Goal: Complete application form: Complete application form

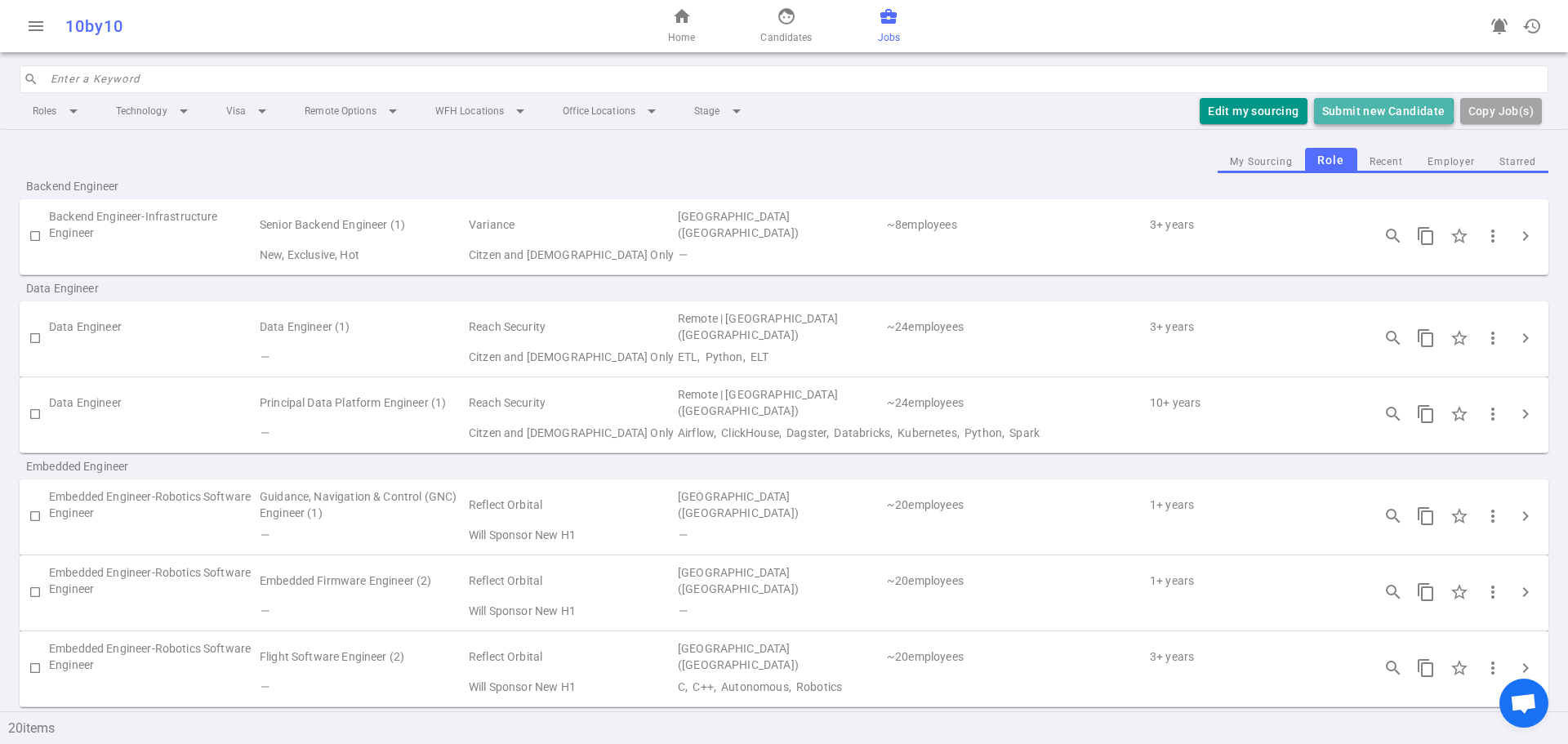
click at [1384, 111] on button "Submit new Candidate" at bounding box center [1384, 111] width 140 height 27
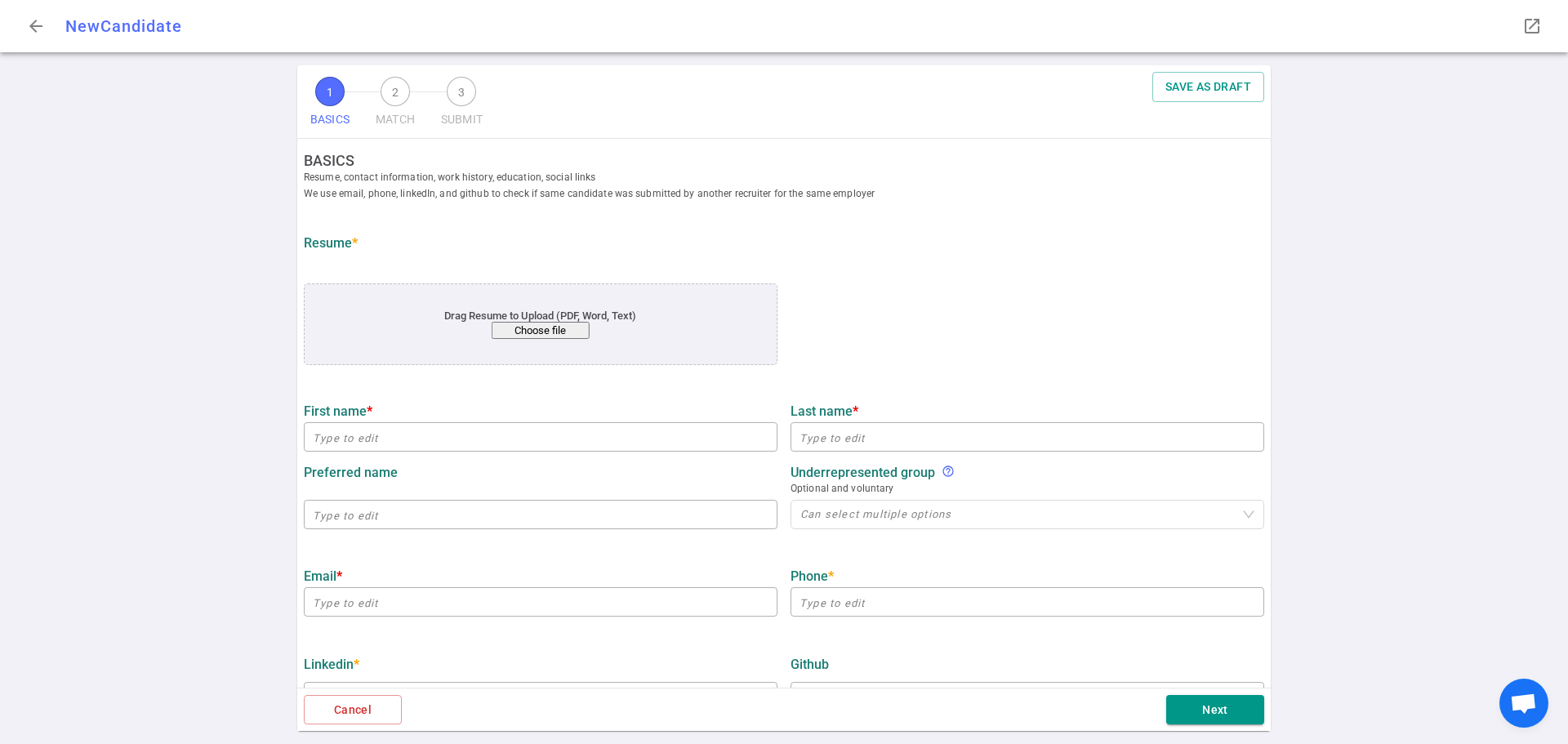
click at [565, 330] on button "Choose file" at bounding box center [540, 329] width 98 height 17
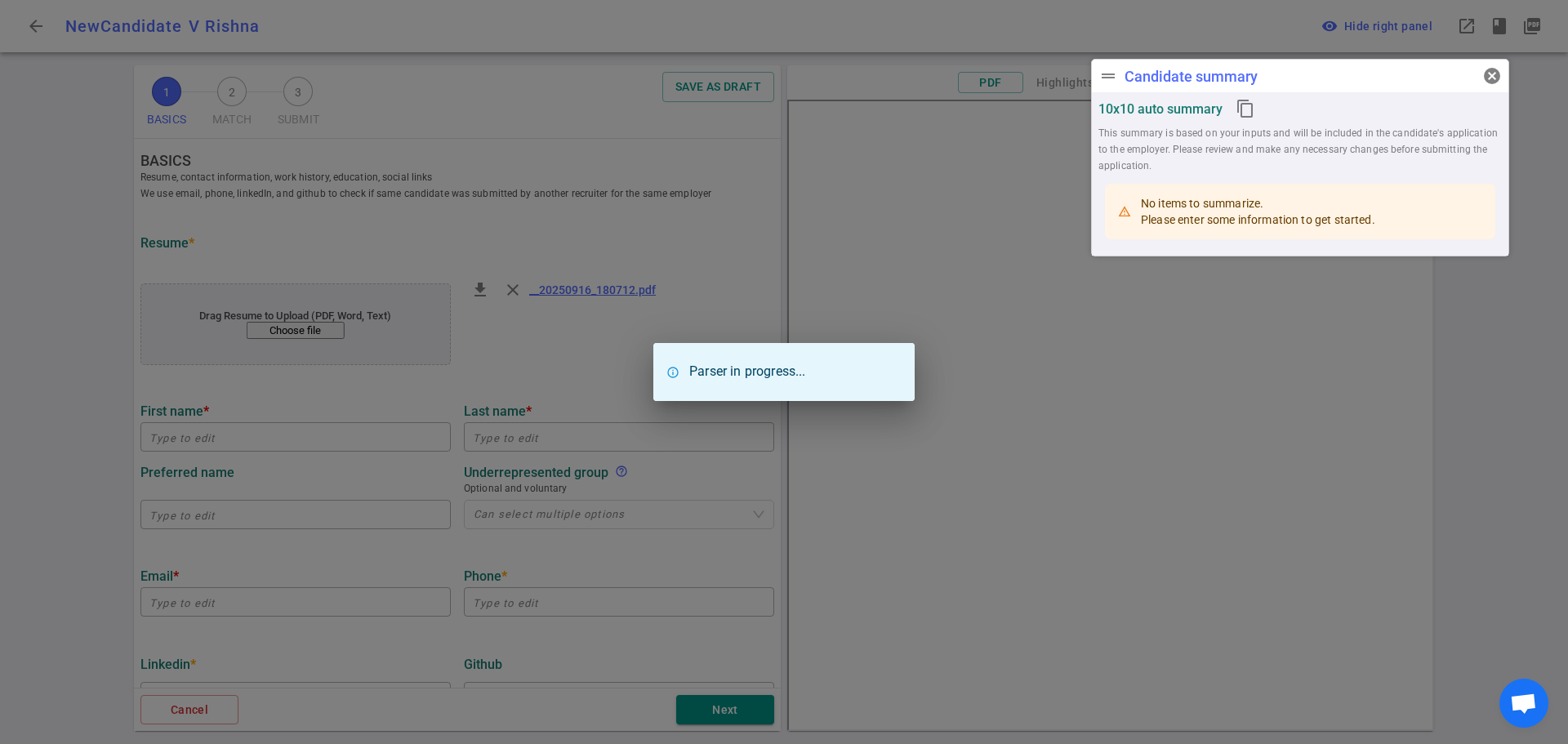
type input "V"
type input "Rishna"
type input "[EMAIL_ADDRESS][DOMAIN_NAME]"
type input "[PHONE_NUMBER]"
type input "A Strana H Ealth"
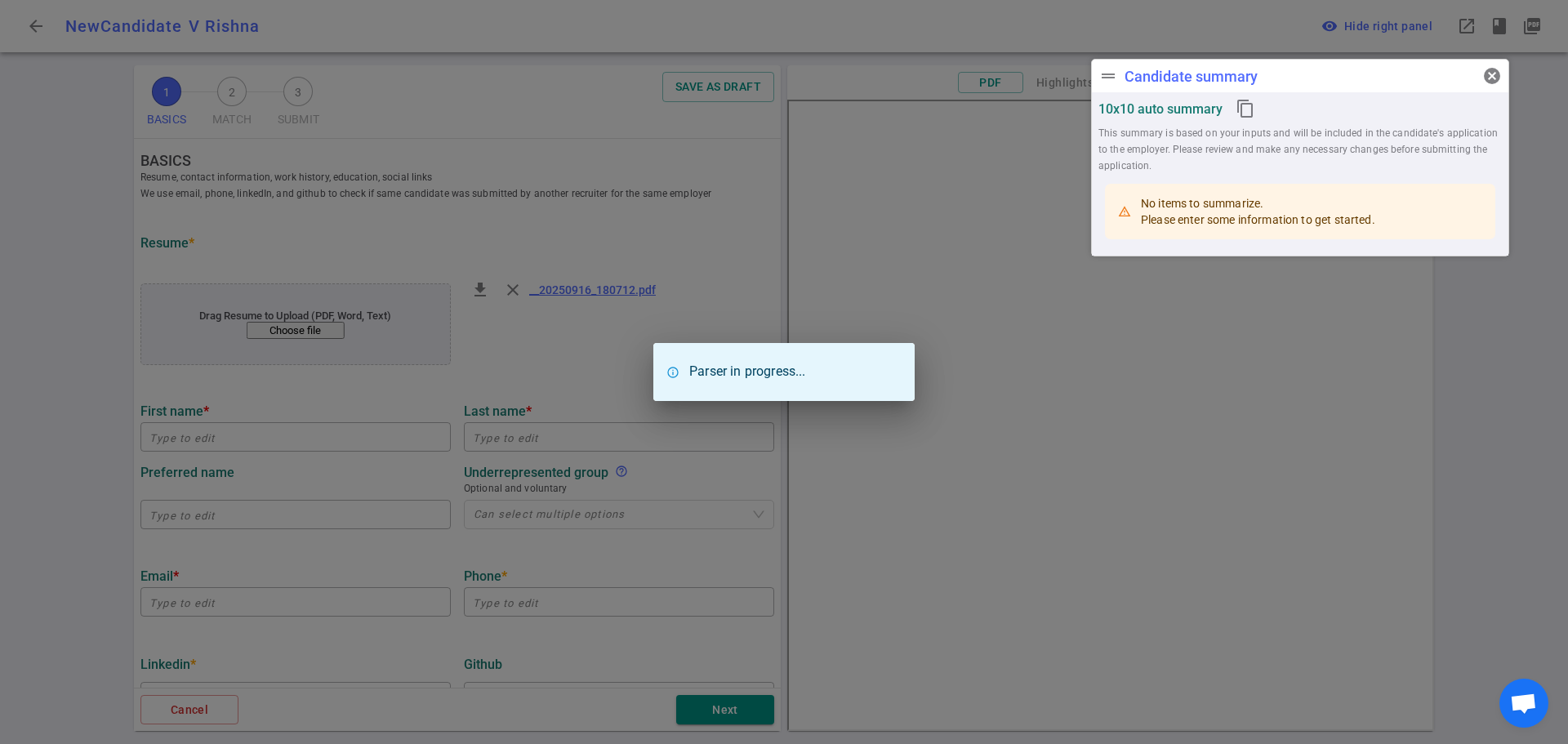
type textarea "Engineering Manager"
type input "23"
type input "Computer Science, U NIVERSITY OF [US_STATE], M OSCOW, I DAHO"
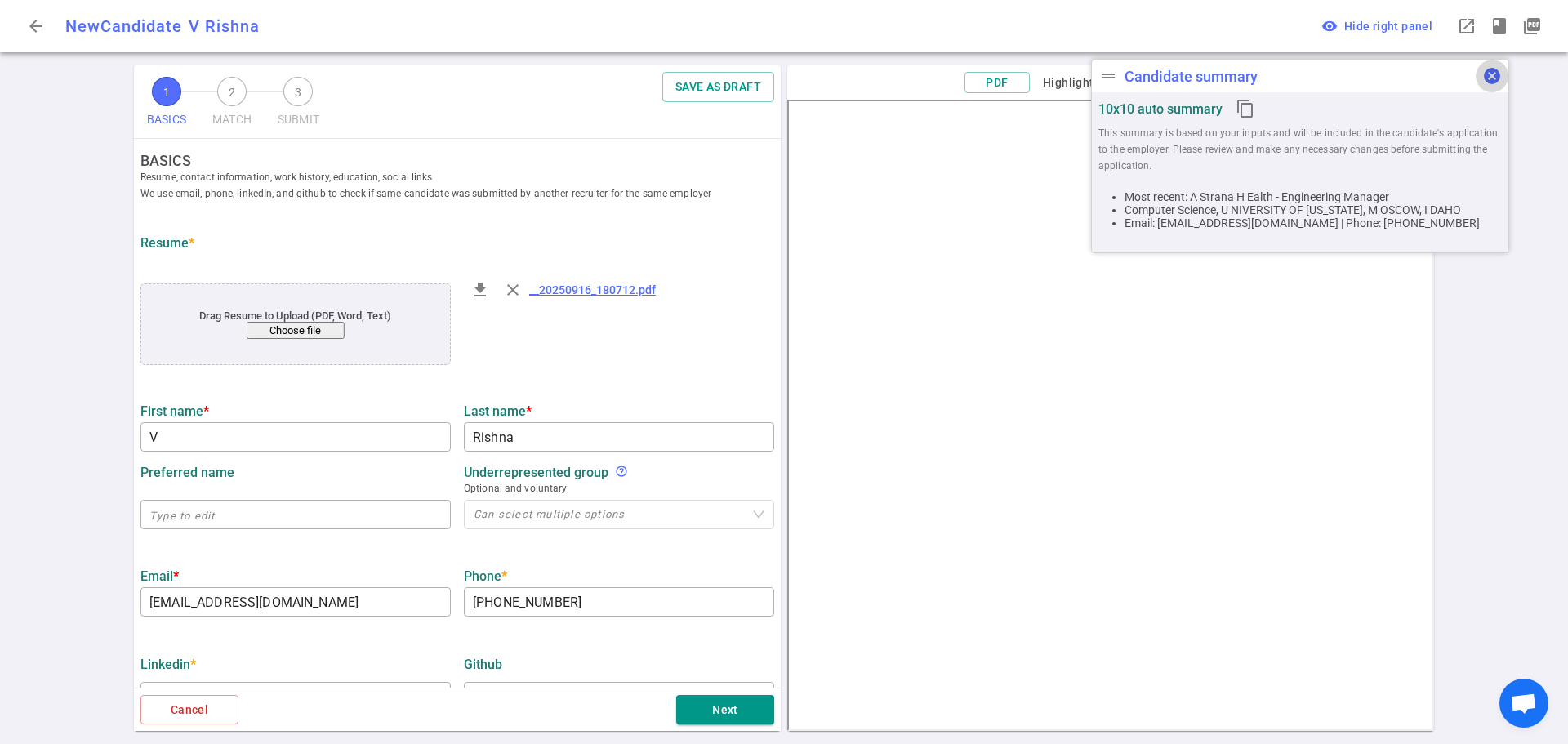
click at [1498, 69] on span "cancel" at bounding box center [1492, 76] width 19 height 19
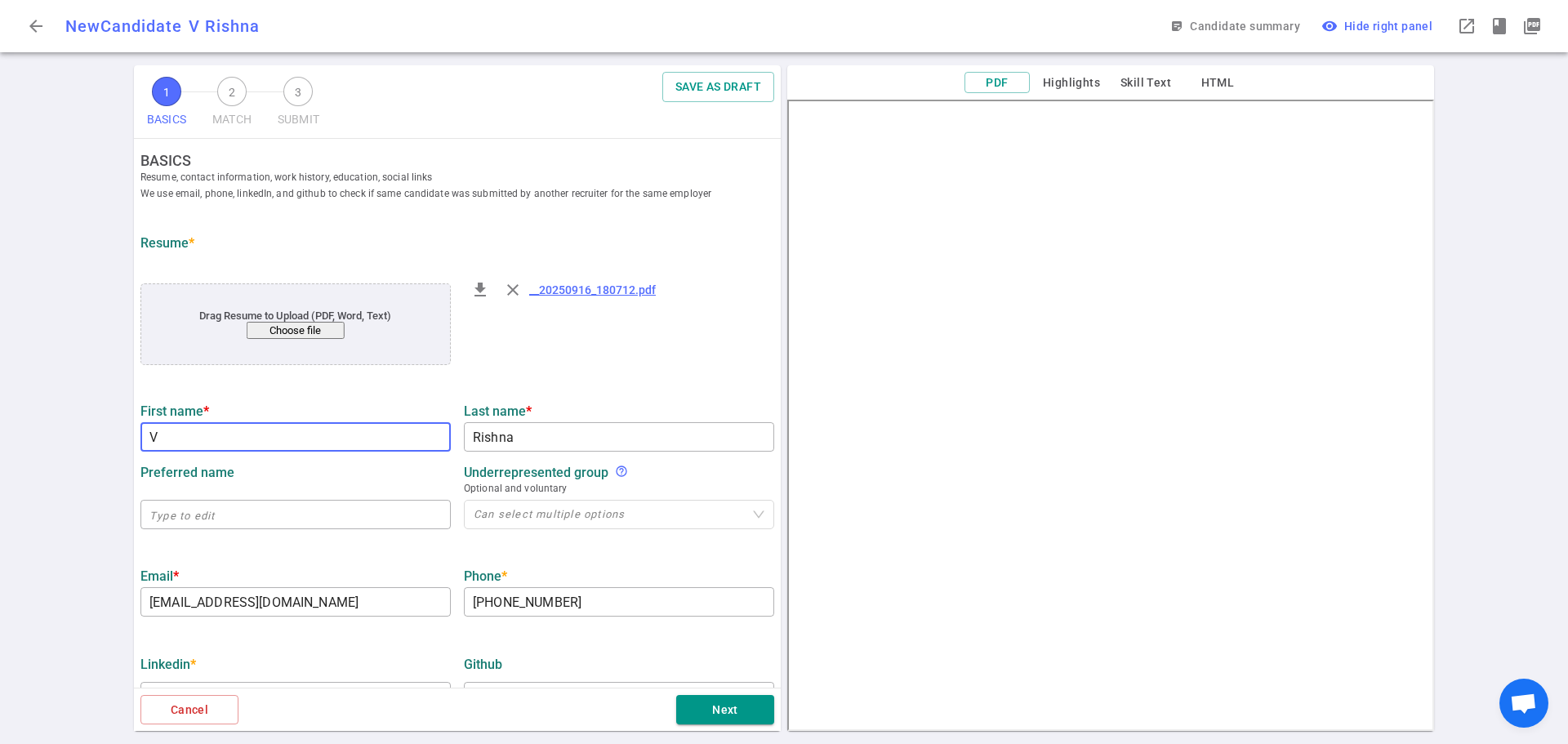
click at [203, 438] on input "V" at bounding box center [295, 437] width 310 height 26
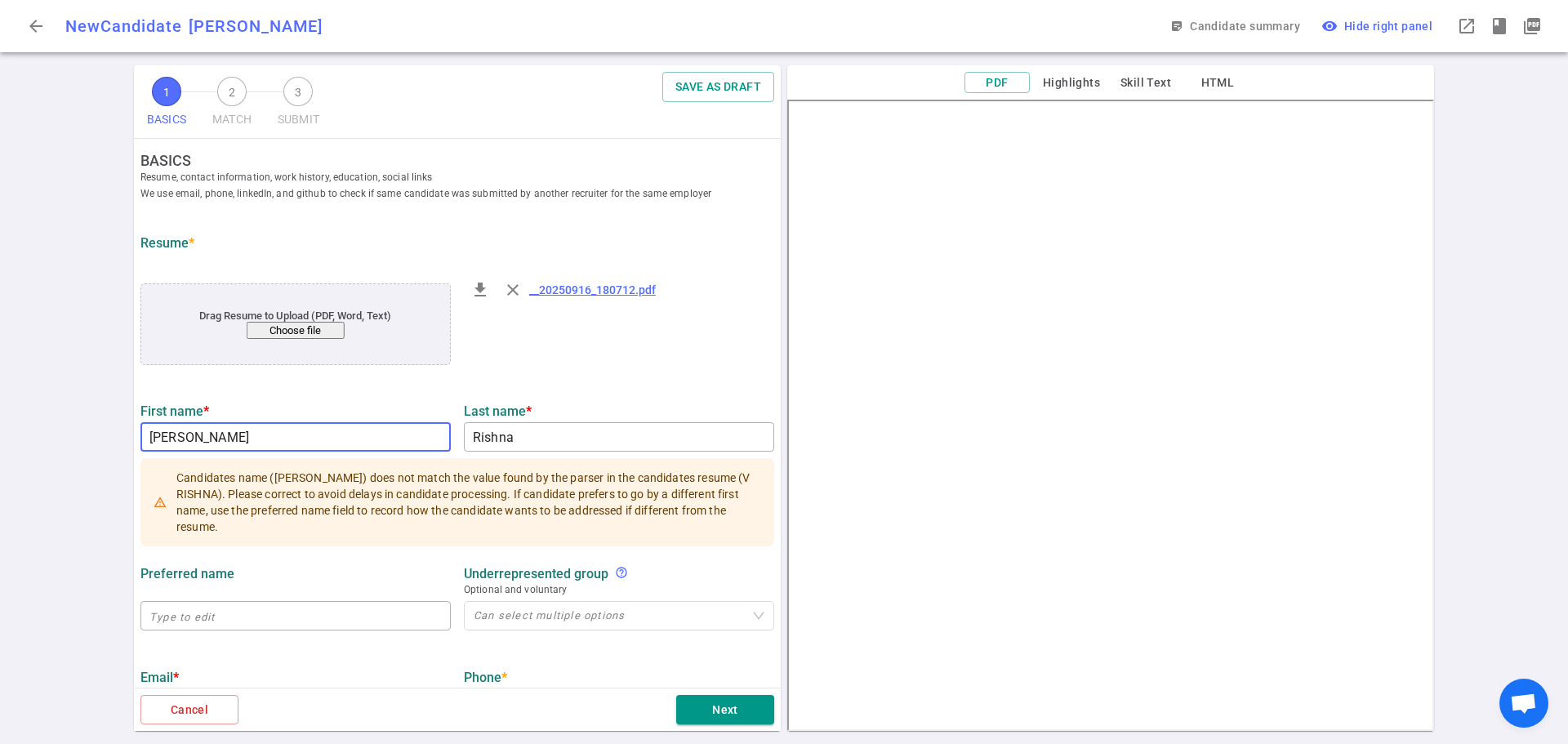
type input "[PERSON_NAME]"
click at [470, 435] on input "Rishna" at bounding box center [619, 437] width 310 height 26
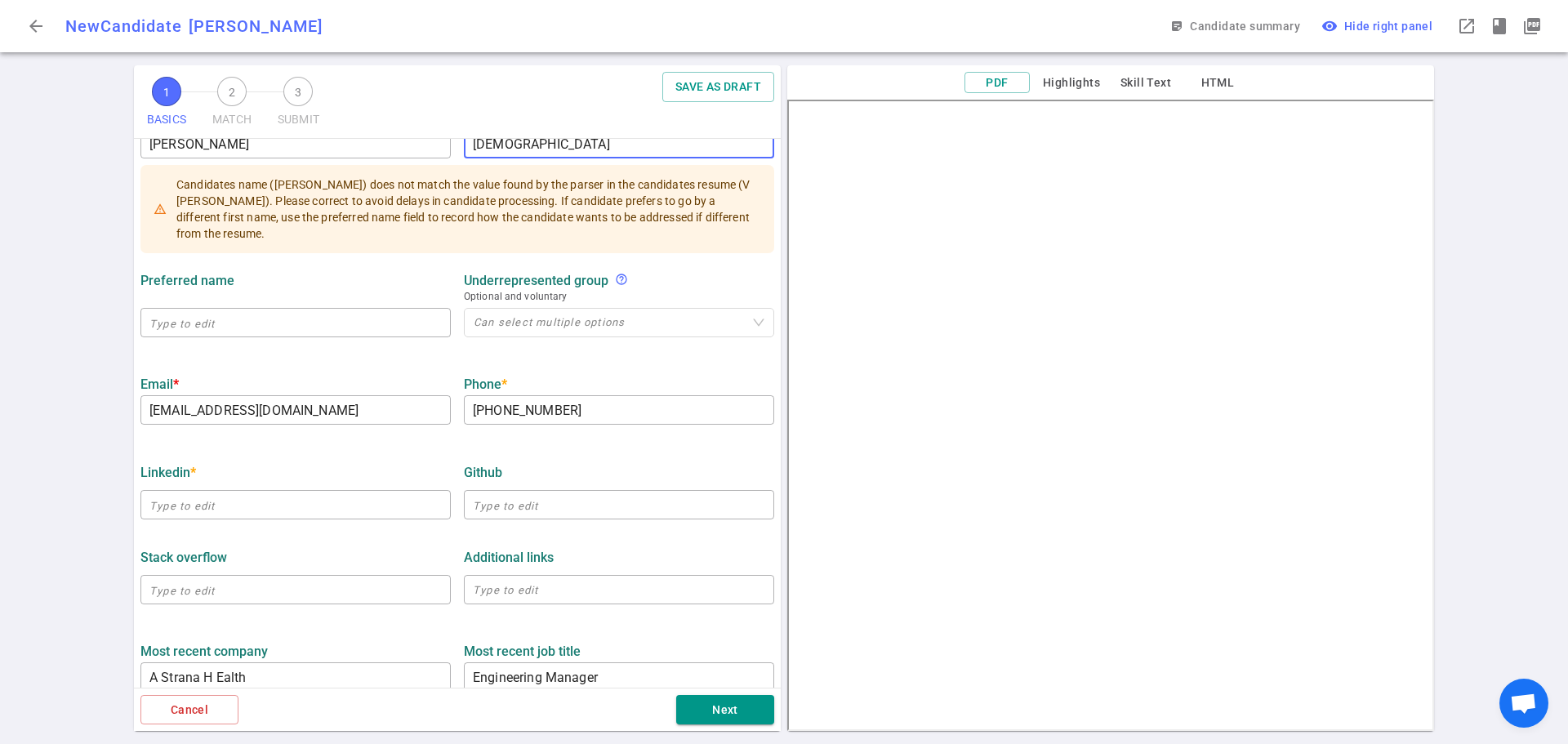
scroll to position [327, 0]
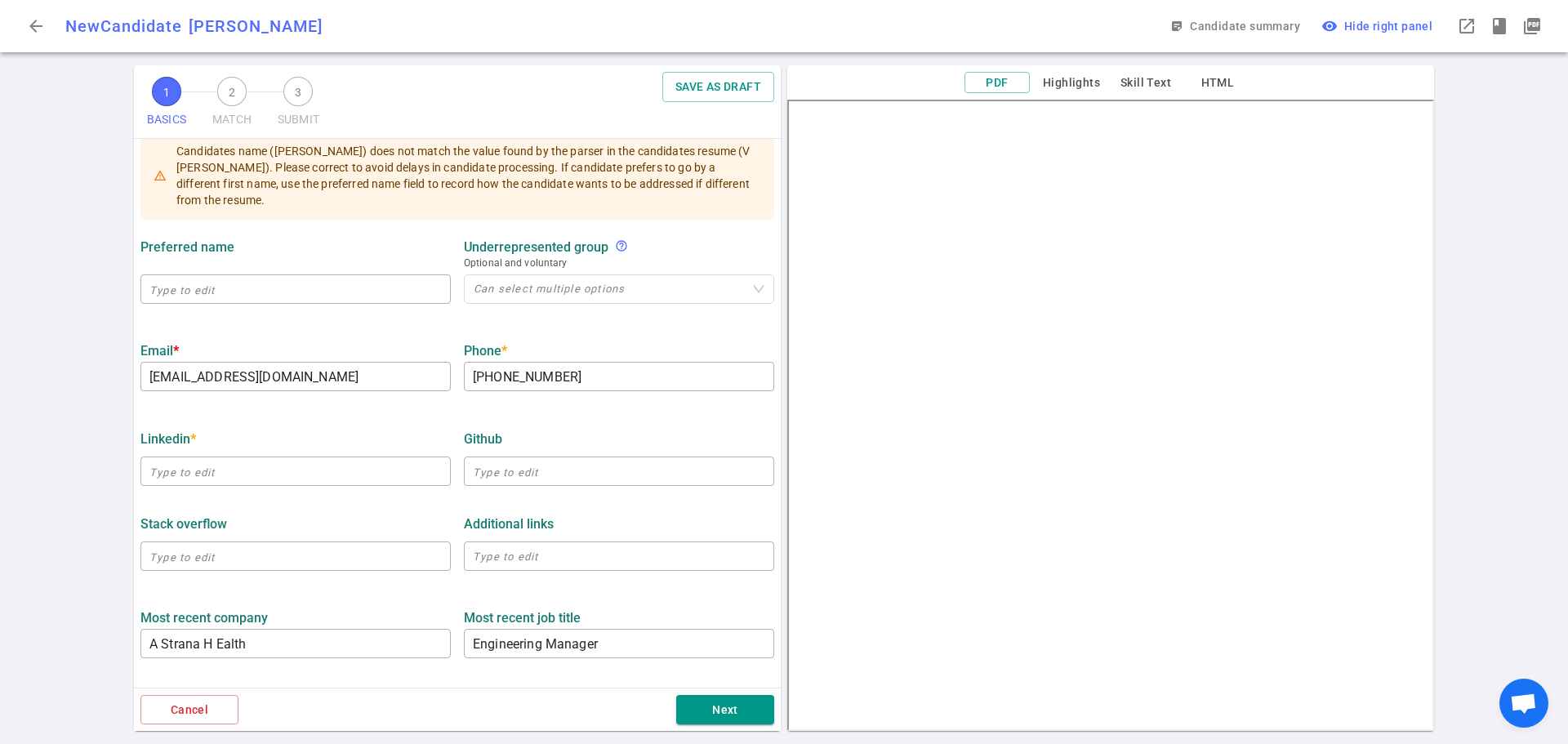
type input "[DEMOGRAPHIC_DATA]"
click at [192, 478] on input "text" at bounding box center [295, 471] width 310 height 26
paste input "[URL][DOMAIN_NAME]"
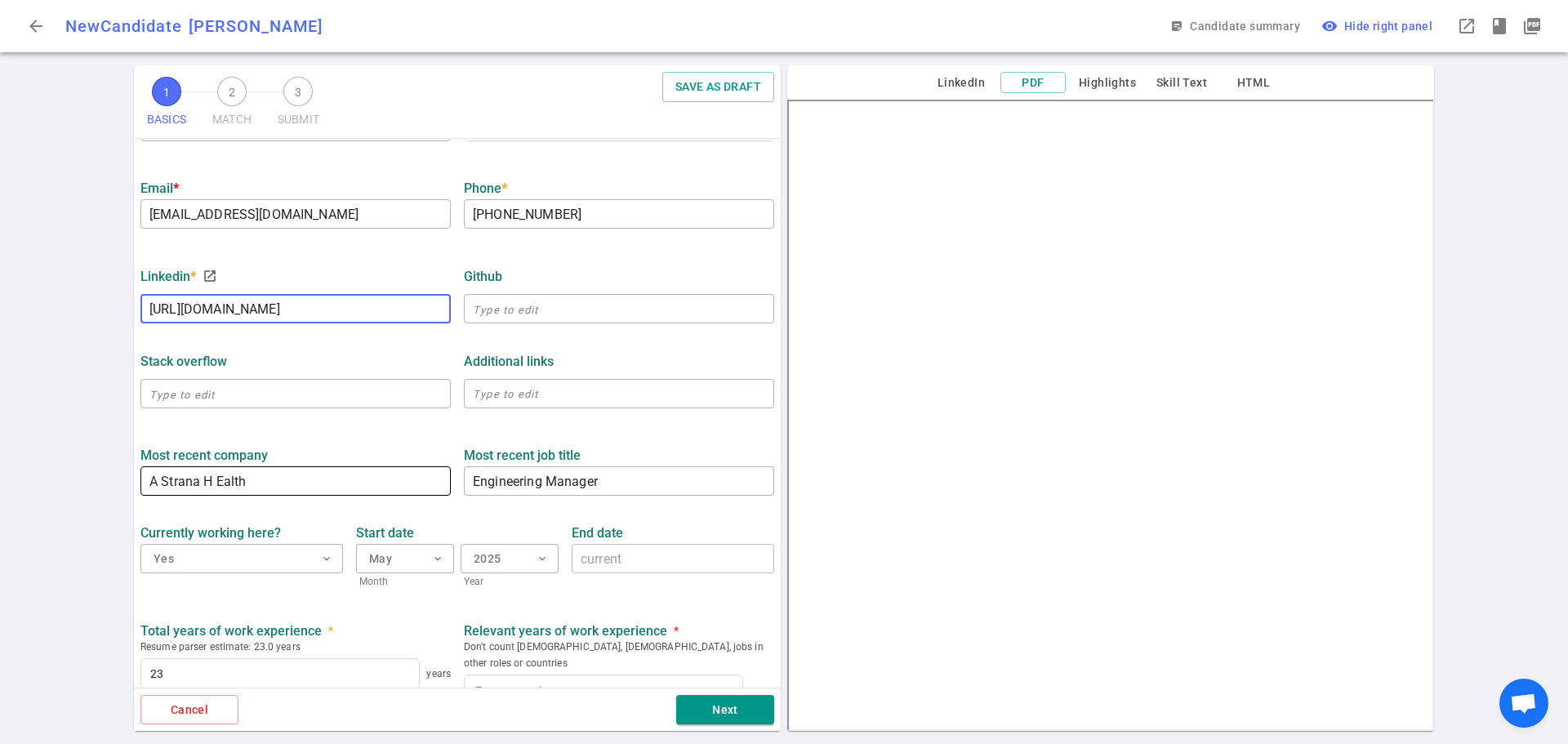
scroll to position [490, 0]
type input "[URL][DOMAIN_NAME]"
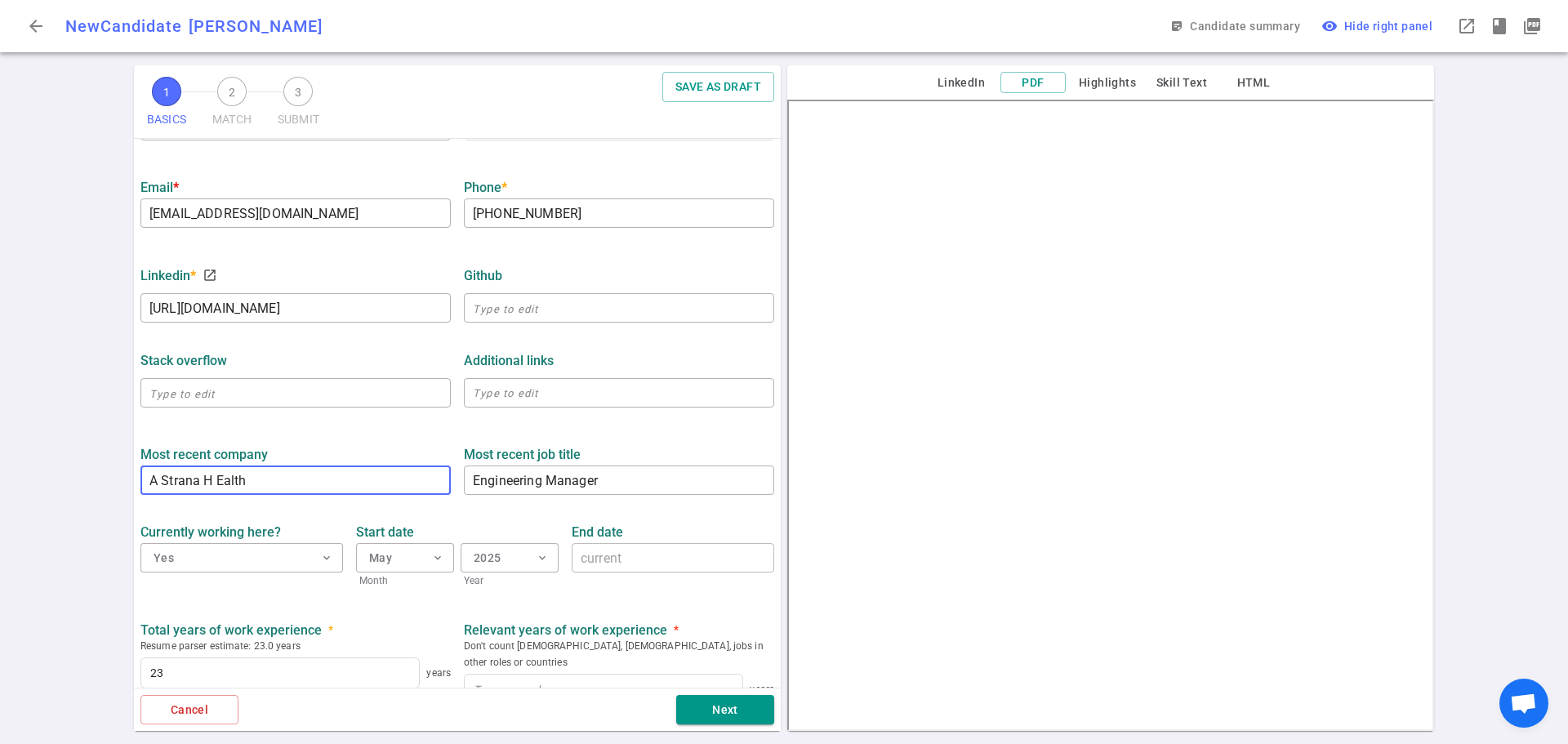
drag, startPoint x: 286, startPoint y: 486, endPoint x: 76, endPoint y: 488, distance: 210.0
click at [76, 488] on div "1 BASICS 2 MATCH 3 SUBMIT SAVE AS DRAFT BASICS Resume, contact information, wor…" at bounding box center [784, 404] width 1568 height 678
type input "AstranaHealth"
click at [330, 528] on label "Currently working here?" at bounding box center [241, 532] width 203 height 16
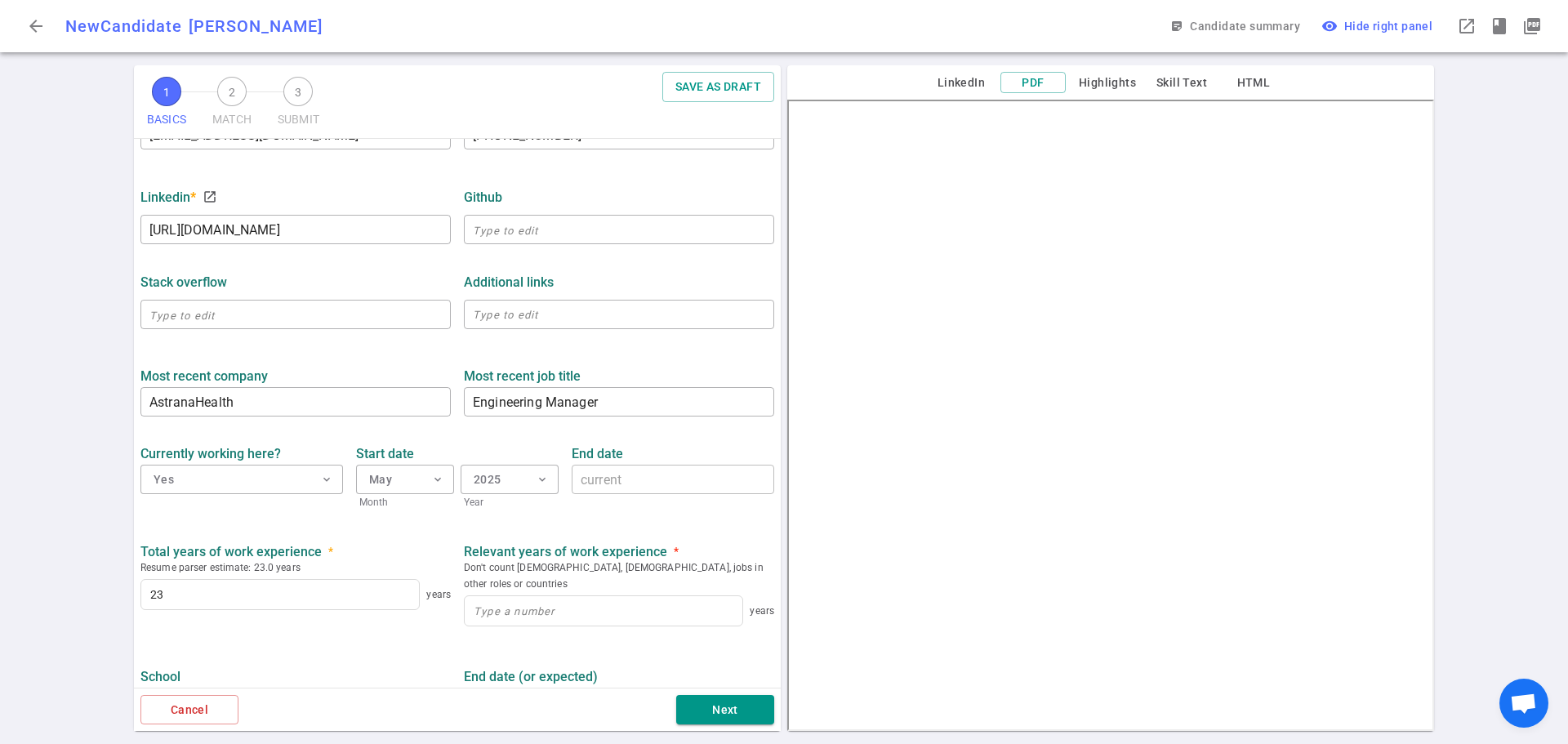
scroll to position [653, 0]
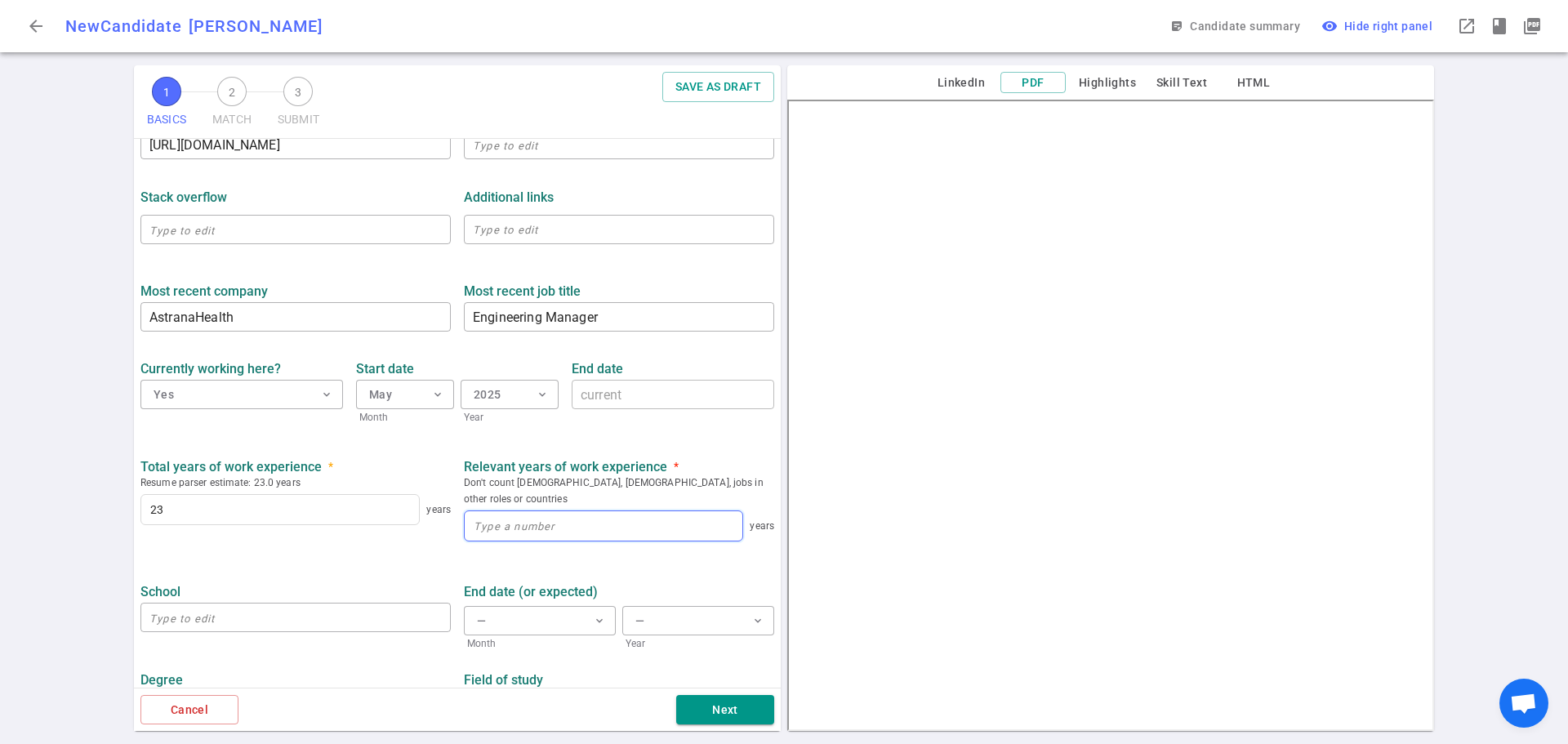
click at [512, 511] on input at bounding box center [603, 525] width 277 height 29
type input "18"
click at [331, 545] on ul "BASICS Resume, contact information, work history, education, social links We us…" at bounding box center [457, 111] width 647 height 1250
click at [240, 604] on input "text" at bounding box center [295, 617] width 310 height 26
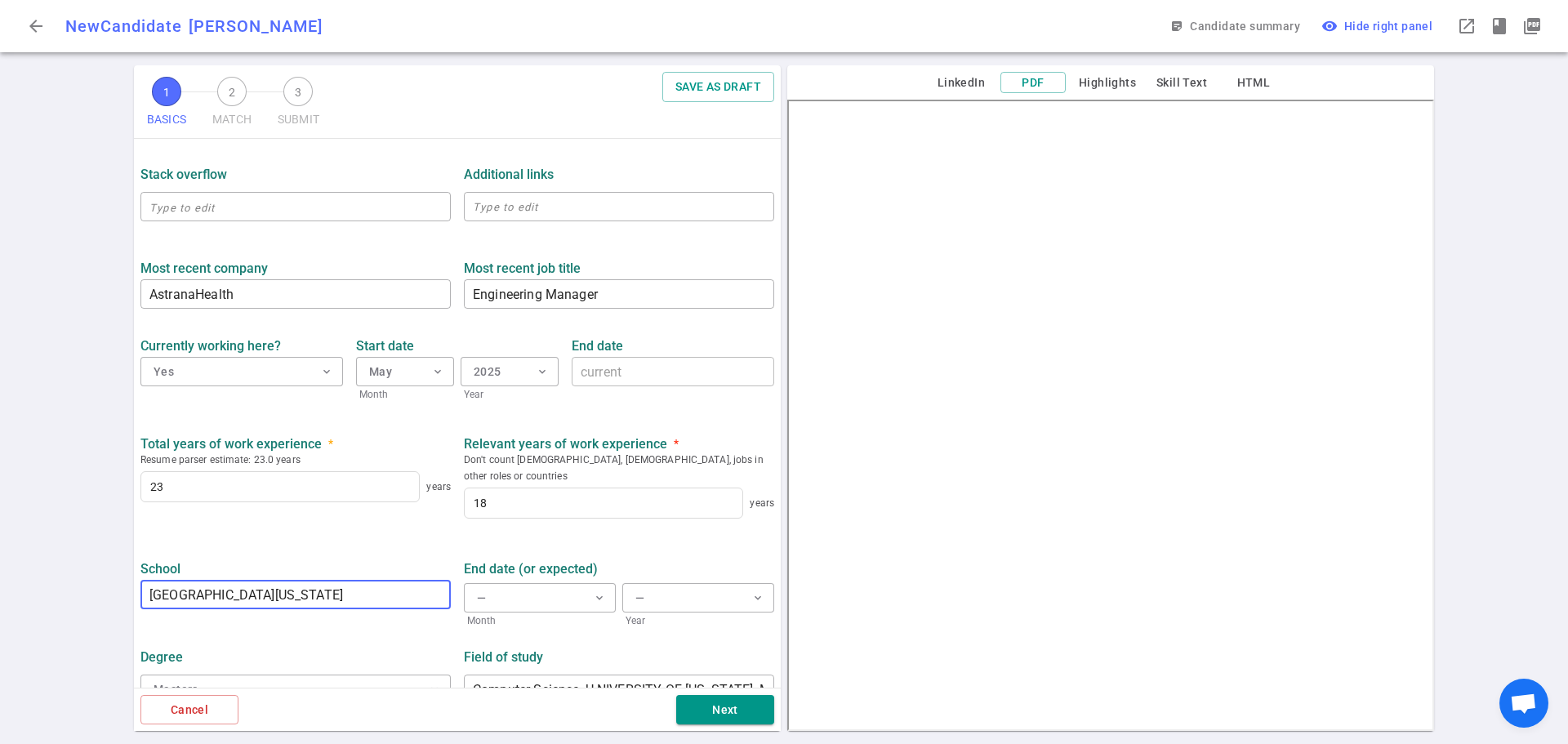
scroll to position [688, 0]
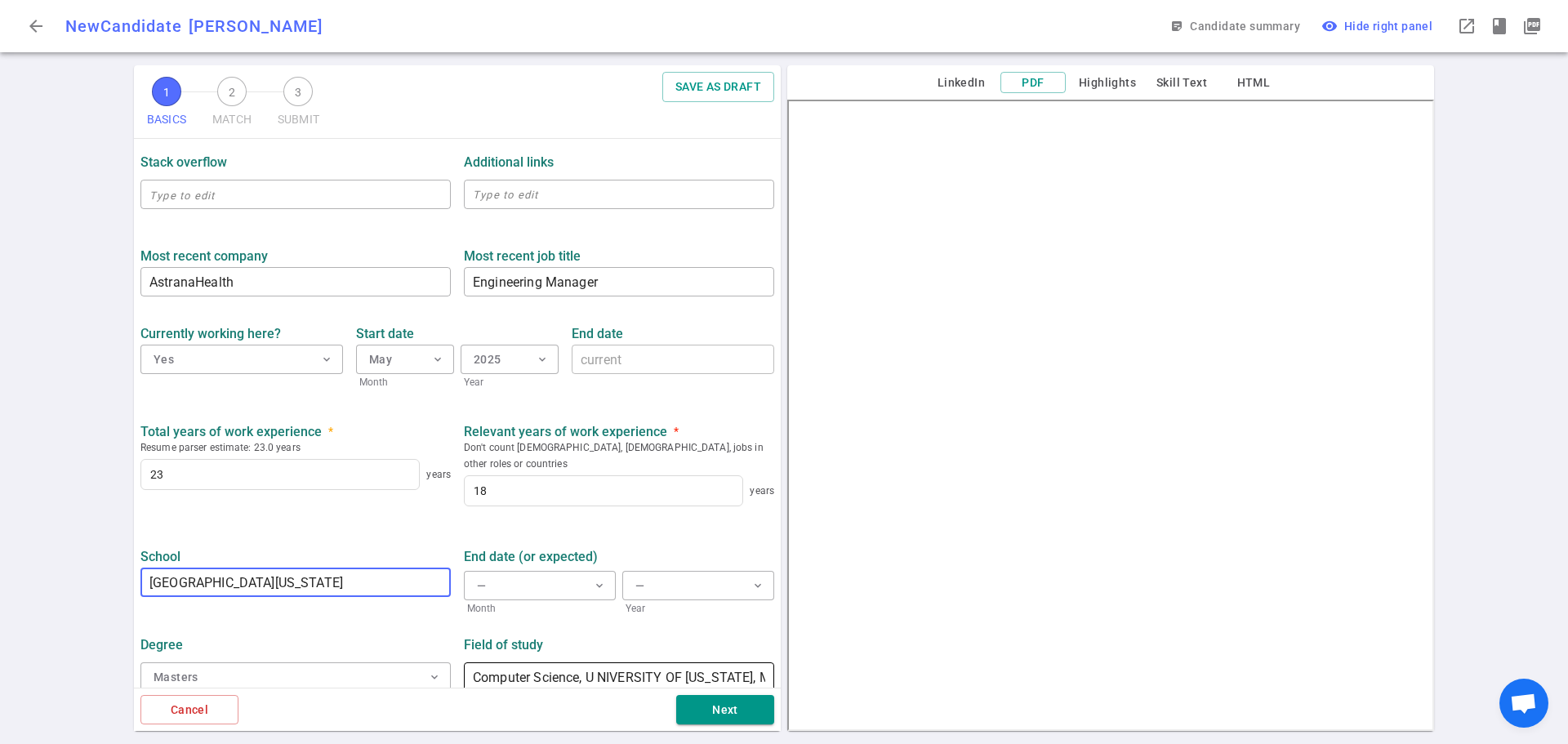
type input "[GEOGRAPHIC_DATA][US_STATE]"
drag, startPoint x: 586, startPoint y: 659, endPoint x: 776, endPoint y: 668, distance: 190.2
click at [776, 668] on div "BASICS Resume, contact information, work history, education, social links We us…" at bounding box center [457, 413] width 647 height 549
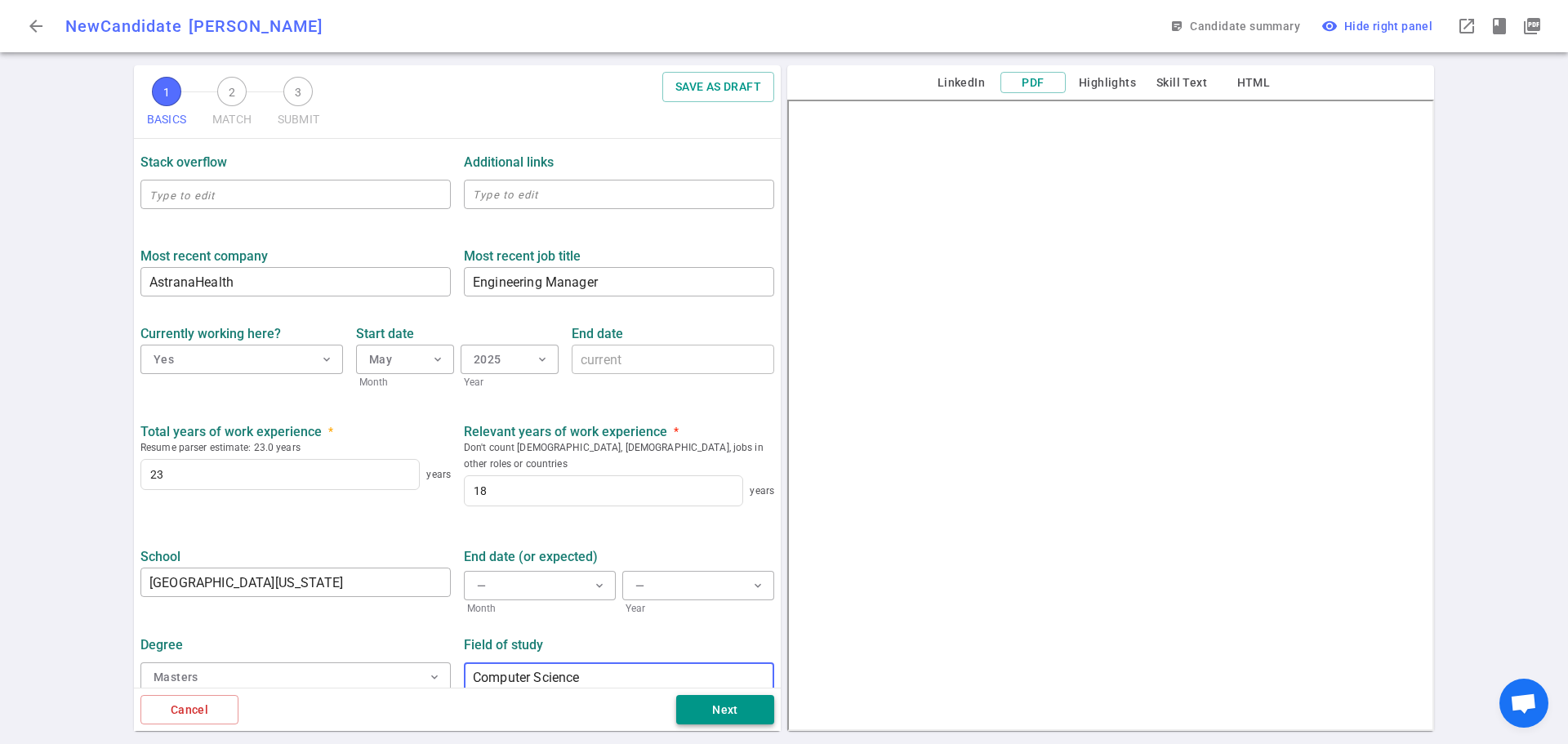
type input "Computer Science"
click at [719, 711] on button "Next" at bounding box center [725, 710] width 98 height 30
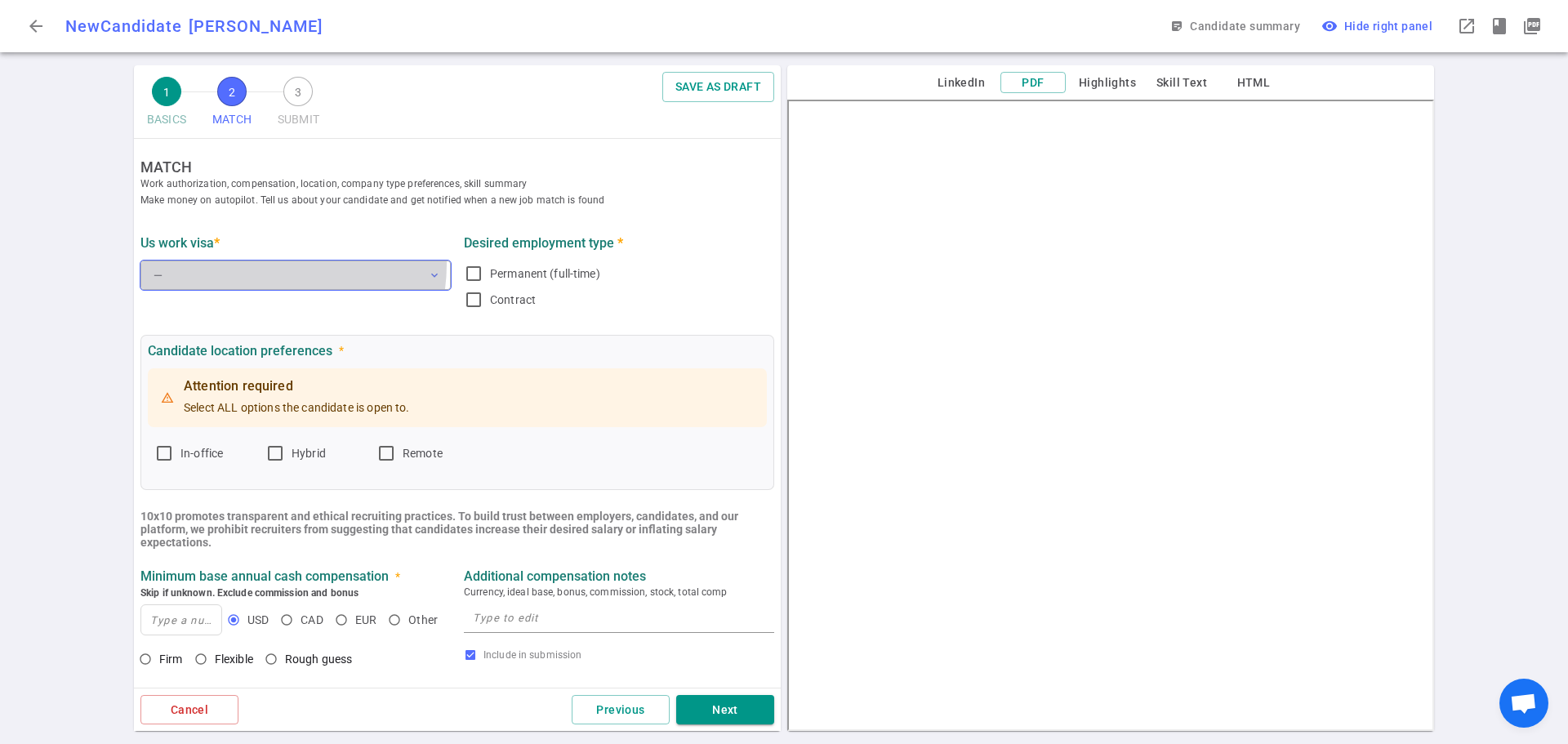
click at [264, 264] on button "— expand_more" at bounding box center [295, 275] width 310 height 29
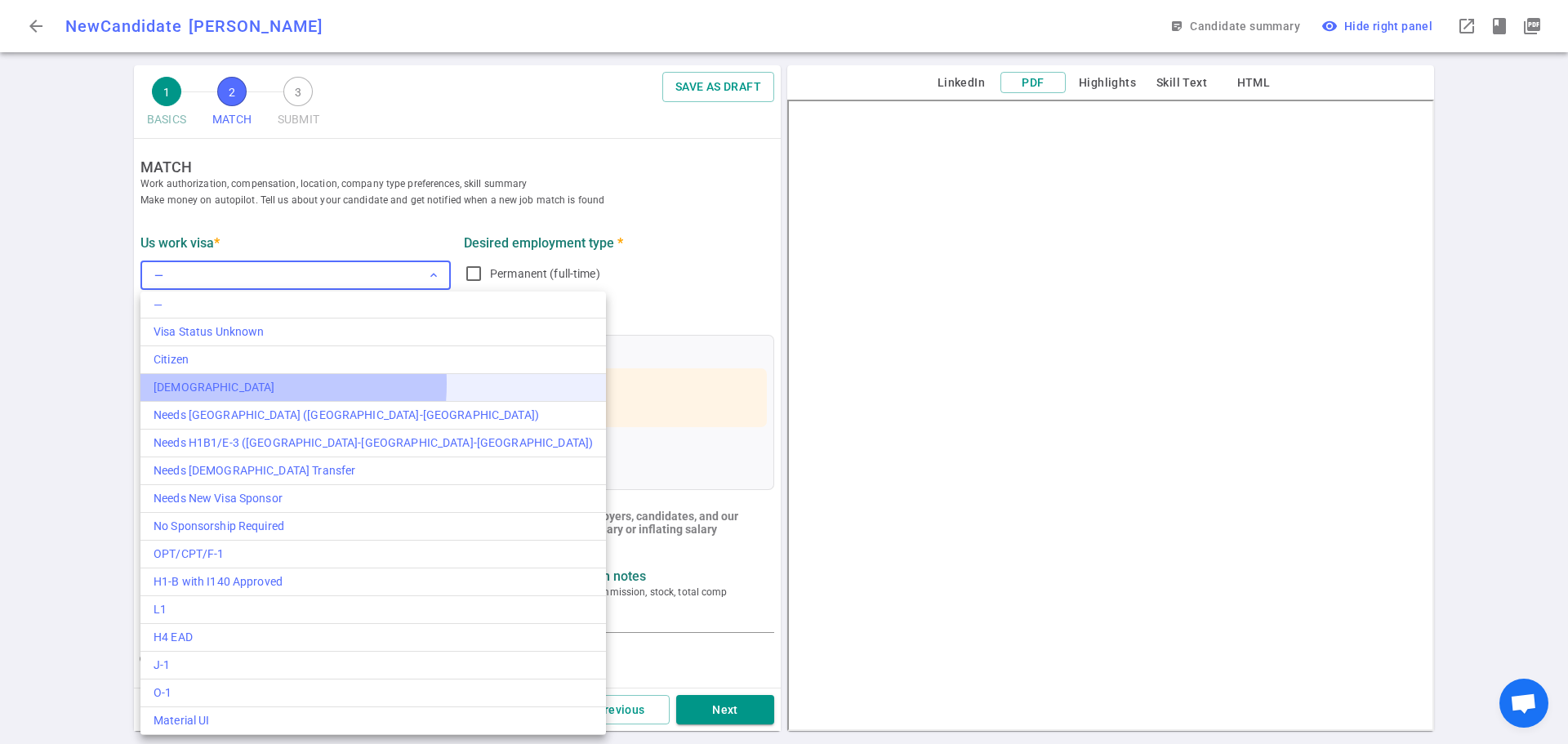
click at [232, 383] on div "[DEMOGRAPHIC_DATA]" at bounding box center [373, 387] width 440 height 17
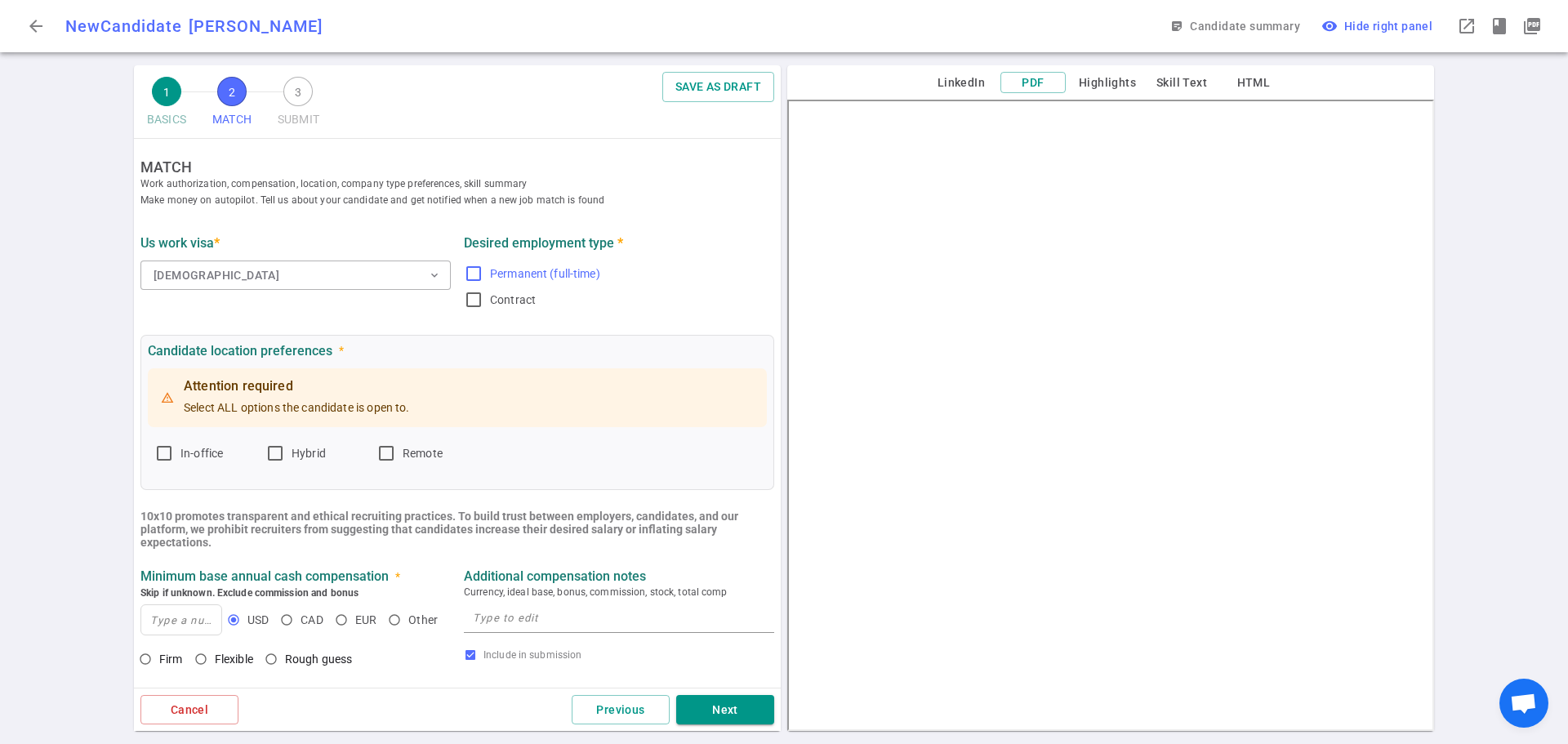
click at [467, 273] on input "Permanent (full-time)" at bounding box center [474, 273] width 19 height 19
checkbox input "true"
click at [391, 458] on input "Remote" at bounding box center [386, 453] width 19 height 19
checkbox input "true"
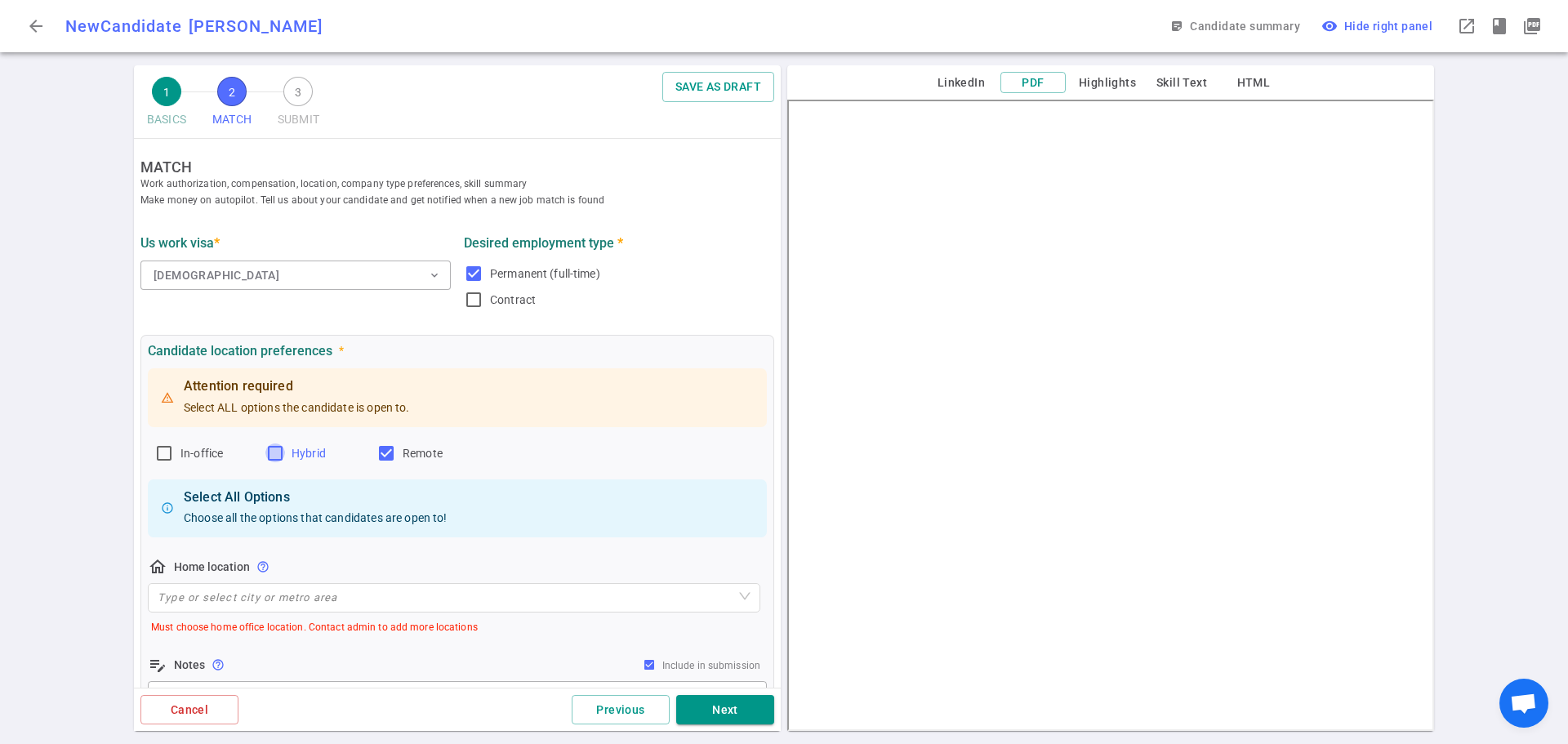
click at [276, 460] on input "Hybrid" at bounding box center [275, 453] width 19 height 19
checkbox input "true"
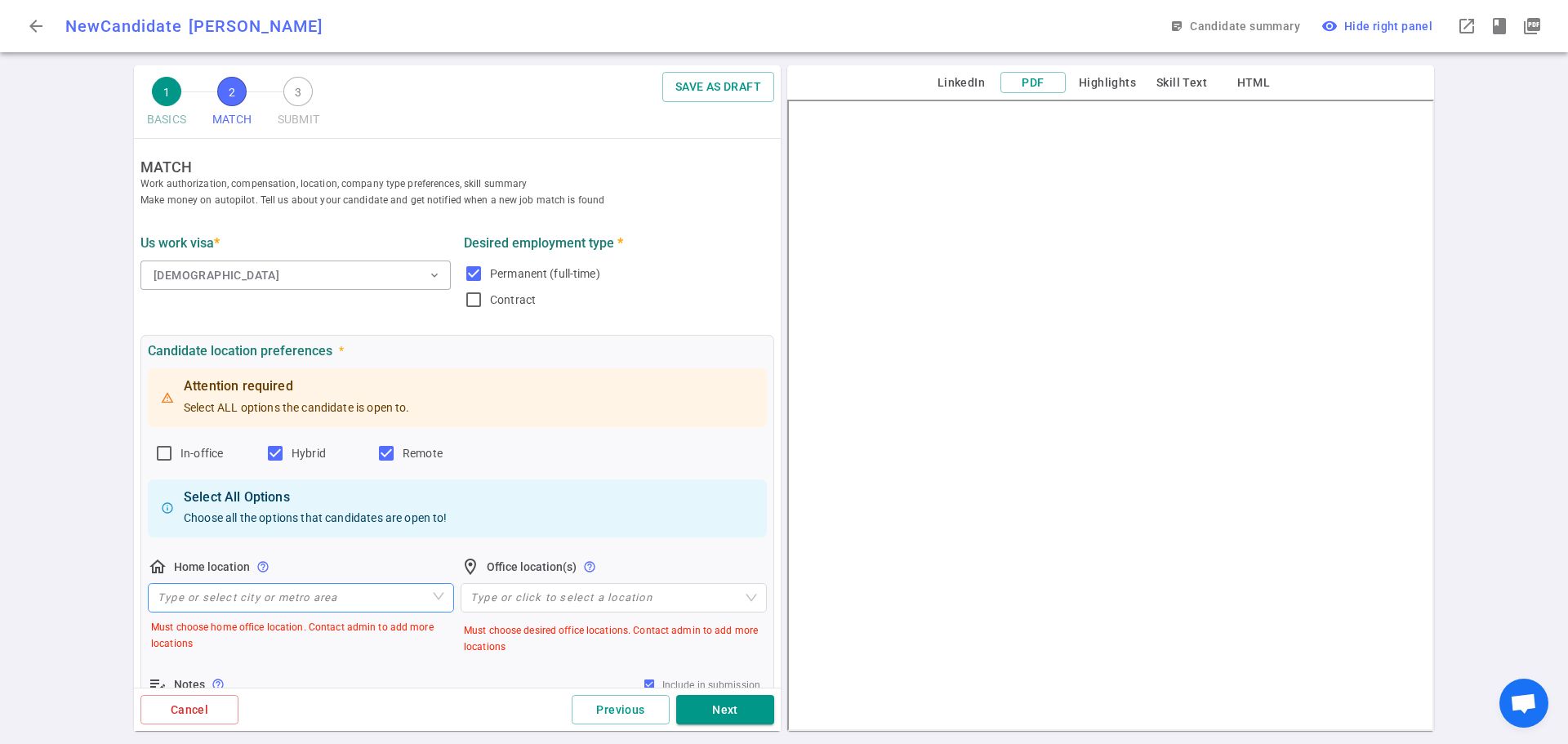
click at [297, 601] on input "search" at bounding box center [300, 598] width 286 height 28
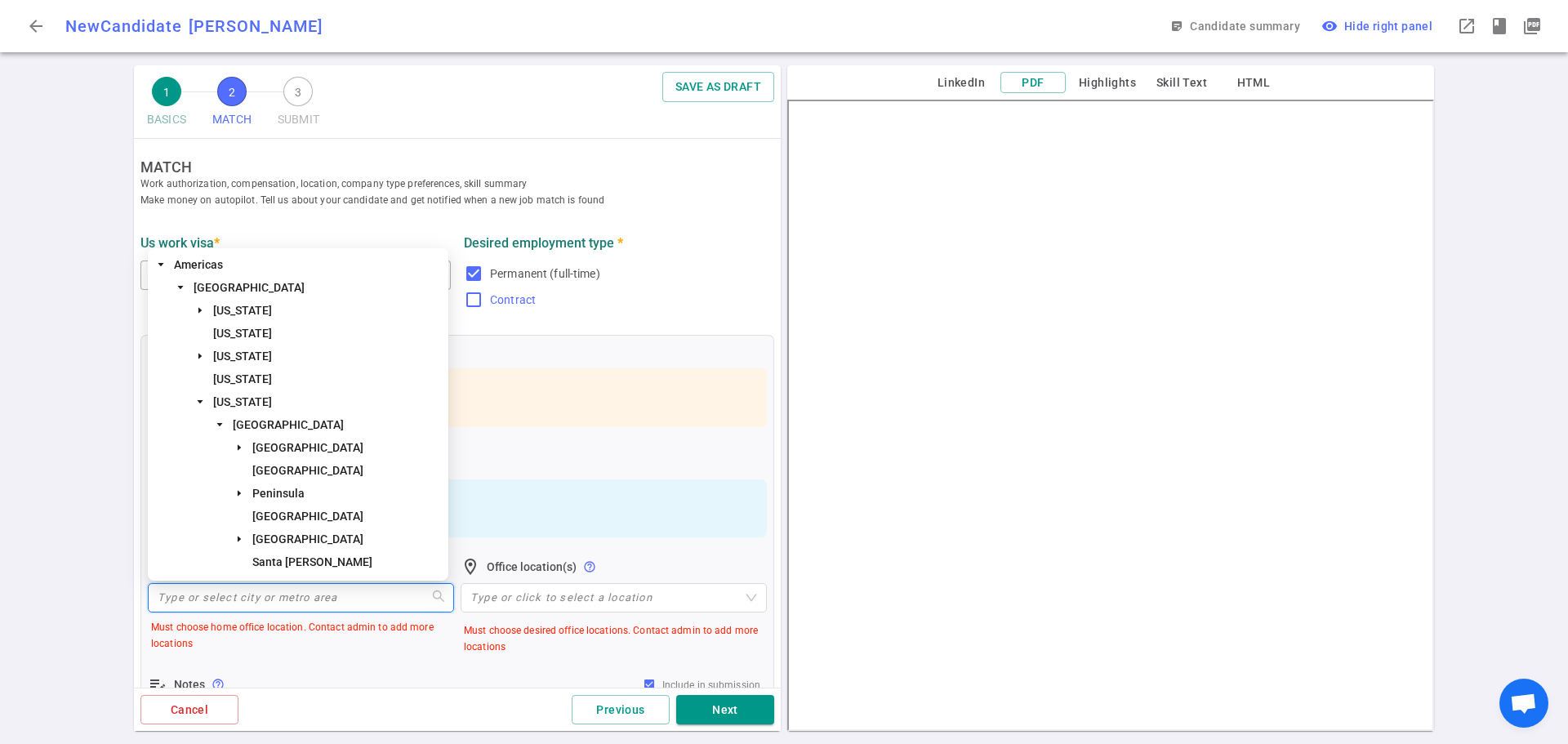
click at [666, 288] on label "Contract" at bounding box center [616, 299] width 304 height 26
click at [484, 290] on input "Contract" at bounding box center [474, 299] width 19 height 19
checkbox input "true"
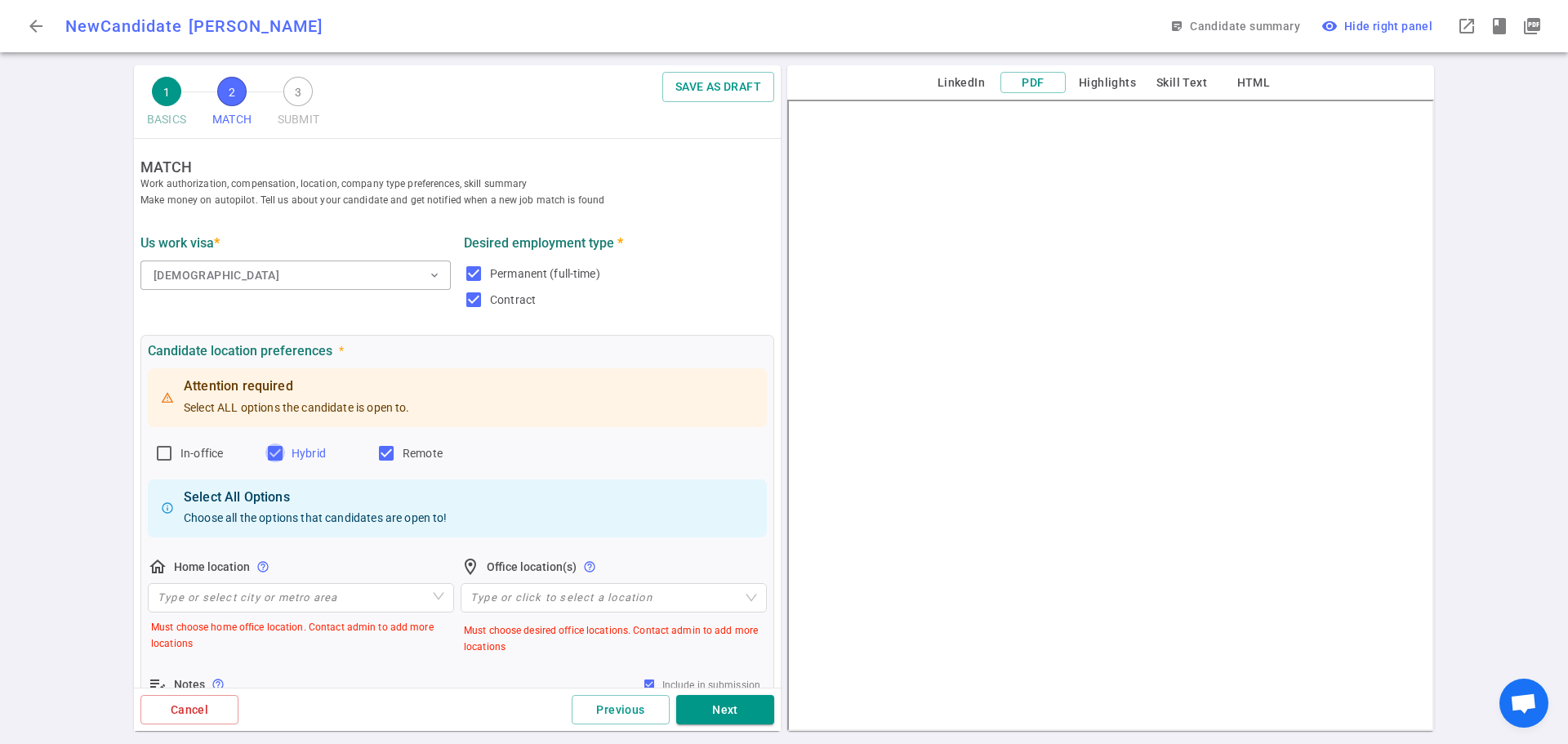
click at [281, 455] on input "Hybrid" at bounding box center [275, 453] width 19 height 19
checkbox input "false"
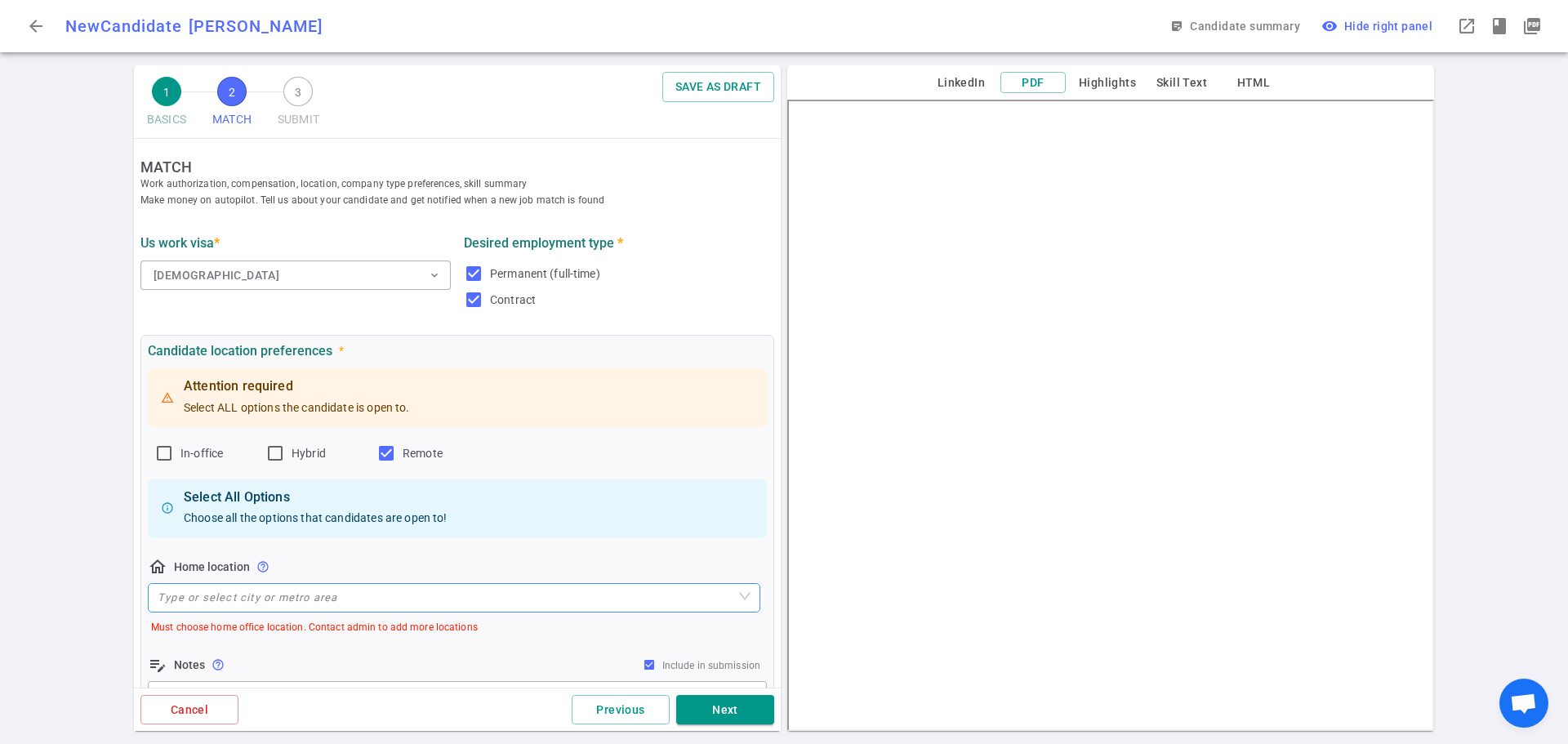
click at [292, 594] on input "search" at bounding box center [454, 598] width 593 height 28
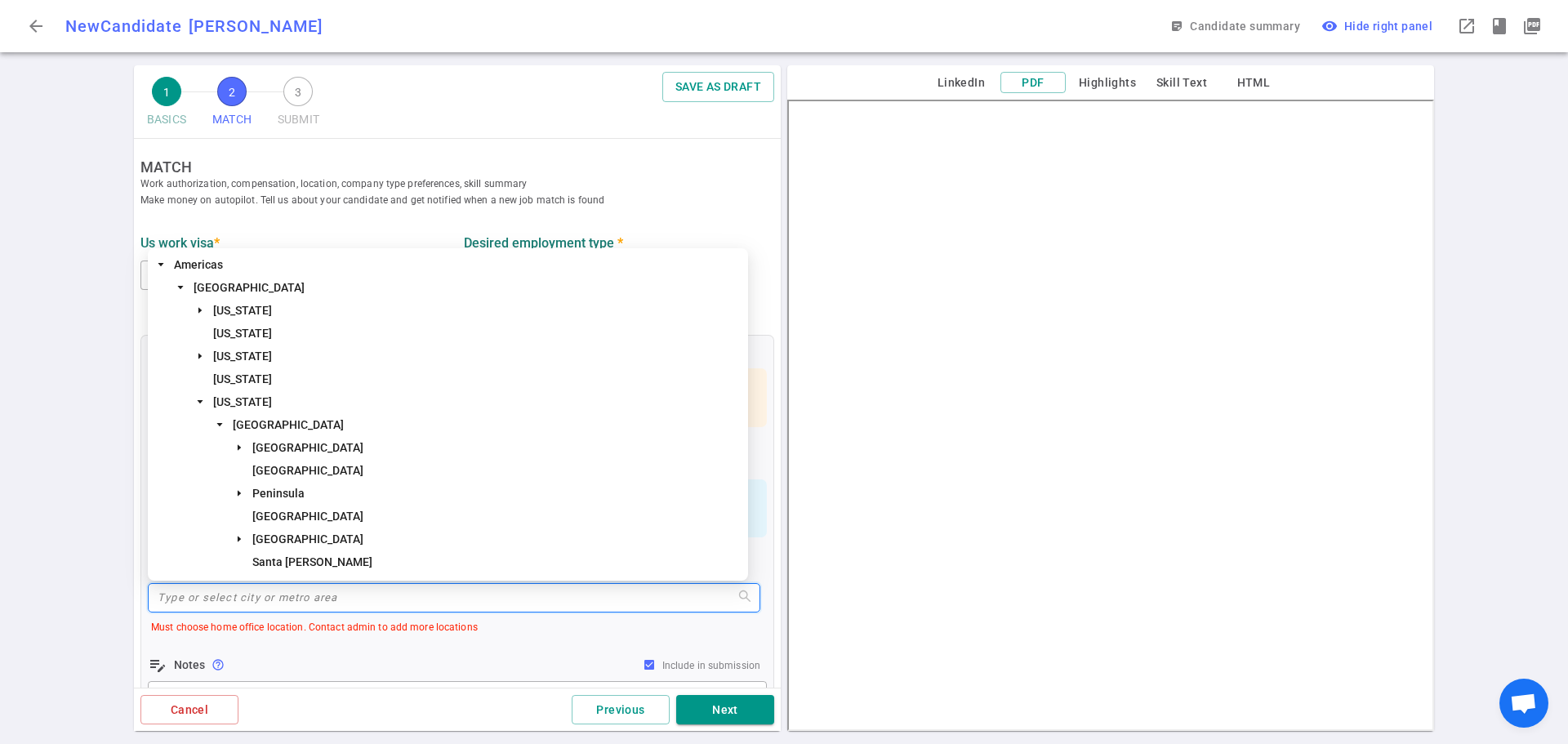
click at [307, 430] on span "[GEOGRAPHIC_DATA]" at bounding box center [288, 424] width 111 height 13
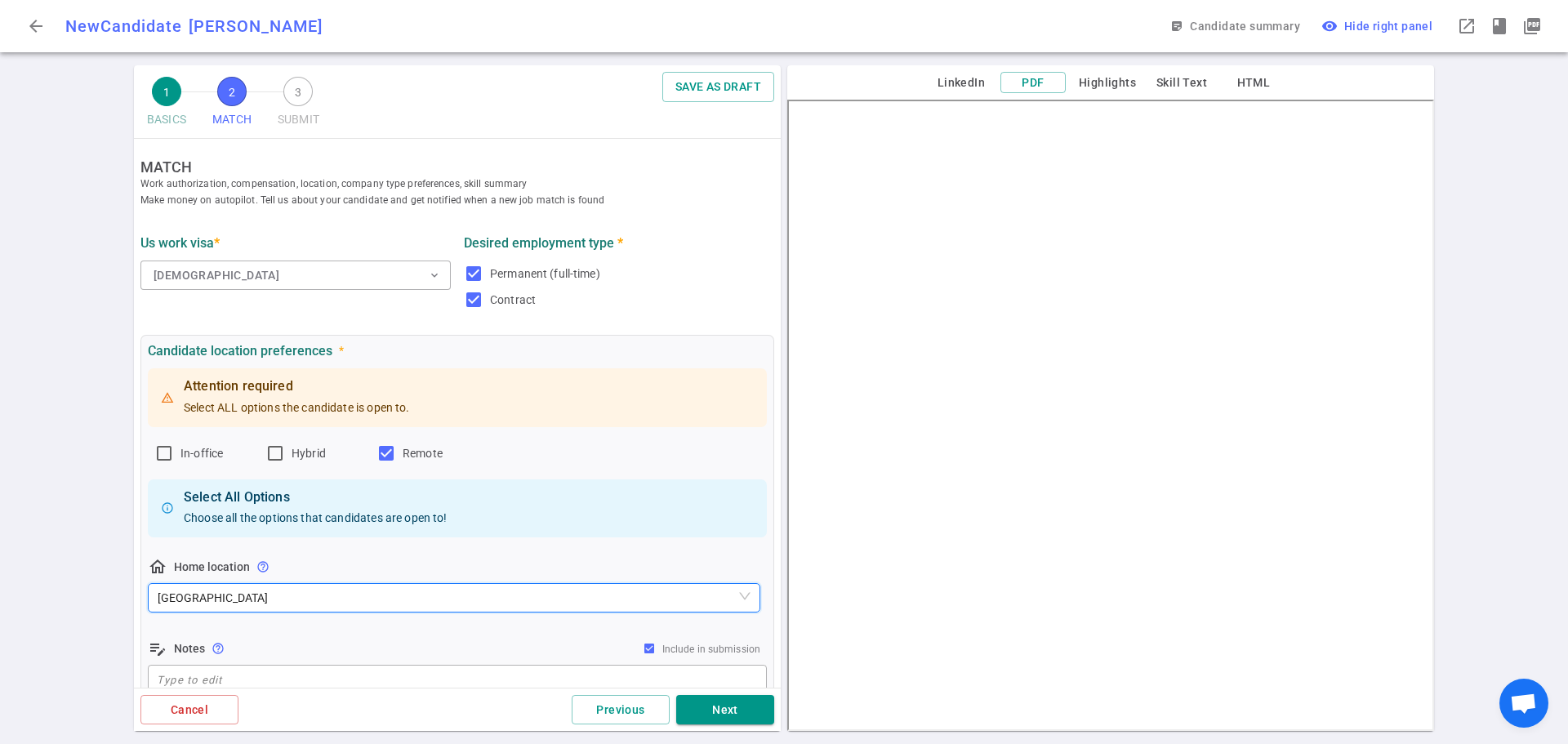
click at [399, 636] on div "Attention required Select ALL options the candidate is open to. In-office Hybri…" at bounding box center [457, 530] width 619 height 332
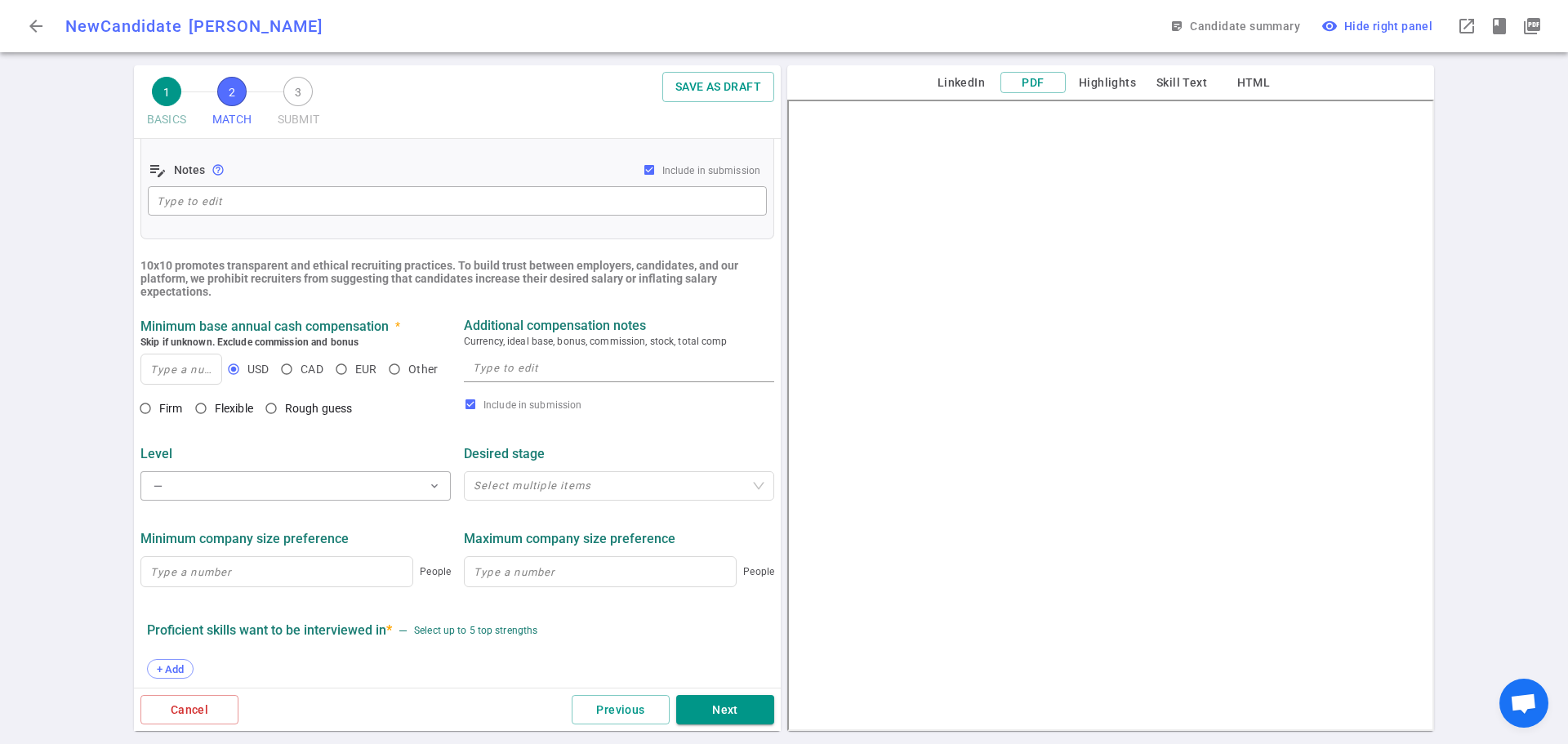
scroll to position [571, 0]
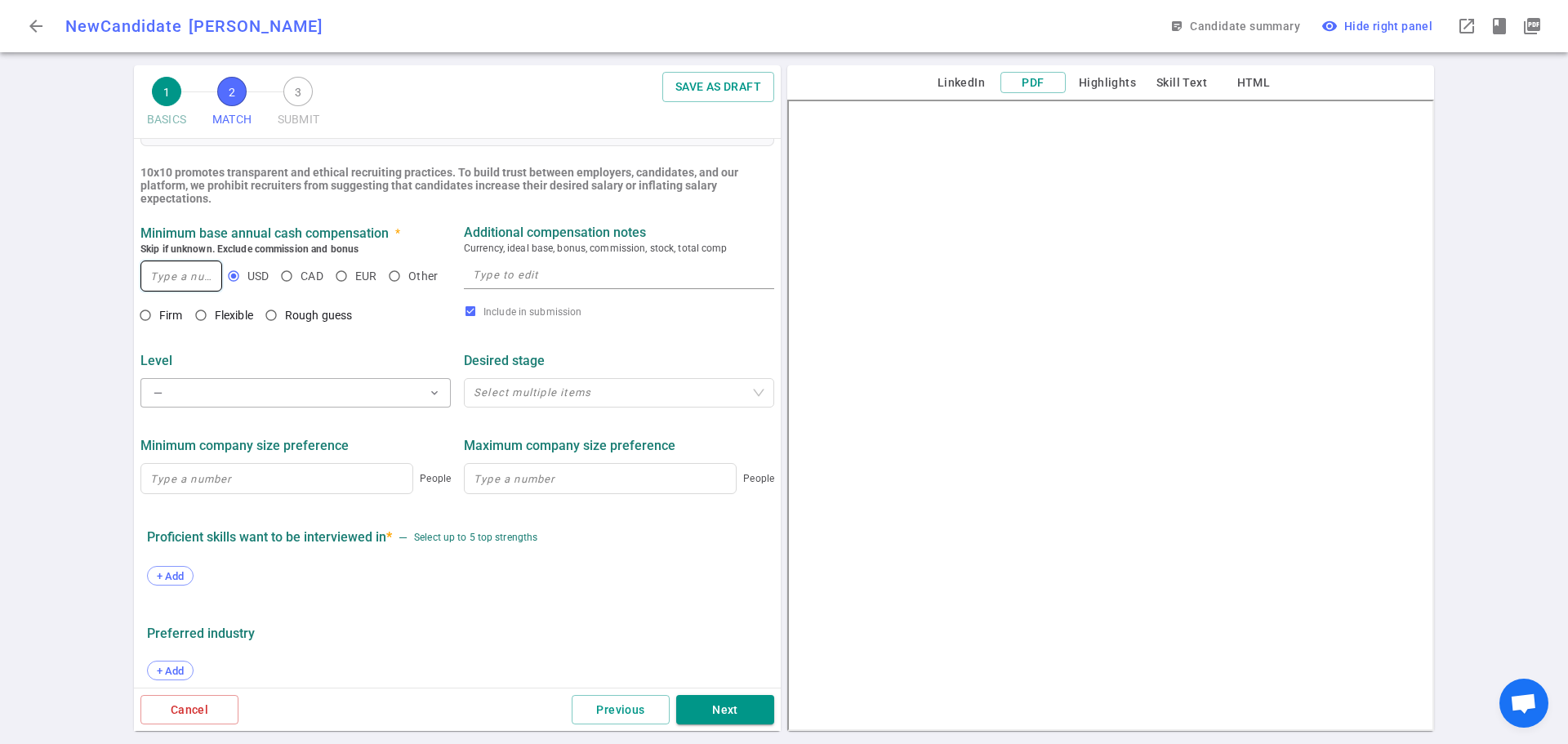
click at [168, 282] on input at bounding box center [181, 276] width 80 height 29
type input "230,000"
click at [270, 319] on input "Rough guess" at bounding box center [271, 315] width 28 height 28
radio input "true"
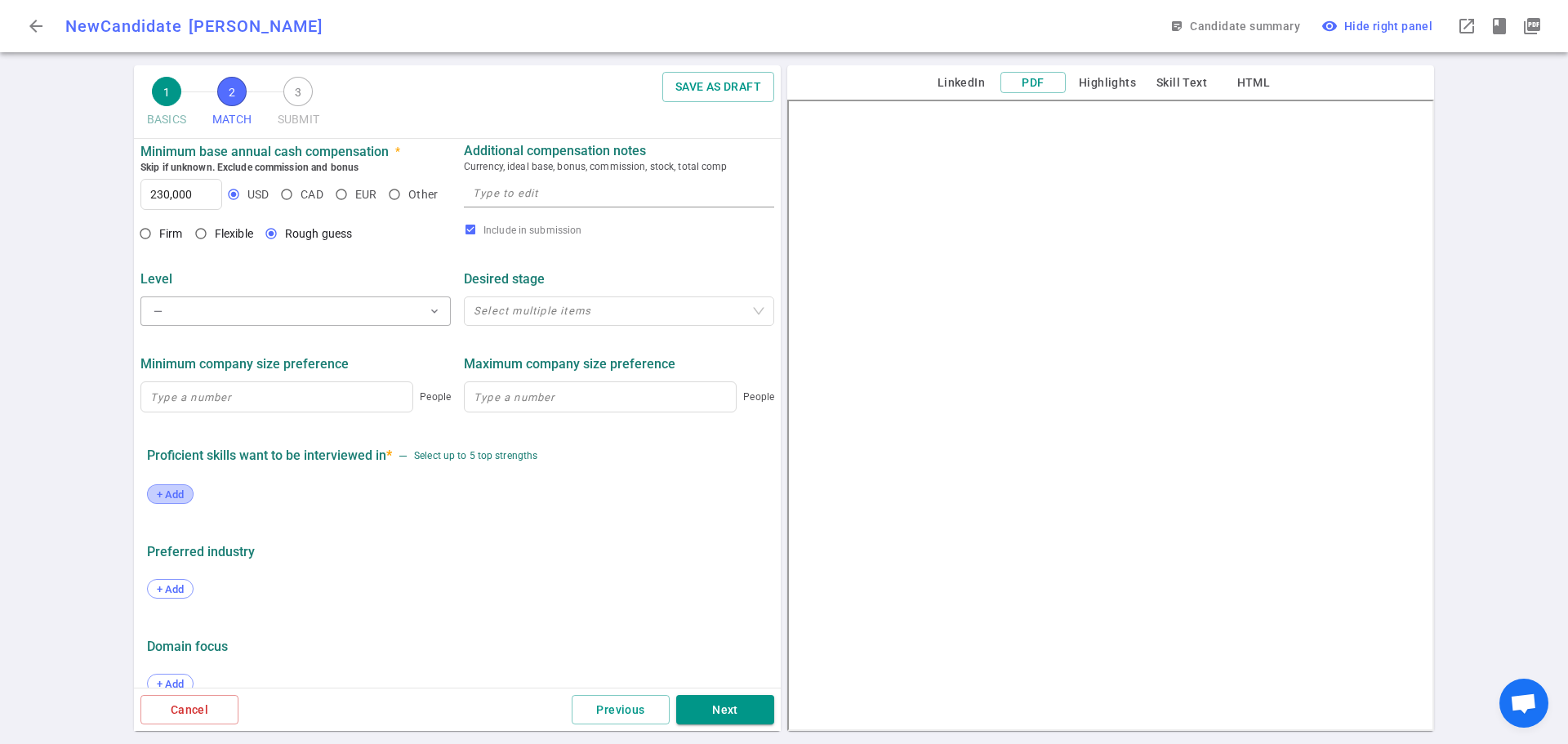
click at [175, 497] on span "+ Add" at bounding box center [170, 494] width 39 height 12
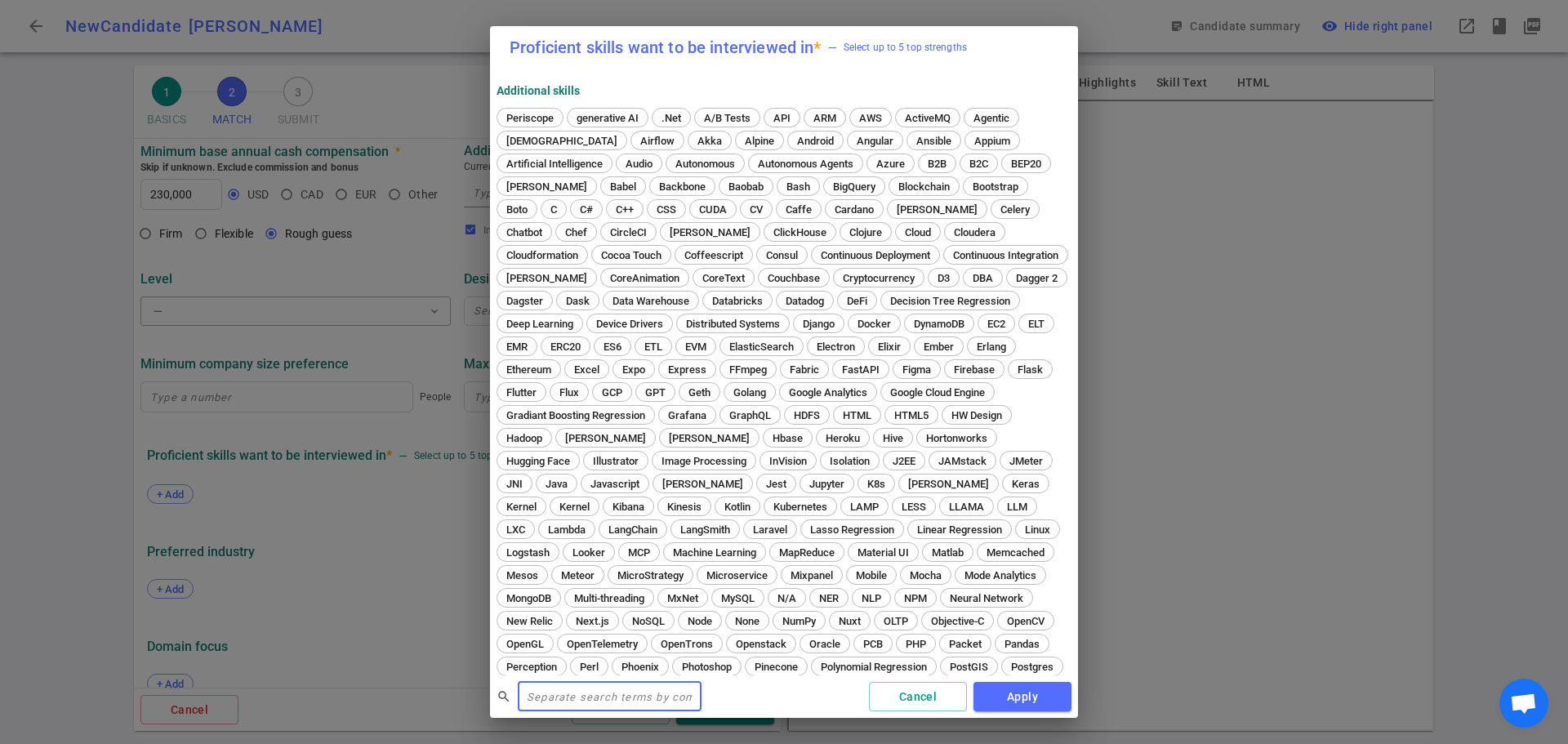
click at [543, 687] on input "text" at bounding box center [610, 696] width 184 height 26
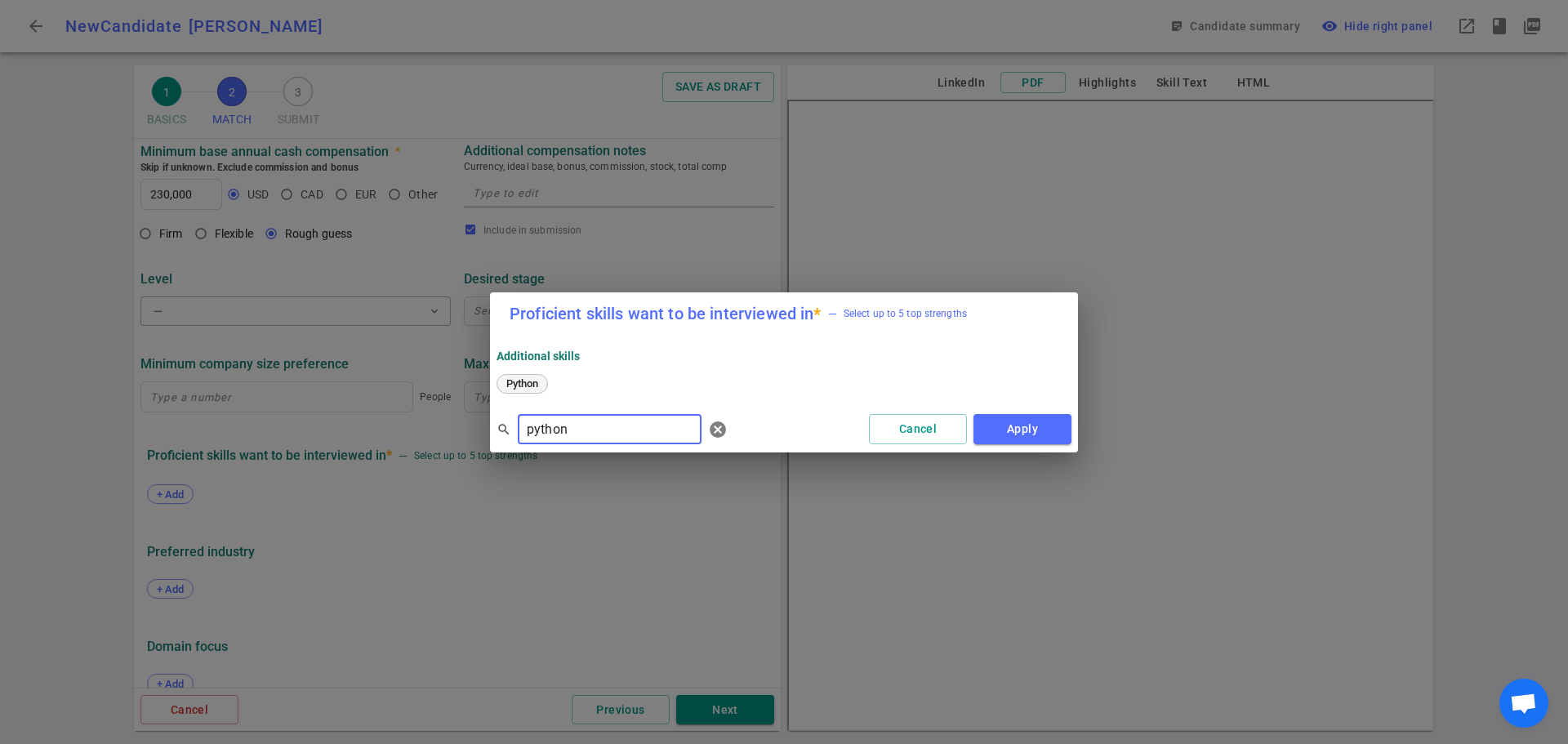
click at [526, 378] on span "Python" at bounding box center [521, 383] width 43 height 12
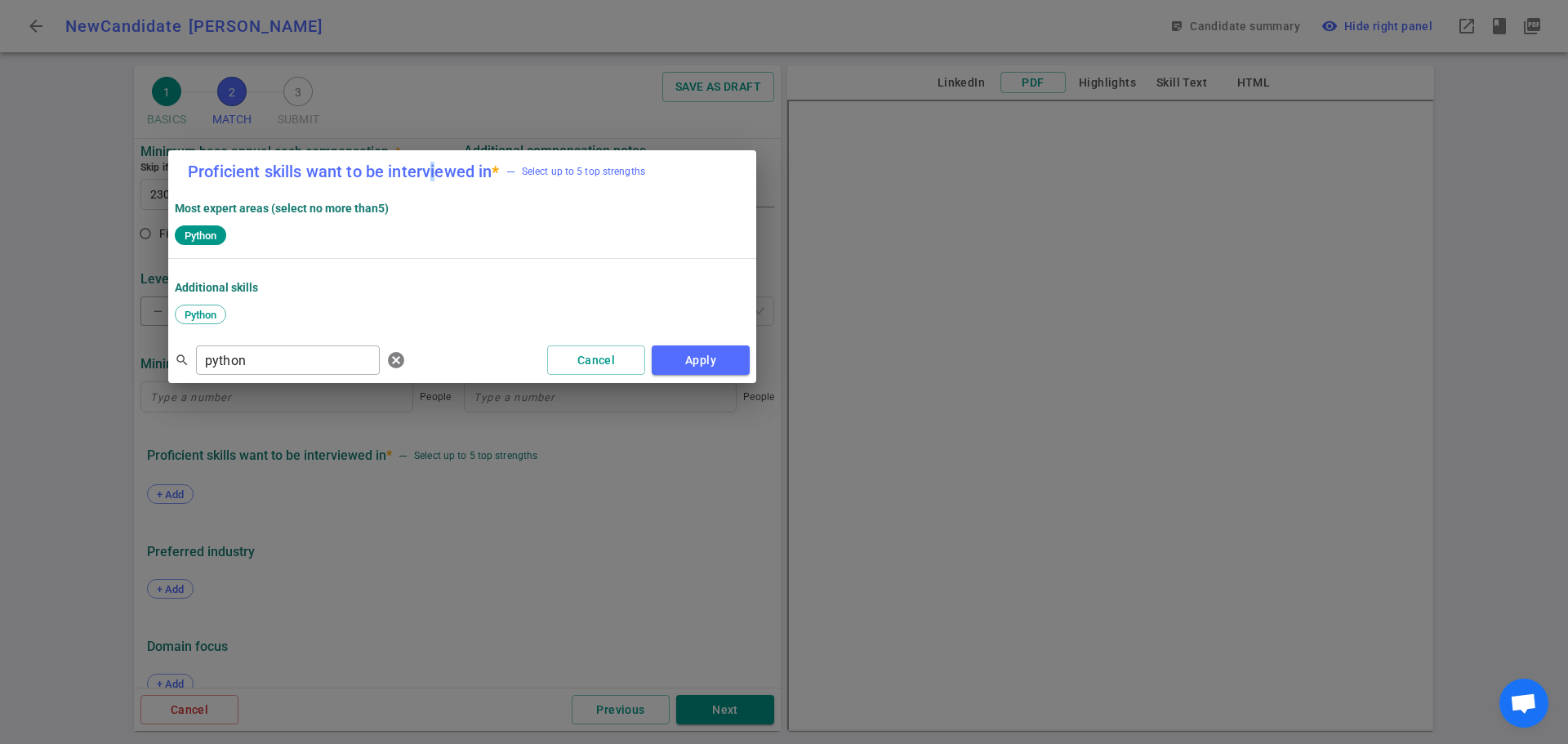
drag, startPoint x: 755, startPoint y: 294, endPoint x: 433, endPoint y: 188, distance: 339.0
click at [433, 188] on h2 "Proficient skills want to be interviewed in * — Select up to 5 top strengths" at bounding box center [462, 172] width 588 height 42
drag, startPoint x: 304, startPoint y: 363, endPoint x: 115, endPoint y: 367, distance: 189.0
click at [115, 367] on div "Proficient skills want to be interviewed in * — Select up to 5 top strengths Mo…" at bounding box center [784, 372] width 1568 height 744
click at [206, 316] on span "[PERSON_NAME]" at bounding box center [224, 314] width 92 height 12
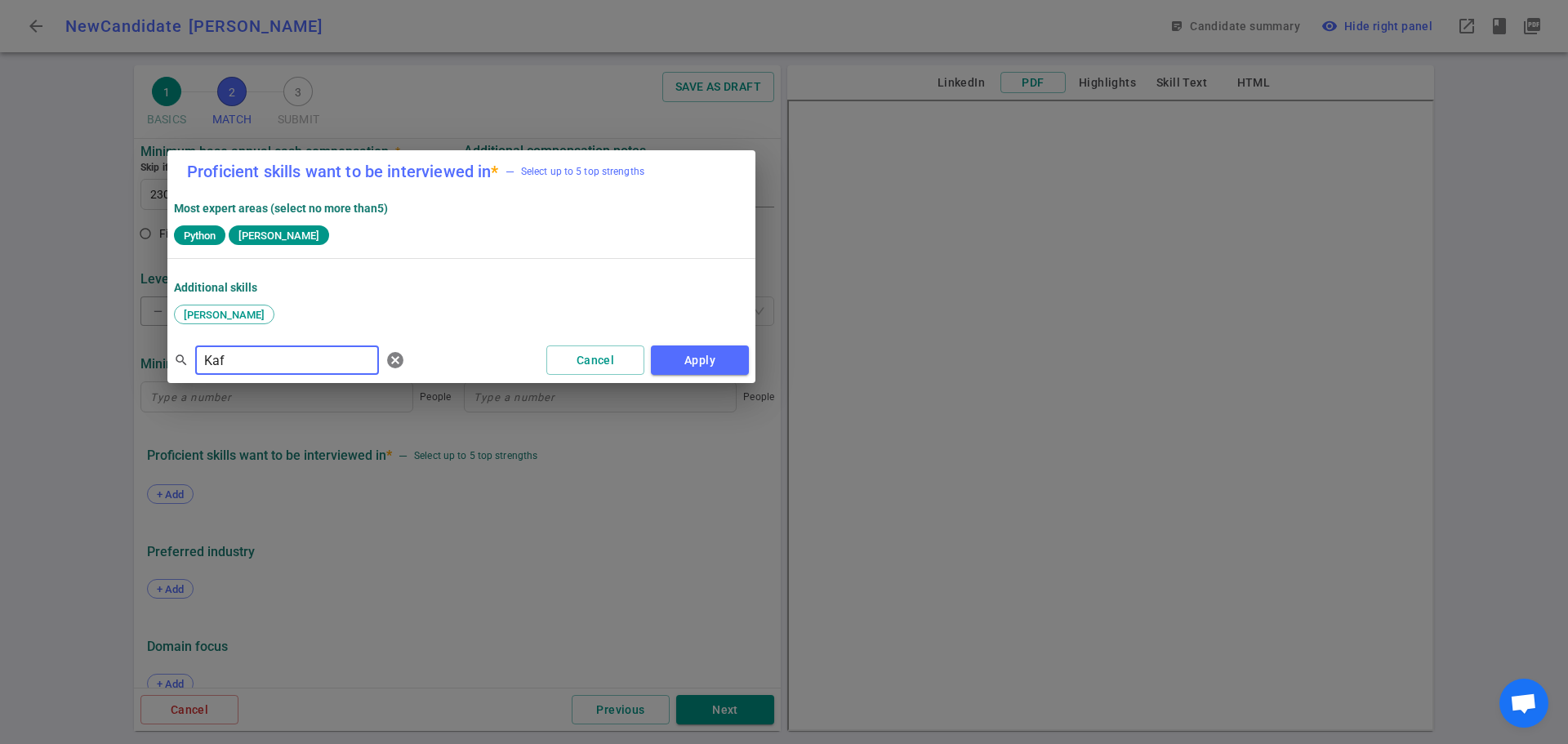
drag, startPoint x: 243, startPoint y: 354, endPoint x: 108, endPoint y: 364, distance: 135.4
click at [108, 363] on div "Proficient skills want to be interviewed in * — Select up to 5 top strengths Mo…" at bounding box center [784, 372] width 1568 height 744
click at [312, 319] on span "SQL" at bounding box center [305, 314] width 31 height 12
drag, startPoint x: 273, startPoint y: 352, endPoint x: 82, endPoint y: 349, distance: 191.0
click at [83, 348] on div "Proficient skills want to be interviewed in * — Select up to 5 top strengths Mo…" at bounding box center [784, 372] width 1568 height 744
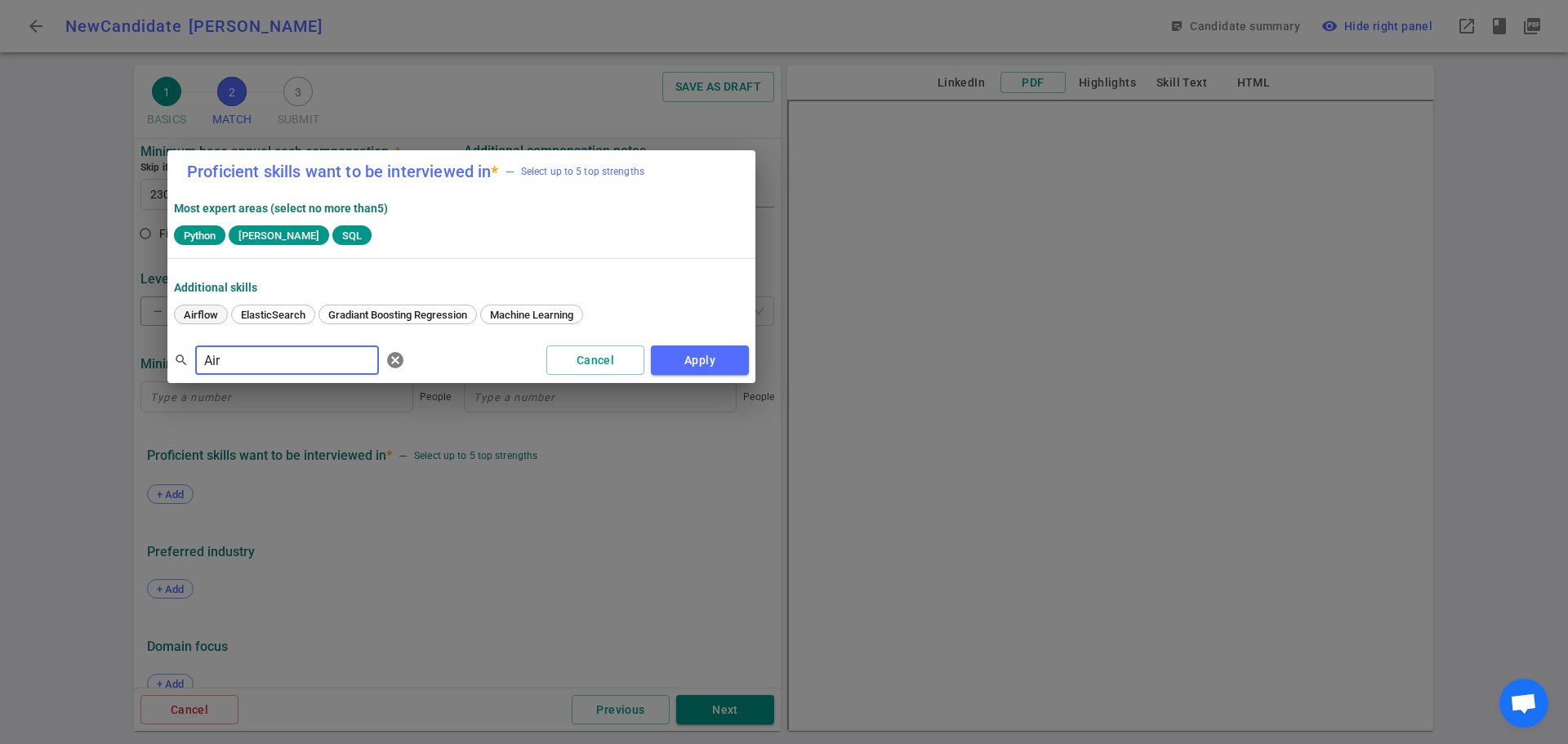
click at [190, 313] on span "Airflow" at bounding box center [201, 314] width 46 height 12
drag, startPoint x: 268, startPoint y: 363, endPoint x: 75, endPoint y: 357, distance: 193.1
click at [75, 357] on div "Proficient skills want to be interviewed in * — Select up to 5 top strengths Mo…" at bounding box center [784, 372] width 1568 height 744
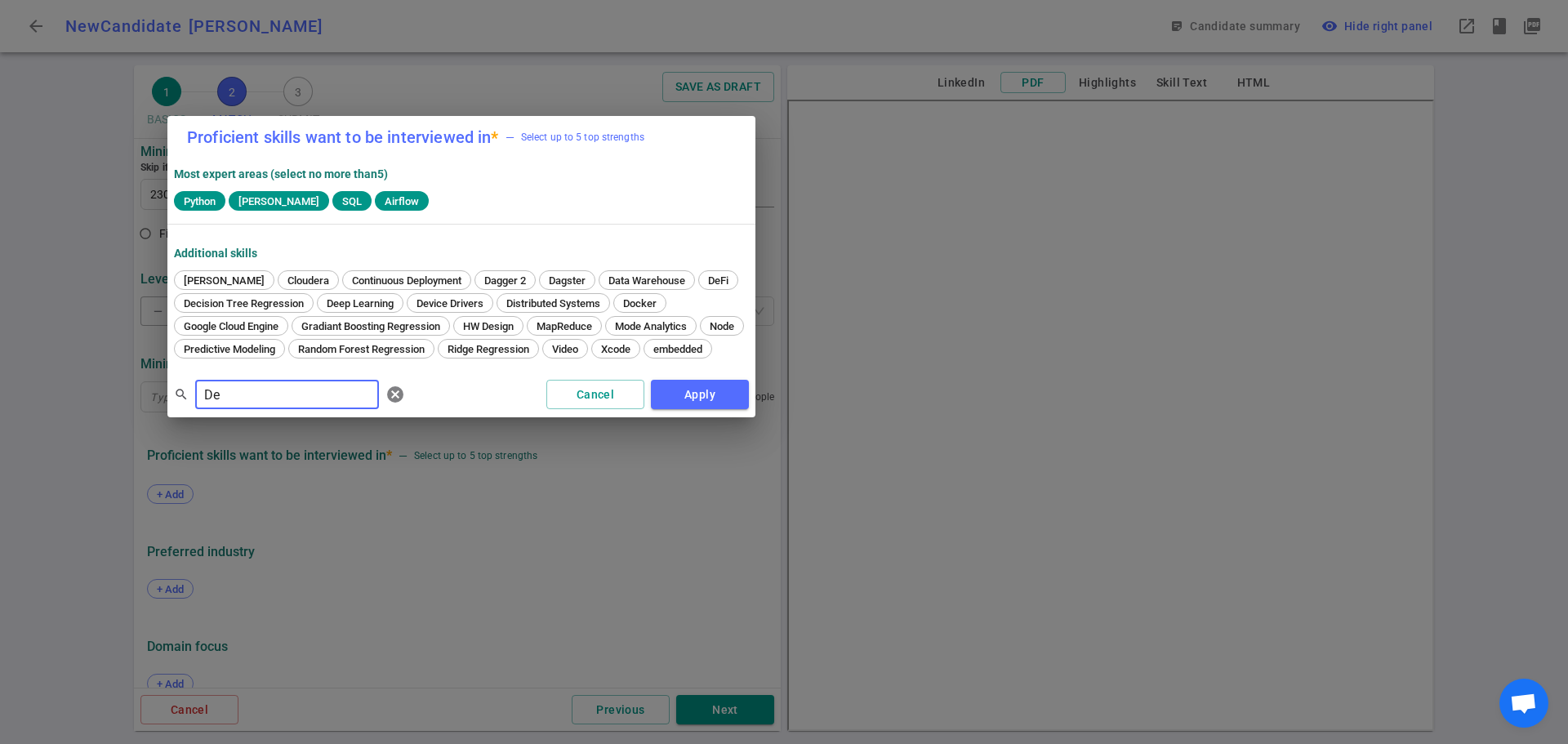
type input "D"
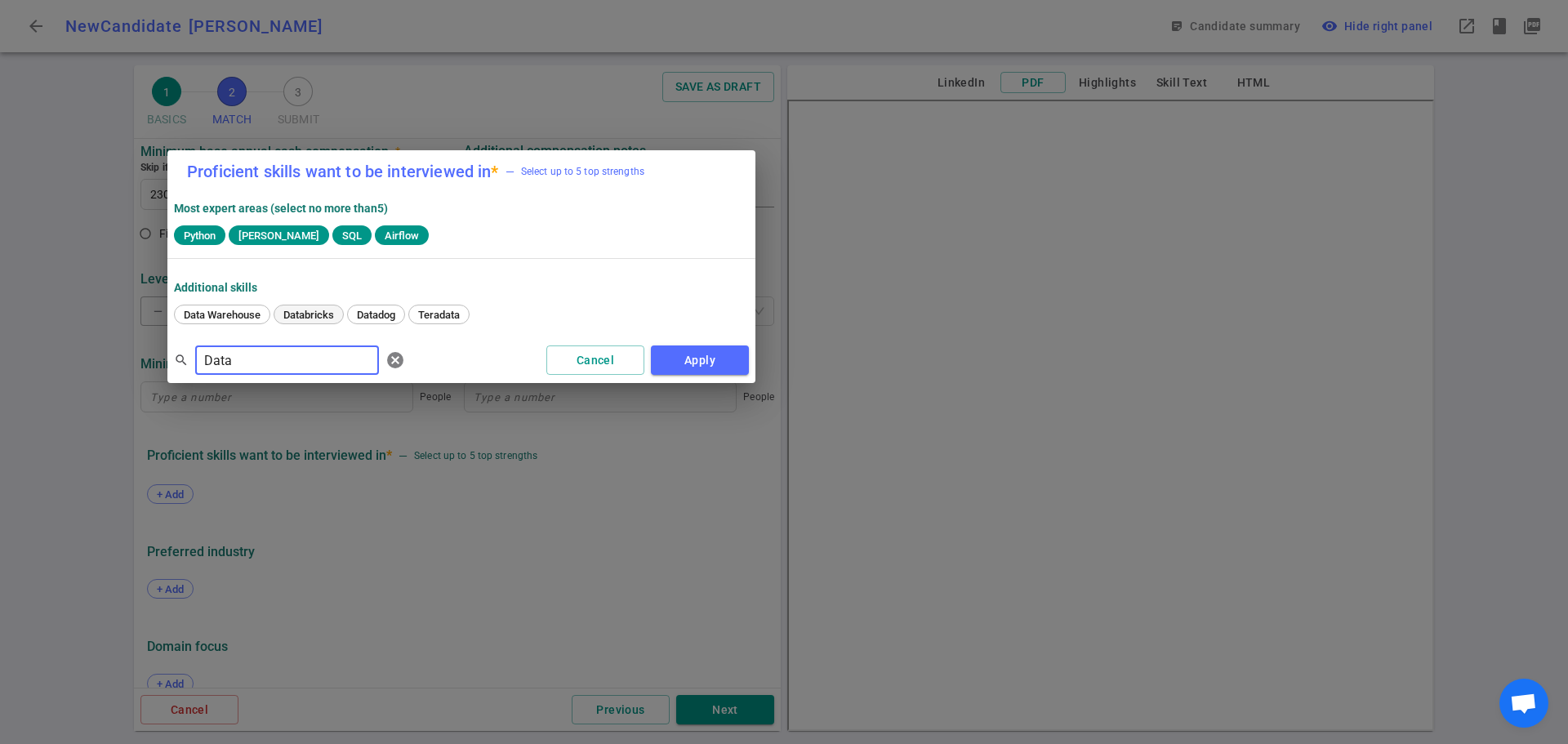
type input "Data"
click at [302, 317] on span "Databricks" at bounding box center [308, 314] width 62 height 12
click at [690, 362] on button "Apply" at bounding box center [699, 360] width 98 height 30
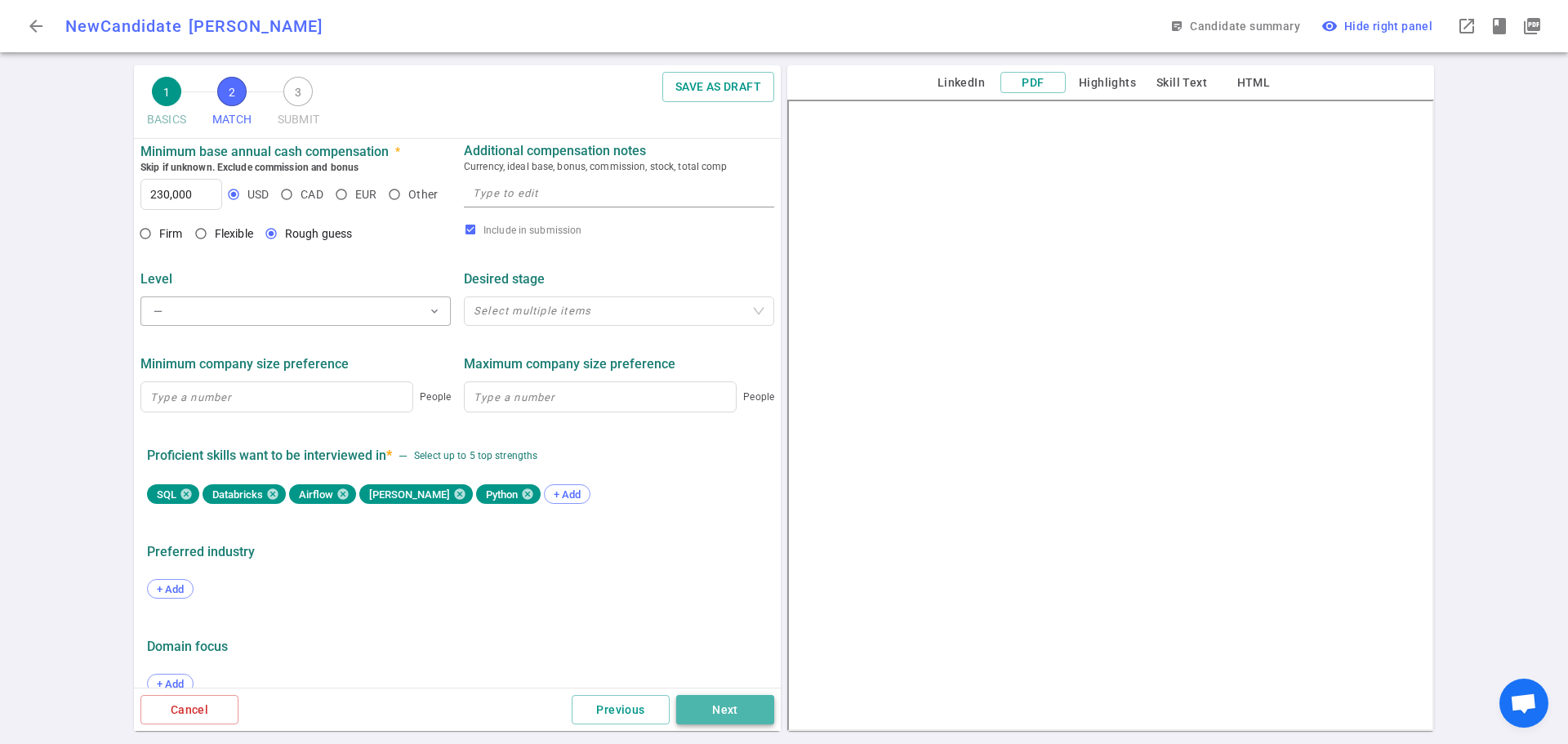
click at [721, 711] on button "Next" at bounding box center [725, 710] width 98 height 30
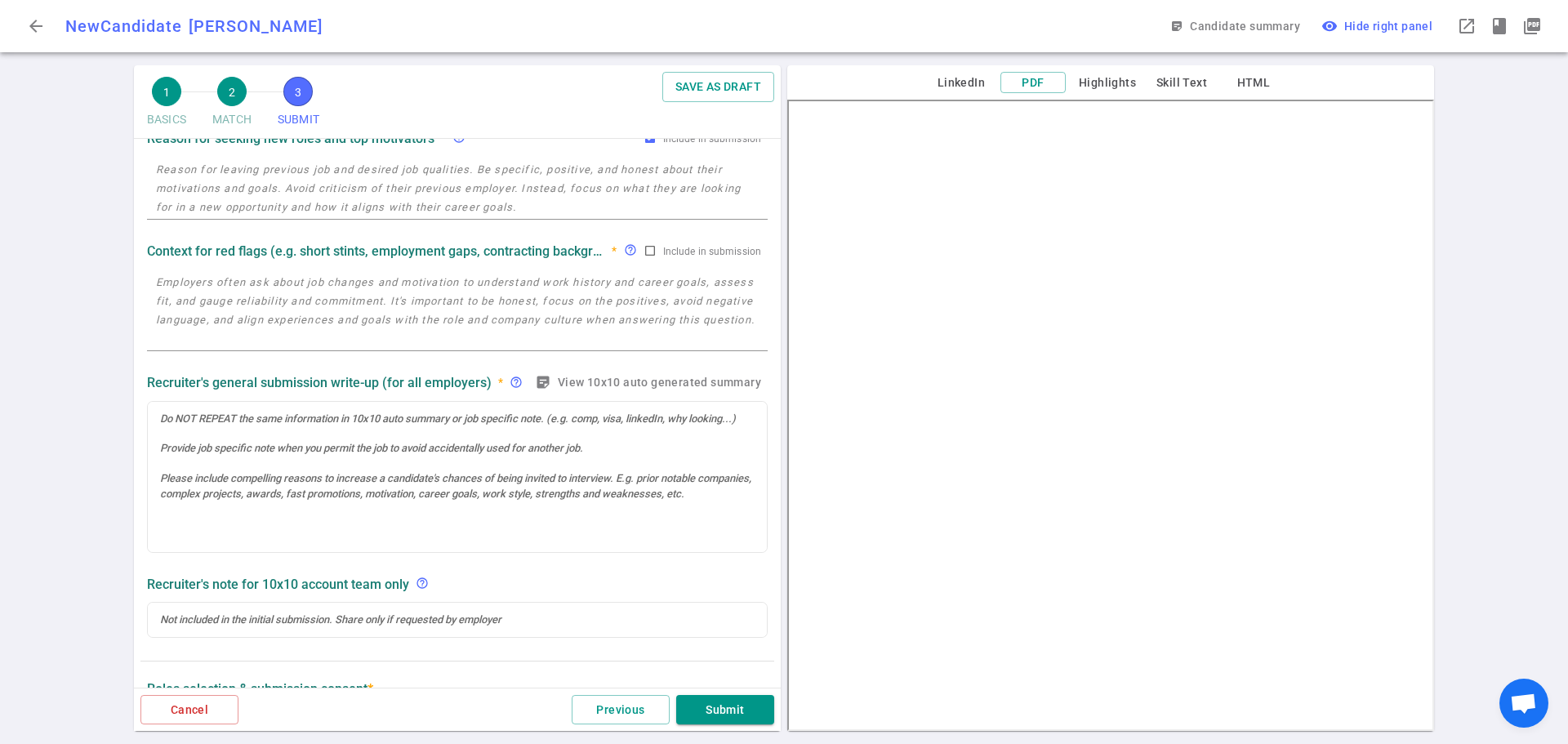
scroll to position [327, 0]
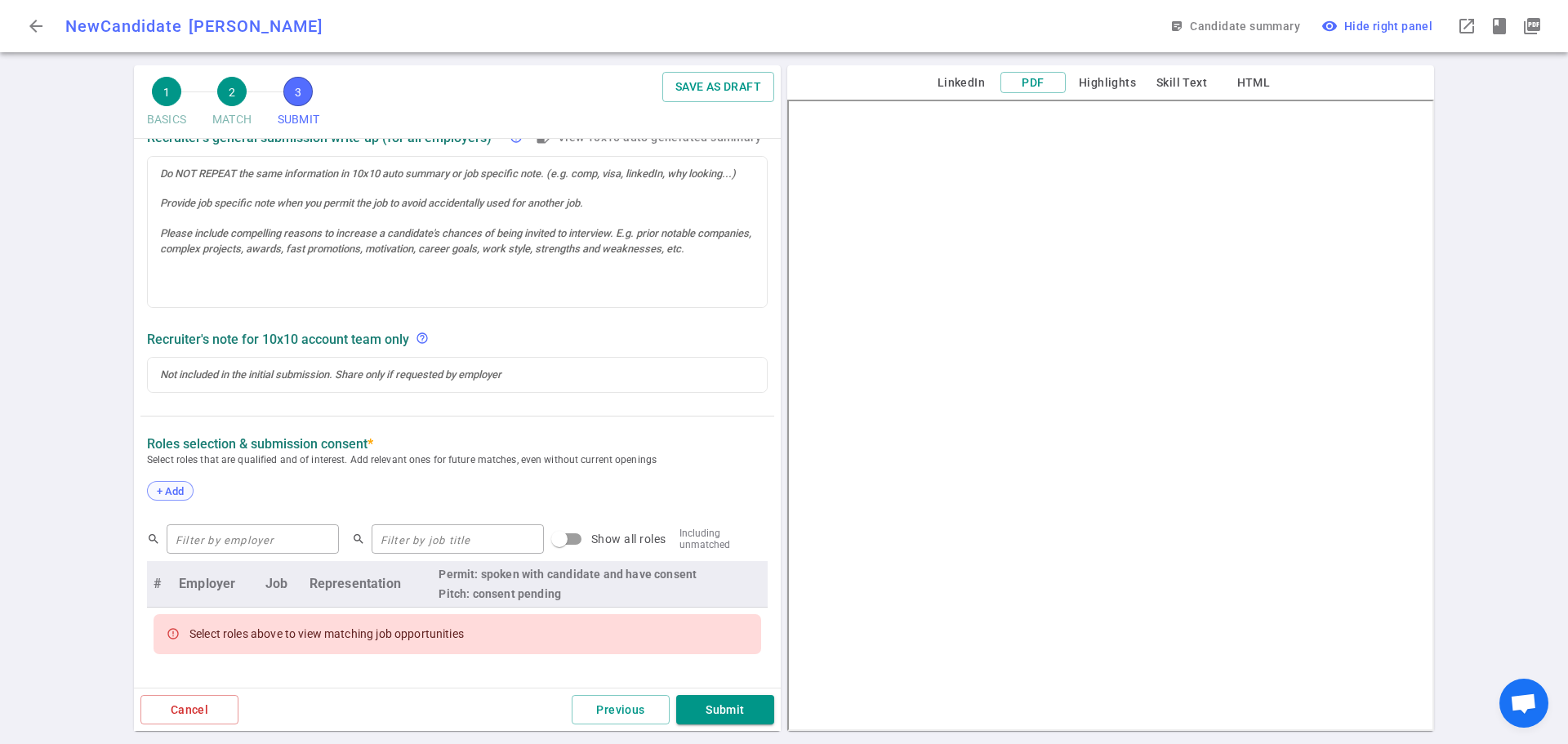
click at [167, 487] on span "+ Add" at bounding box center [170, 491] width 39 height 12
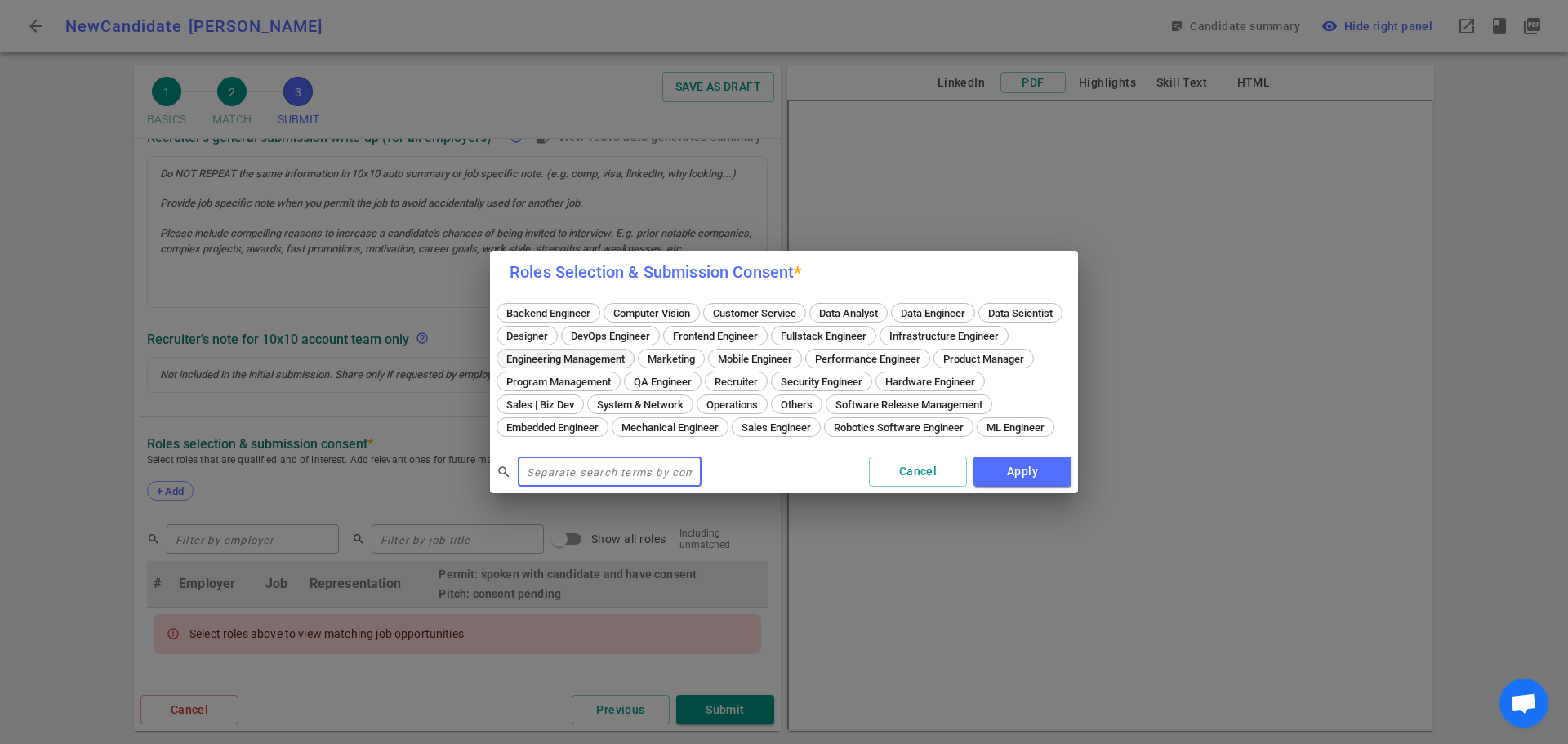
click at [631, 352] on span "Engineering Management" at bounding box center [565, 358] width 129 height 12
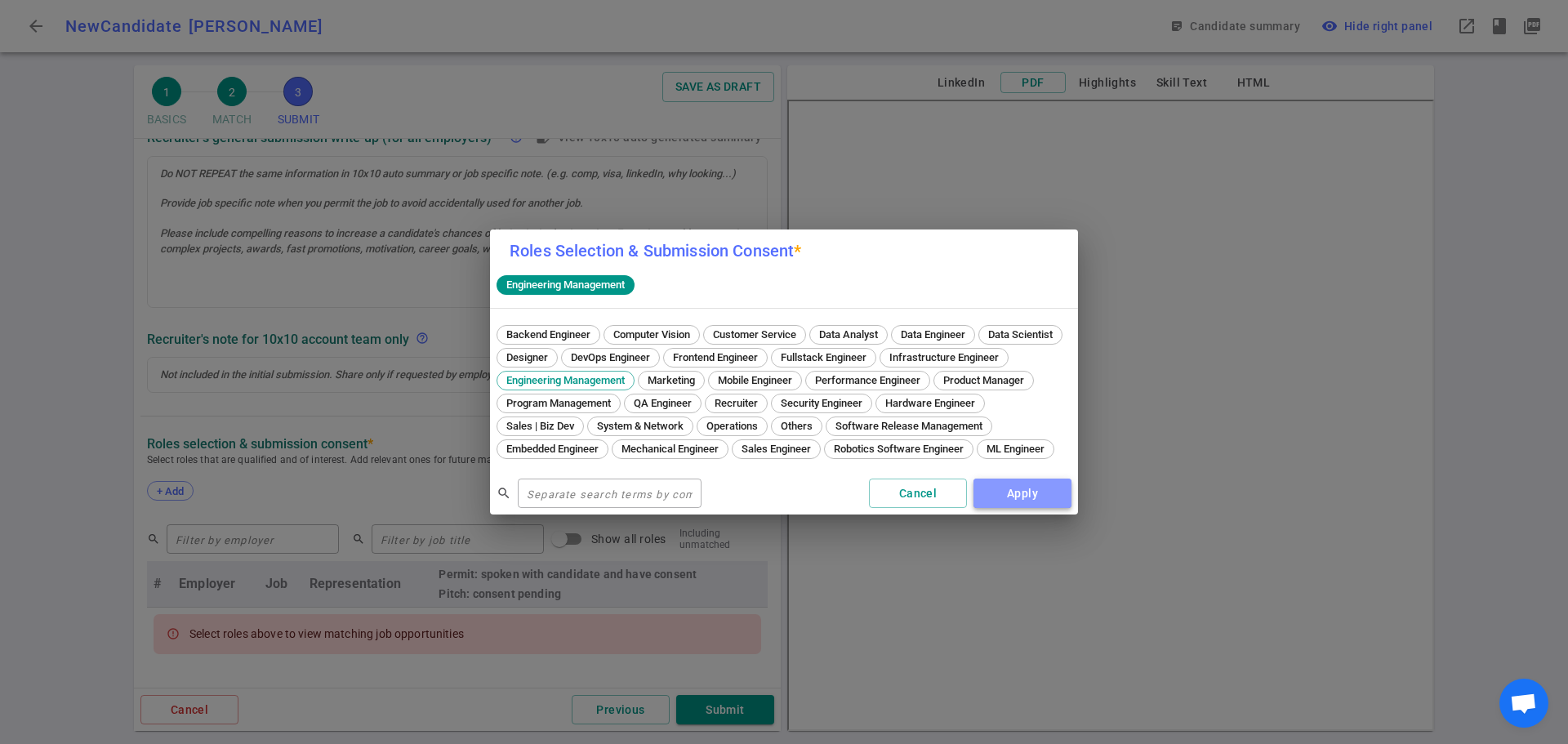
click at [1026, 497] on button "Apply" at bounding box center [1022, 493] width 98 height 30
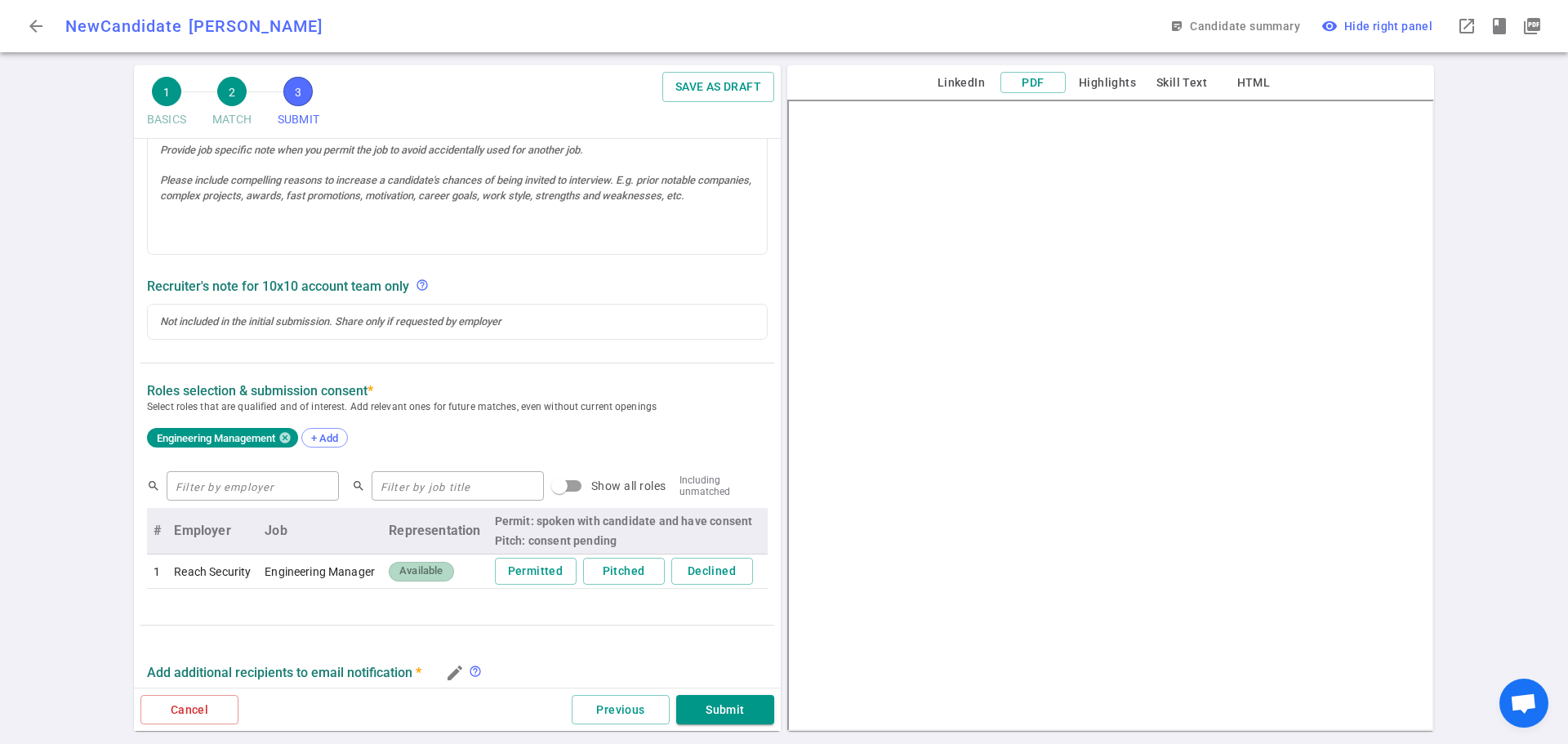
scroll to position [409, 0]
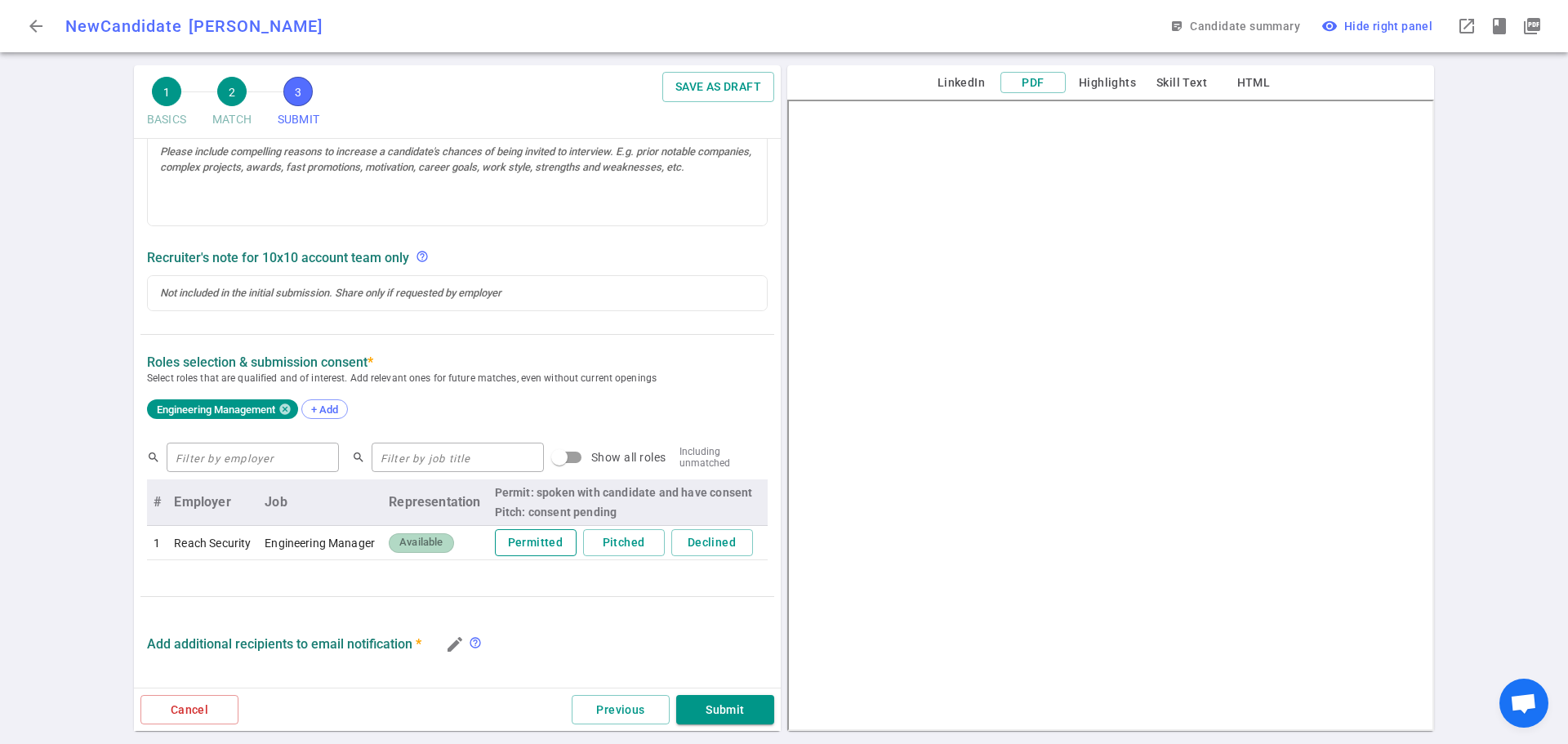
click at [536, 547] on button "Permitted" at bounding box center [536, 542] width 82 height 27
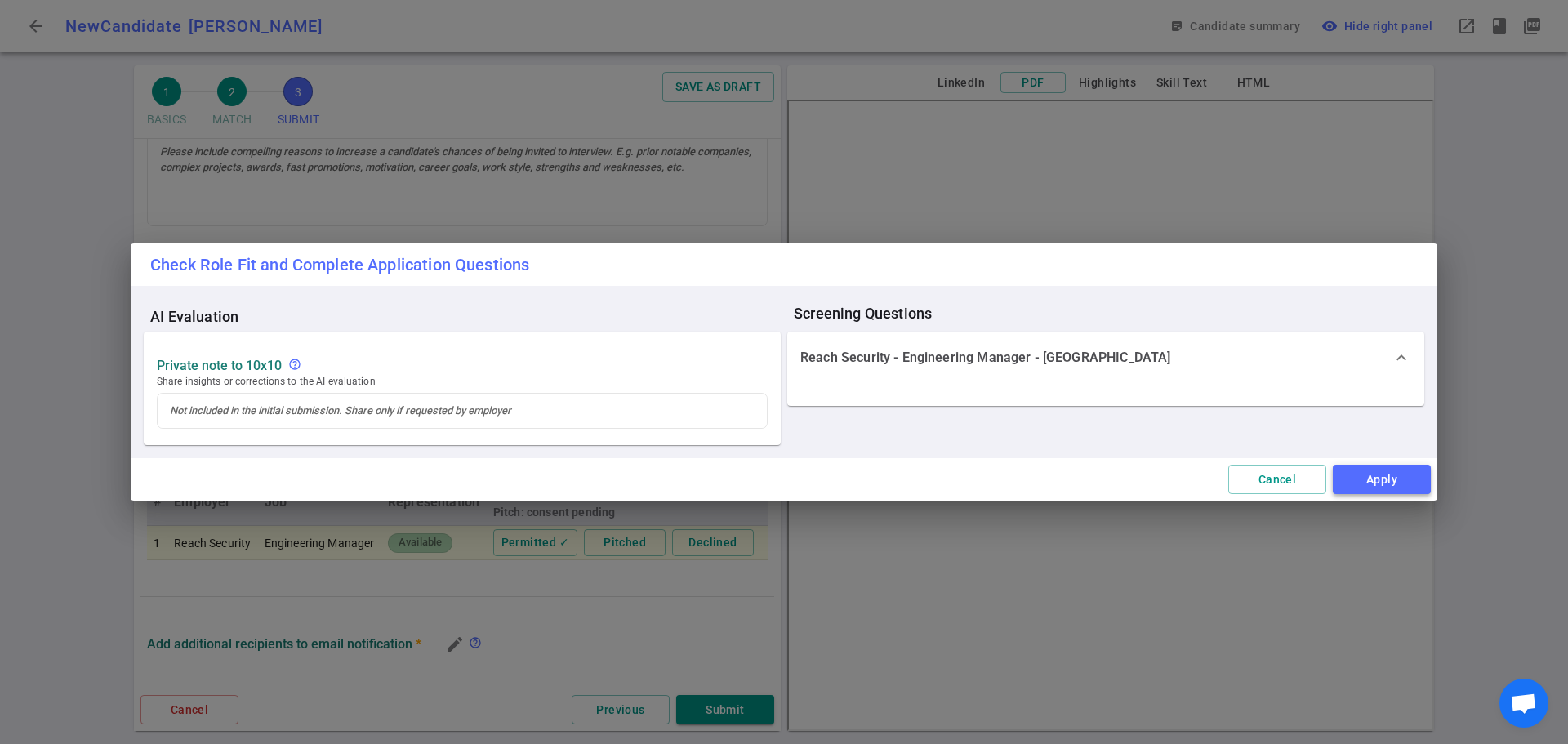
click at [1394, 470] on button "Apply" at bounding box center [1381, 479] width 98 height 30
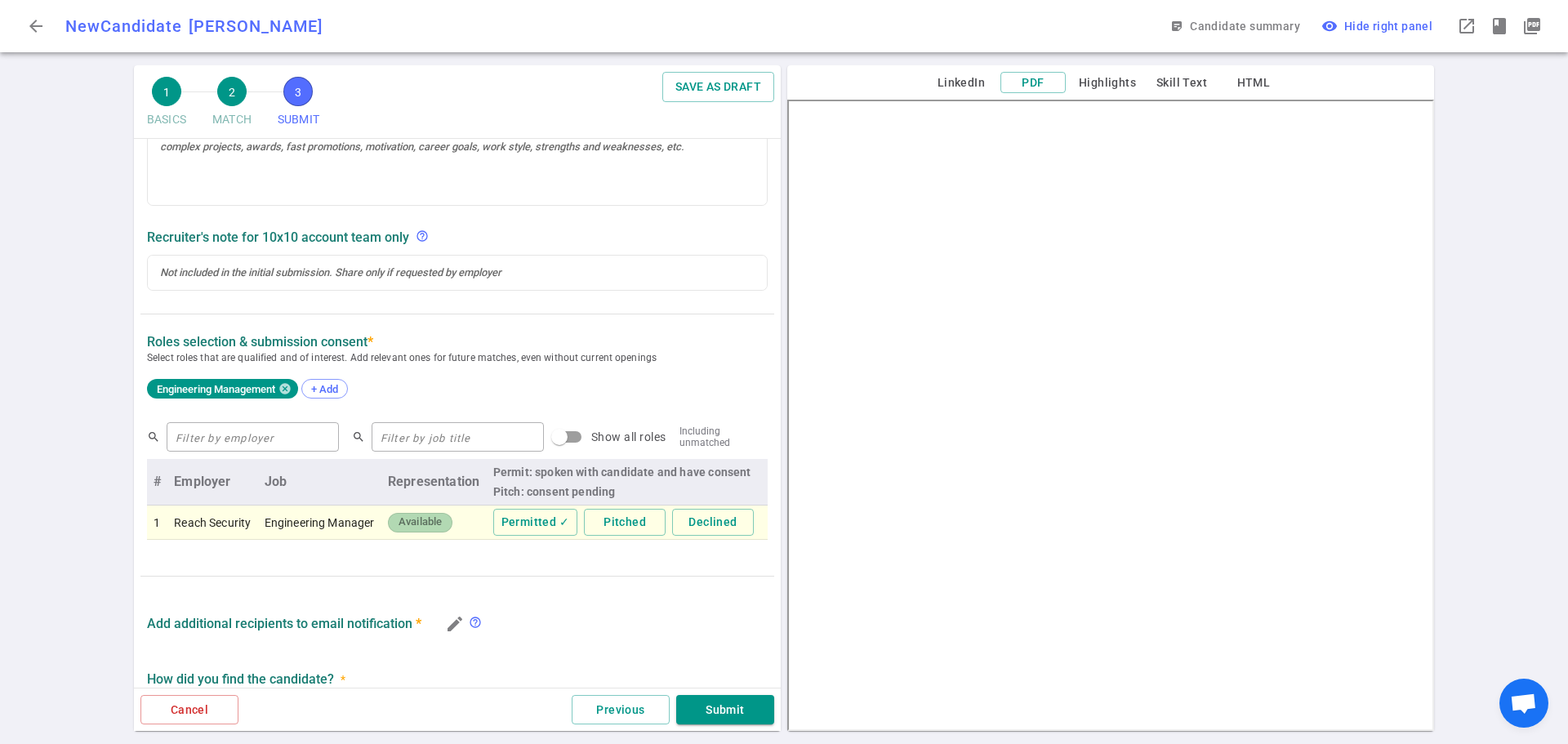
scroll to position [20, 0]
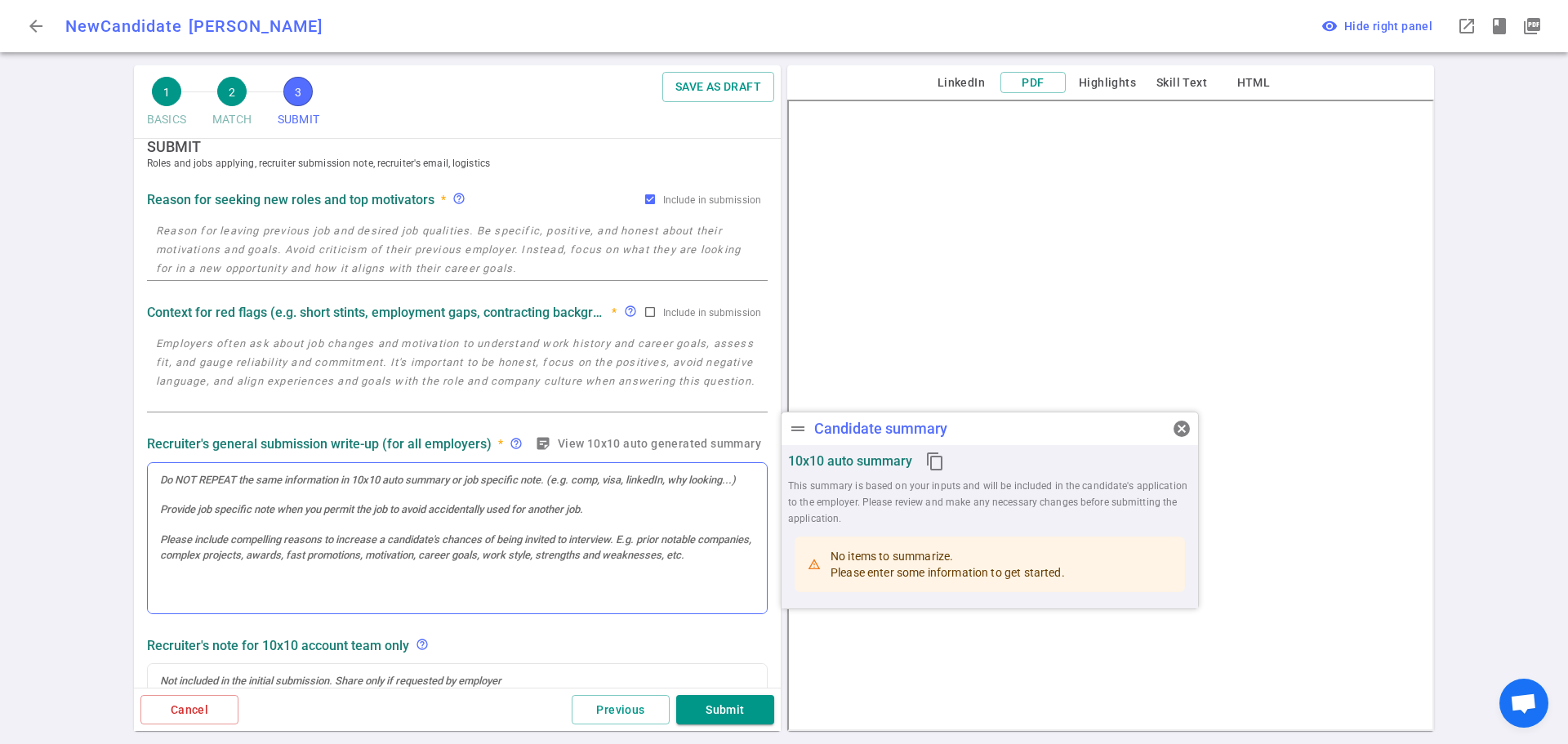
click at [201, 512] on div at bounding box center [457, 538] width 619 height 151
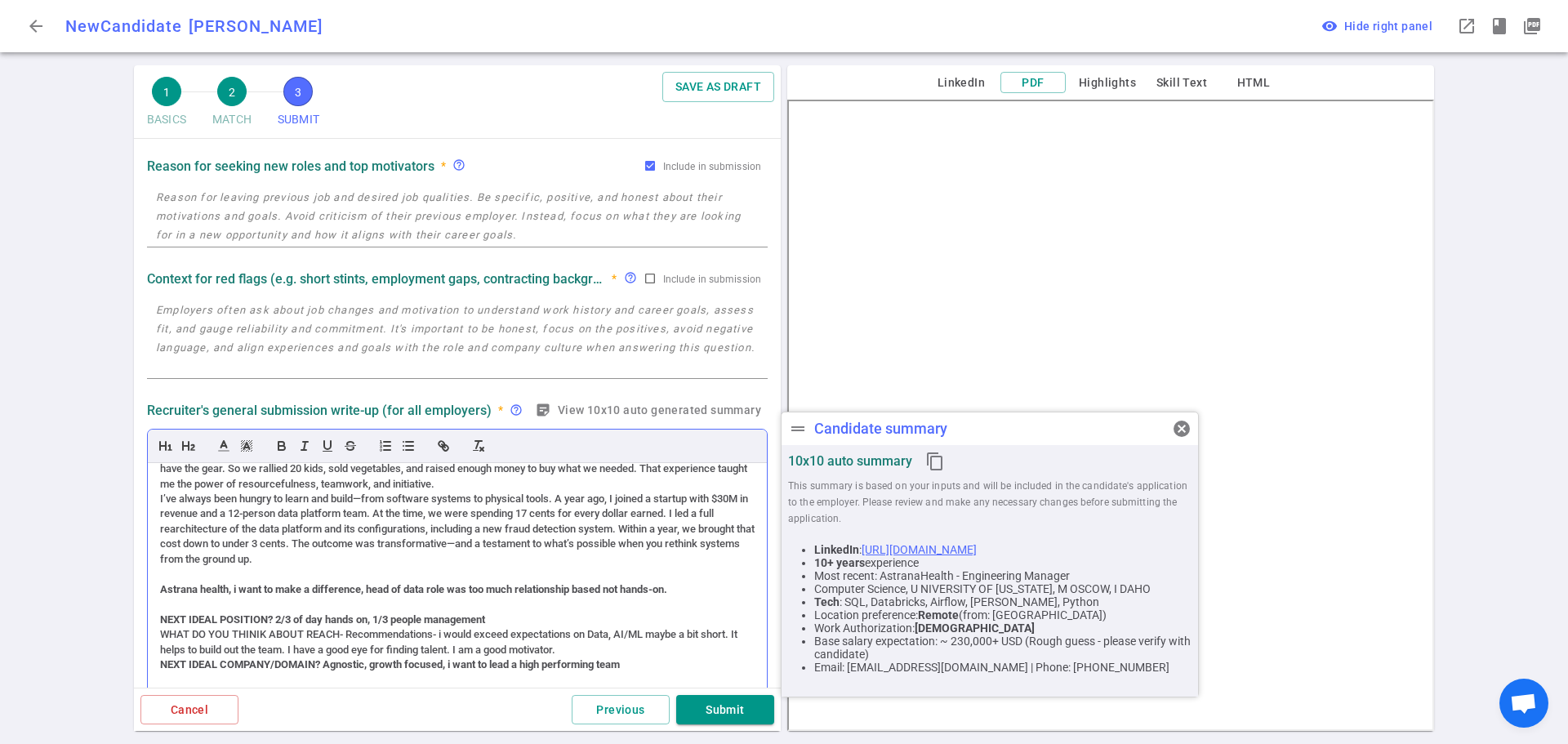
scroll to position [0, 0]
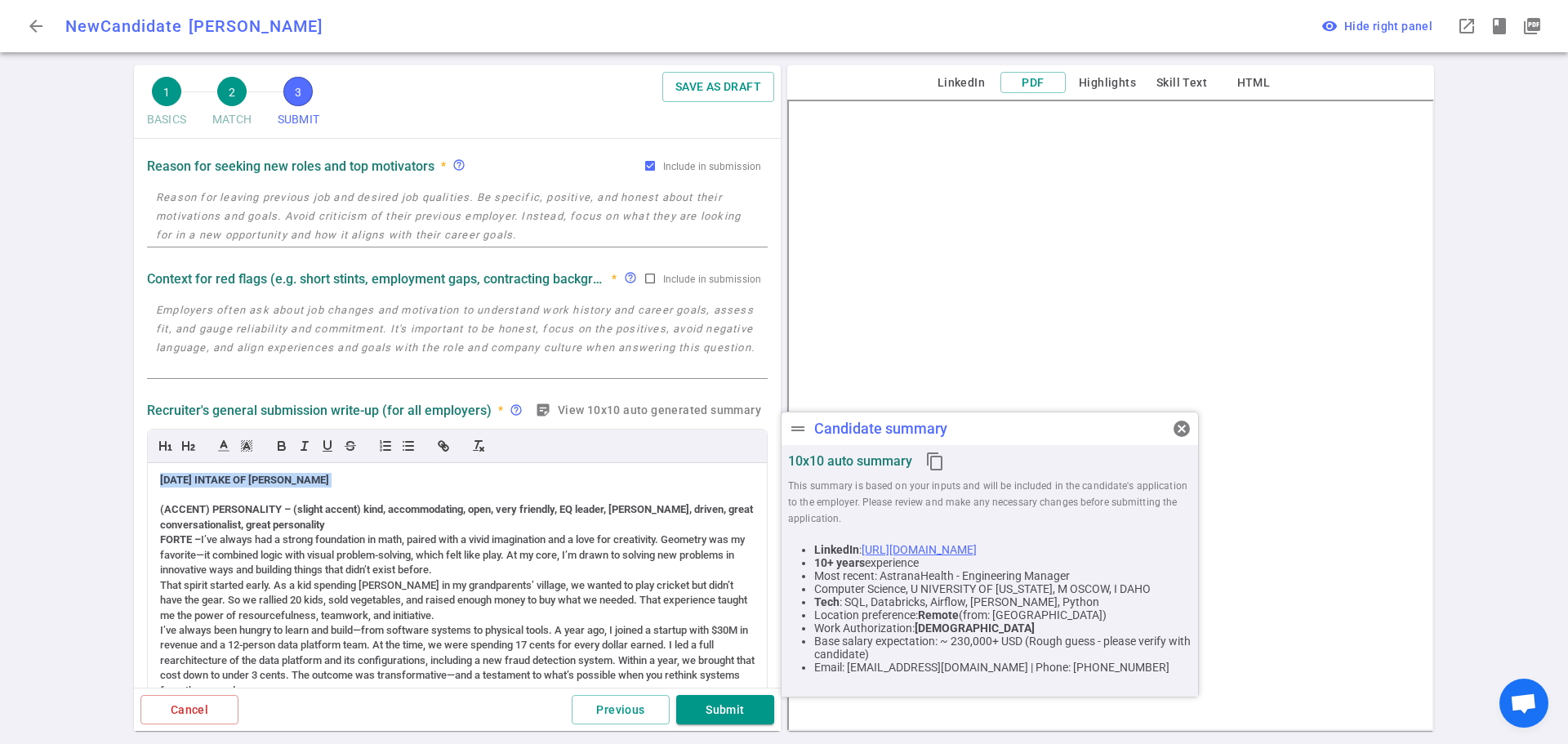
drag, startPoint x: 351, startPoint y: 481, endPoint x: 123, endPoint y: 481, distance: 228.0
click at [124, 480] on div "1 BASICS 2 MATCH 3 SUBMIT SAVE AS DRAFT SUBMIT Roles and jobs applying, recruit…" at bounding box center [784, 404] width 1568 height 678
click at [355, 527] on div "(ACCENT) PERSONALITY – (slight accent) kind, accommodating, open, very friendly…" at bounding box center [457, 517] width 595 height 30
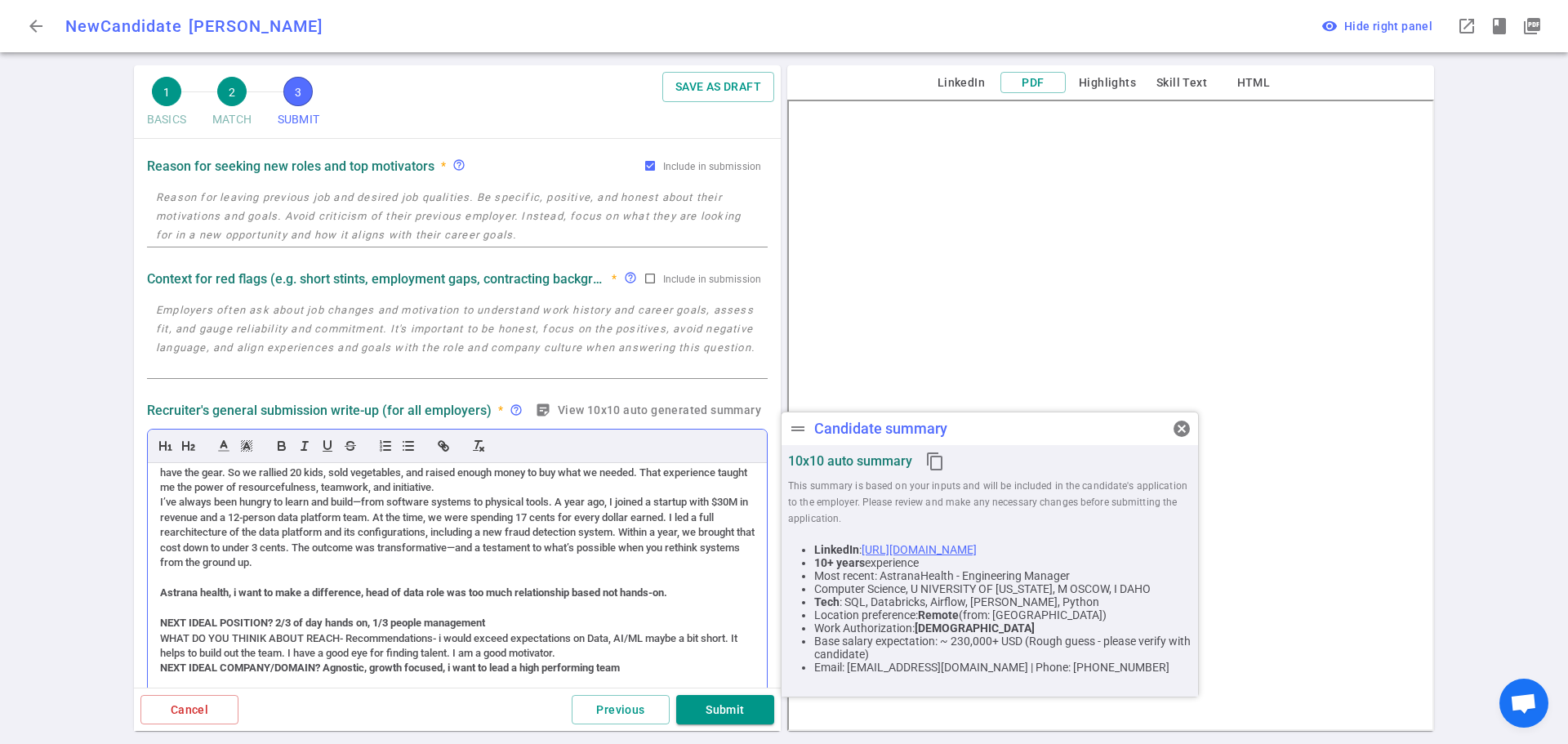
scroll to position [82, 0]
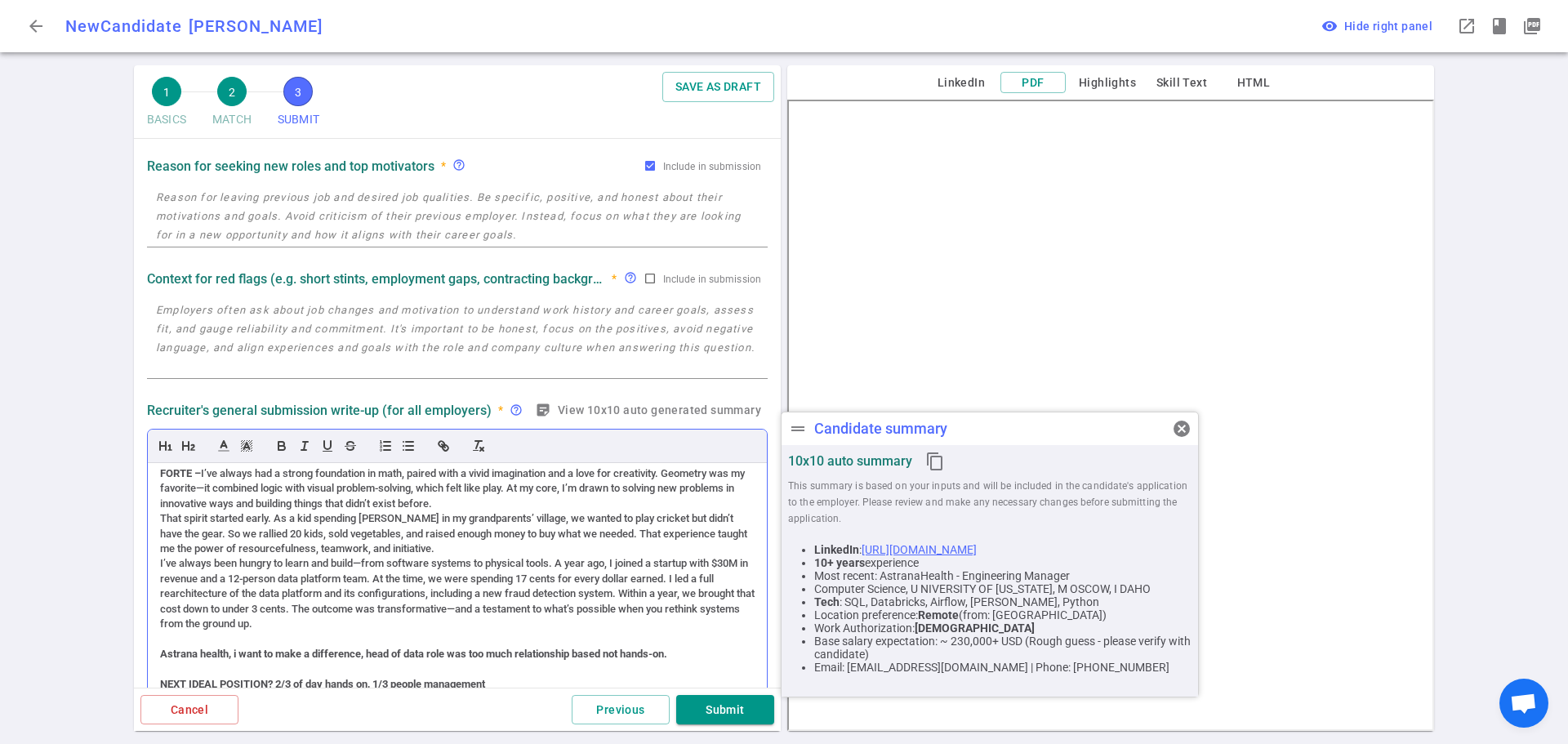
click at [160, 519] on div "That spirit started early. As a kid spending [PERSON_NAME] in my grandparents’ …" at bounding box center [457, 533] width 595 height 45
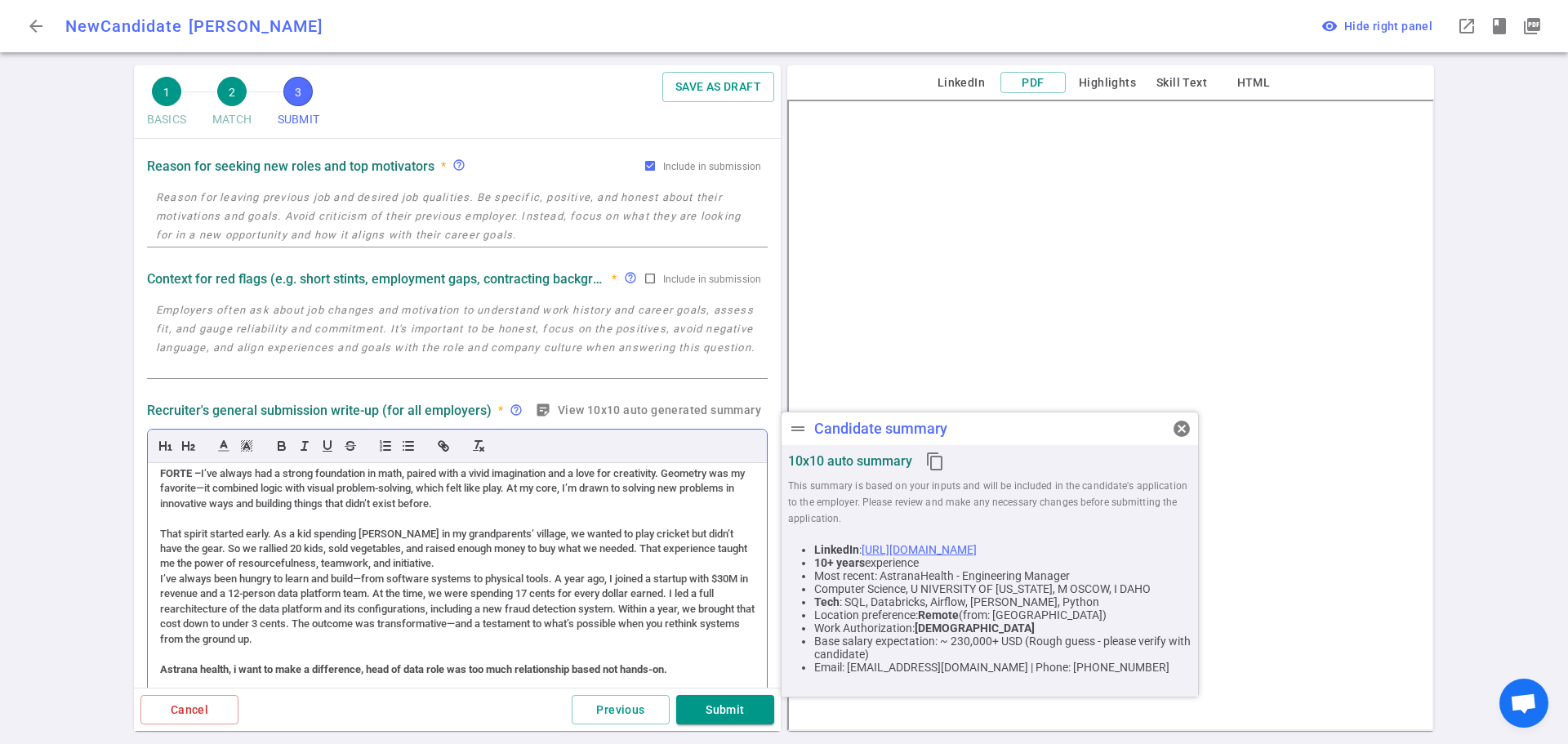
click at [161, 576] on div "I’ve always been hungry to learn and build—from software systems to physical to…" at bounding box center [457, 608] width 595 height 75
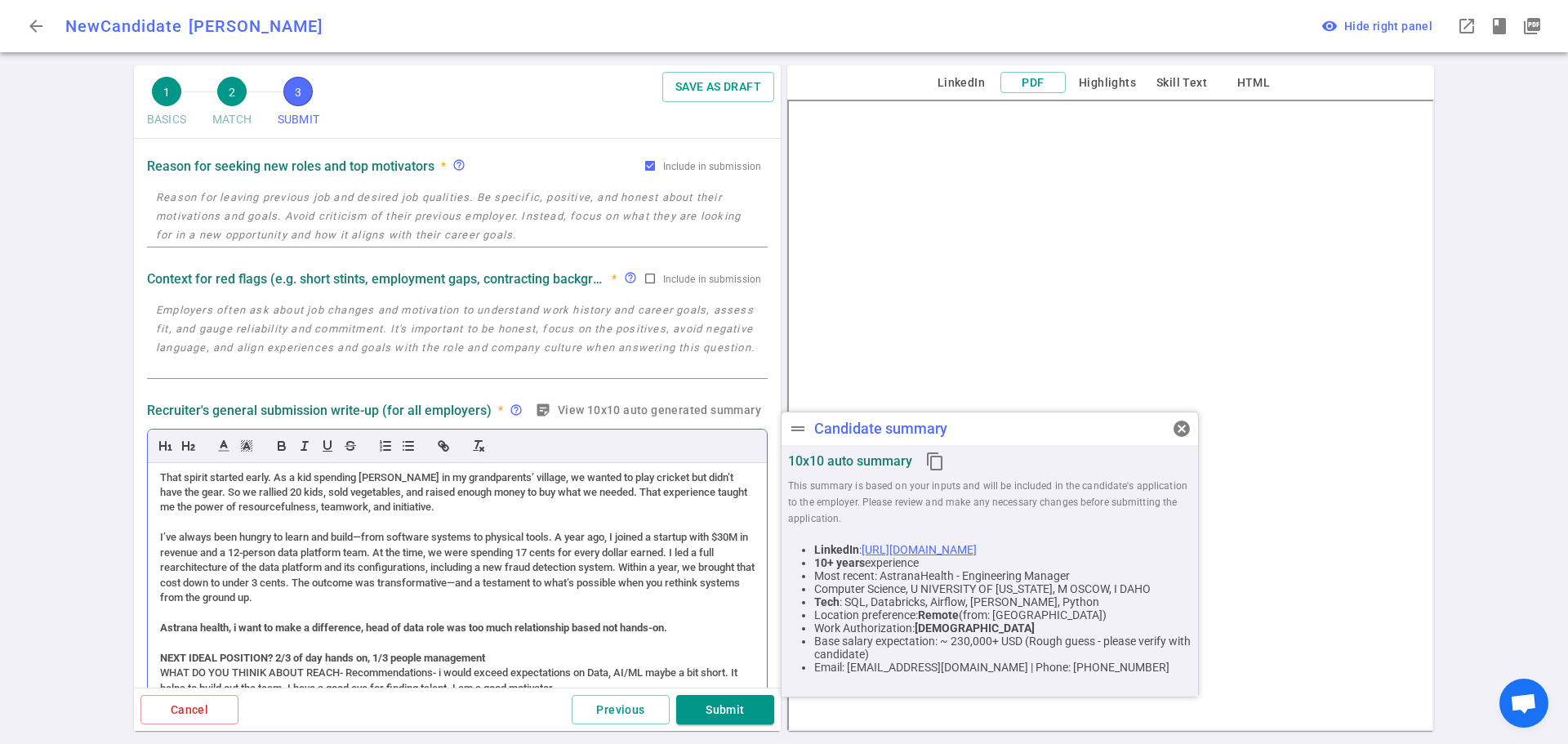
scroll to position [163, 0]
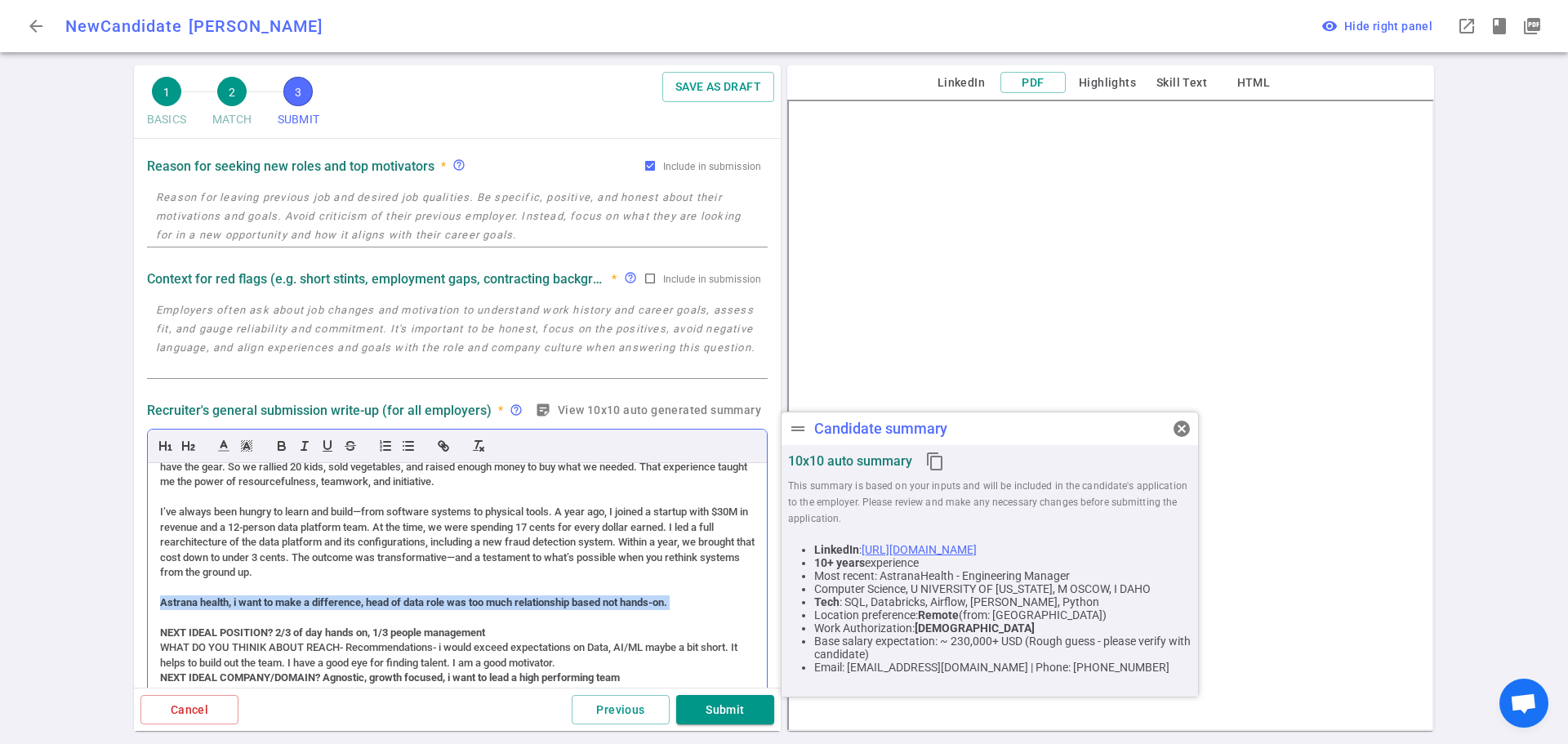
drag, startPoint x: 686, startPoint y: 606, endPoint x: 152, endPoint y: 604, distance: 534.0
click at [152, 604] on div "(ACCENT) PERSONALITY – (slight accent) kind, accommodating, open, very friendly…" at bounding box center [457, 599] width 619 height 272
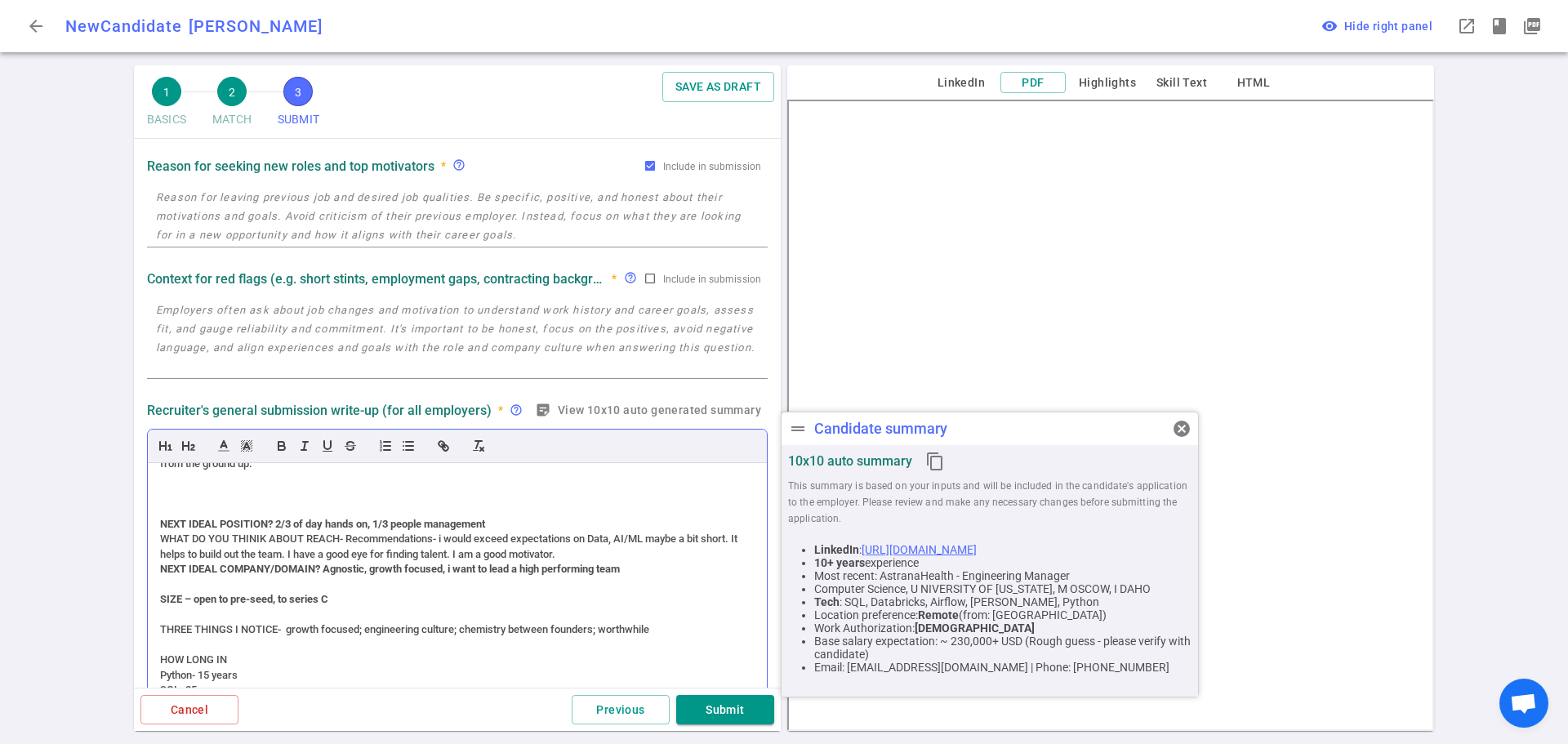
scroll to position [245, 0]
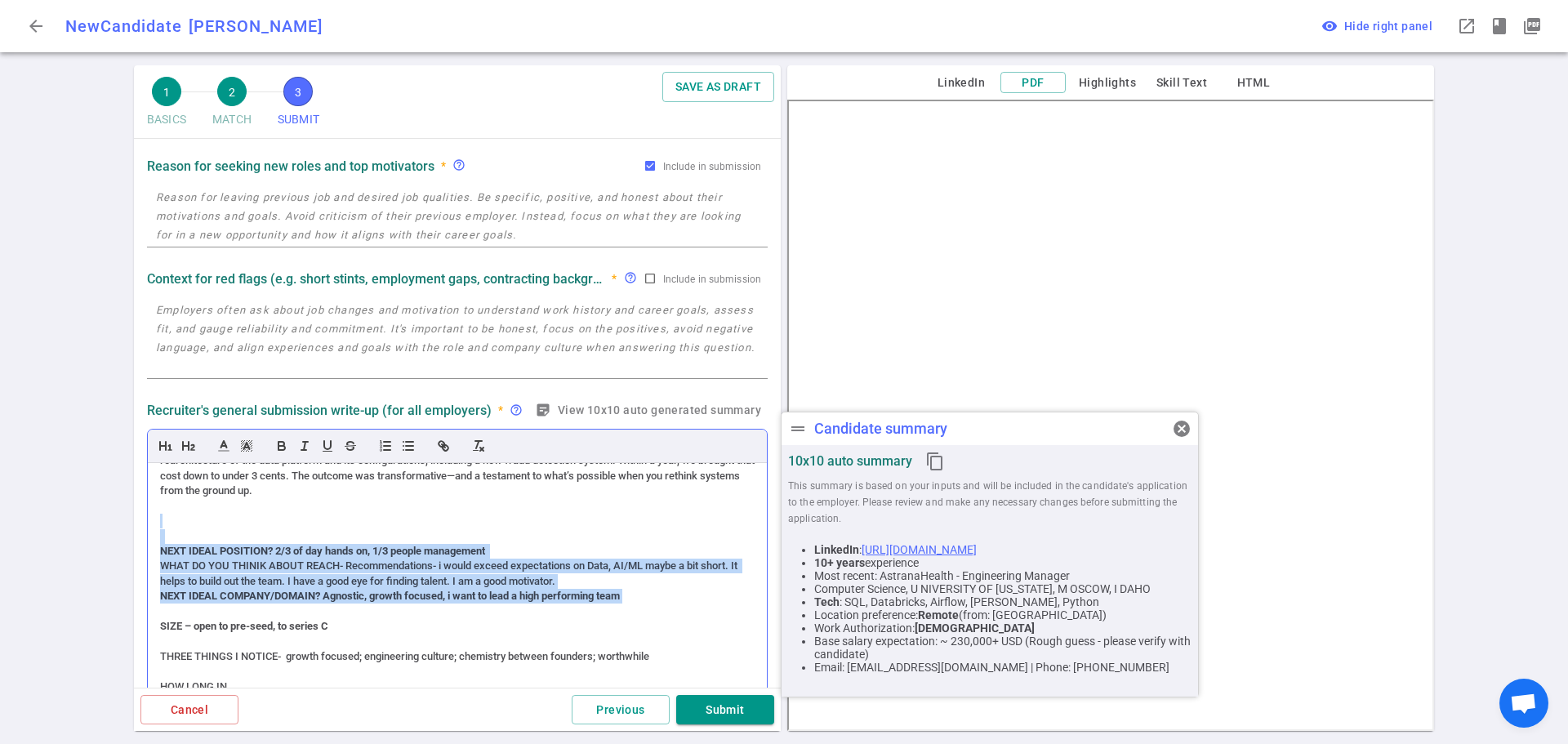
drag, startPoint x: 635, startPoint y: 600, endPoint x: 169, endPoint y: 512, distance: 474.2
click at [169, 512] on div "(ACCENT) PERSONALITY – (slight accent) kind, accommodating, open, very friendly…" at bounding box center [457, 599] width 619 height 272
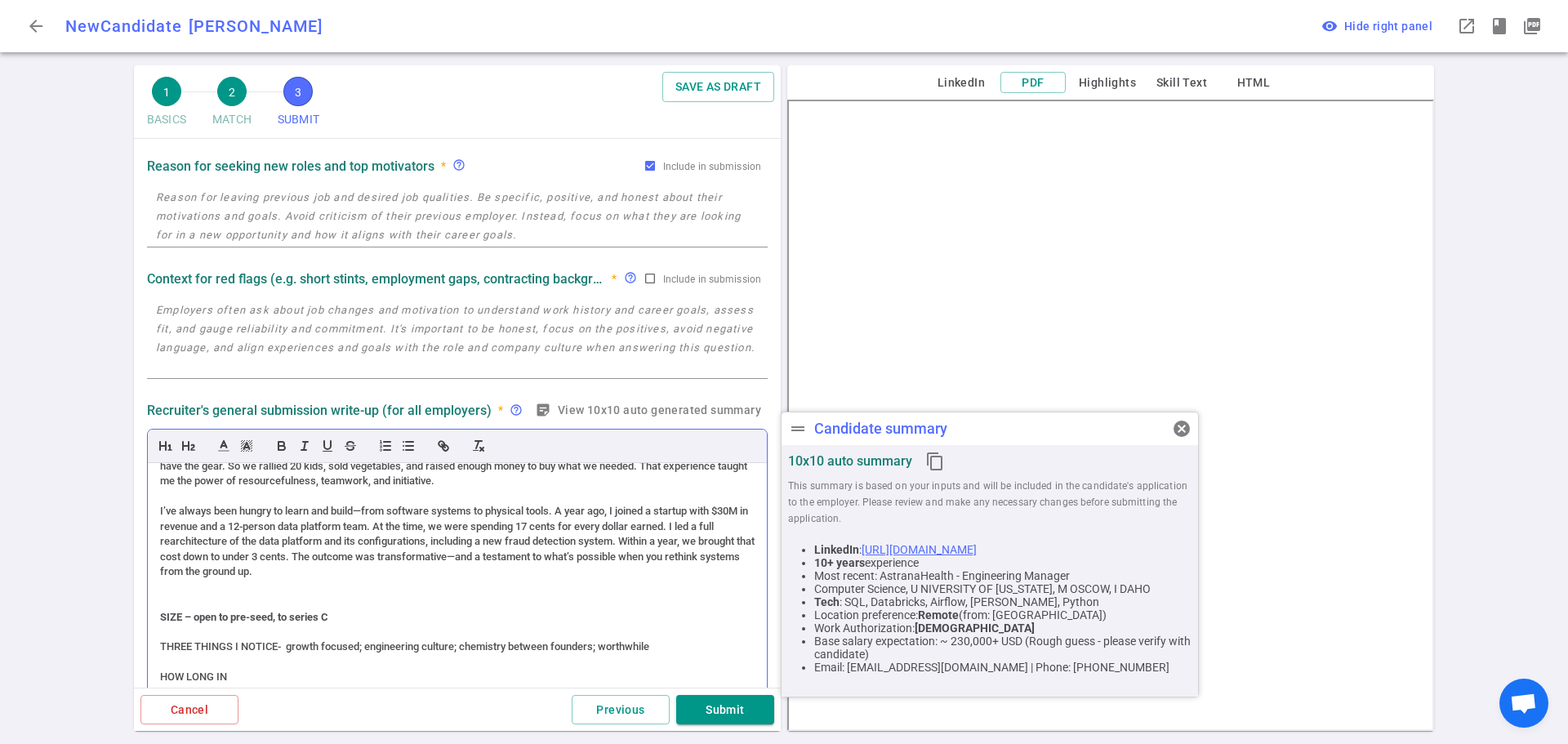
scroll to position [163, 0]
click at [224, 540] on div "I’ve always been hungry to learn and build—from software systems to physical to…" at bounding box center [457, 541] width 595 height 75
drag, startPoint x: 224, startPoint y: 540, endPoint x: 498, endPoint y: 614, distance: 283.8
click at [498, 614] on div "SIZE – open to pre-seed, to series C" at bounding box center [457, 617] width 595 height 15
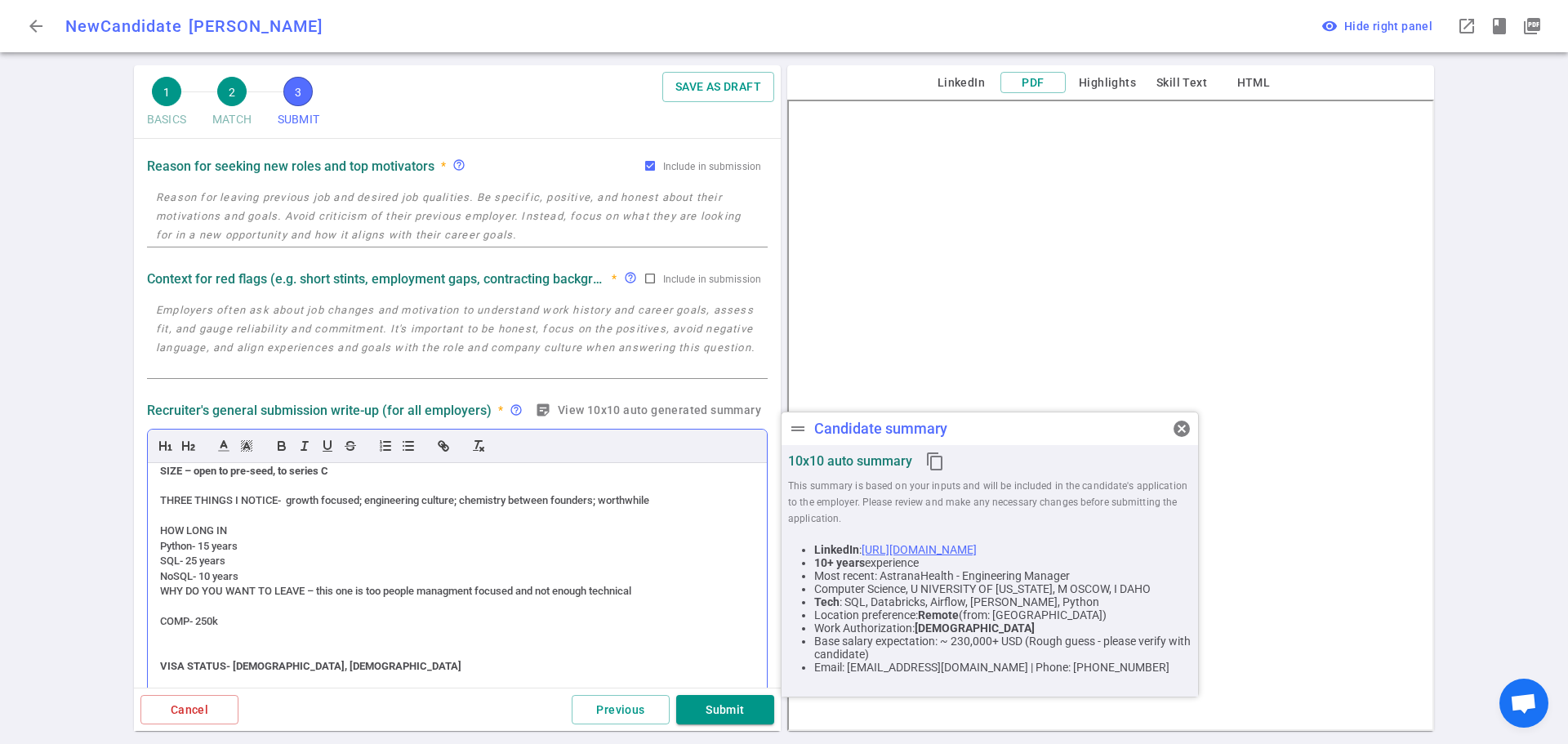
scroll to position [327, 0]
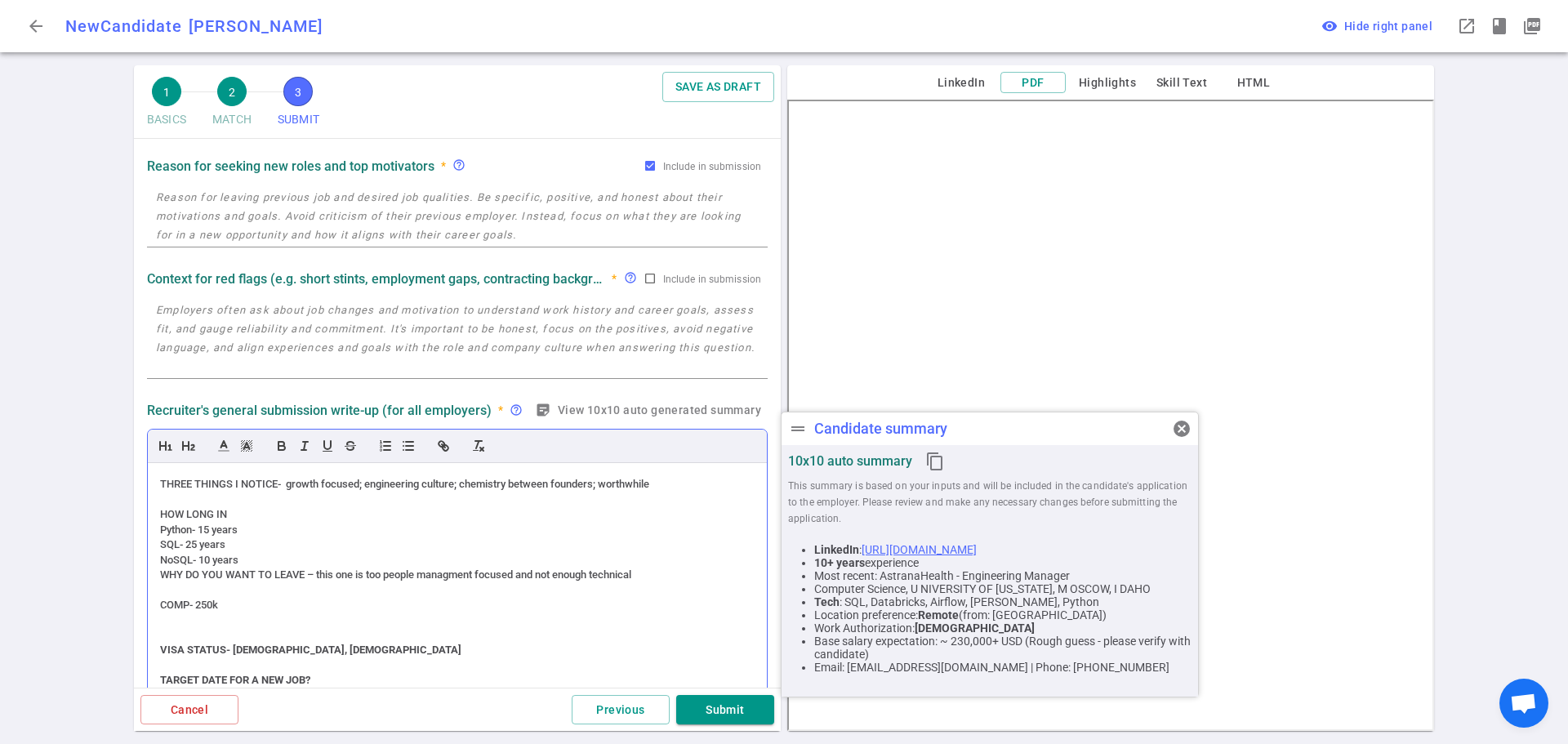
click at [448, 573] on div "WHY DO YOU WANT TO LEAVE – this one is too people managment focused and not eno…" at bounding box center [457, 574] width 595 height 15
click at [248, 564] on div "NoSQL- 10 years" at bounding box center [457, 560] width 595 height 15
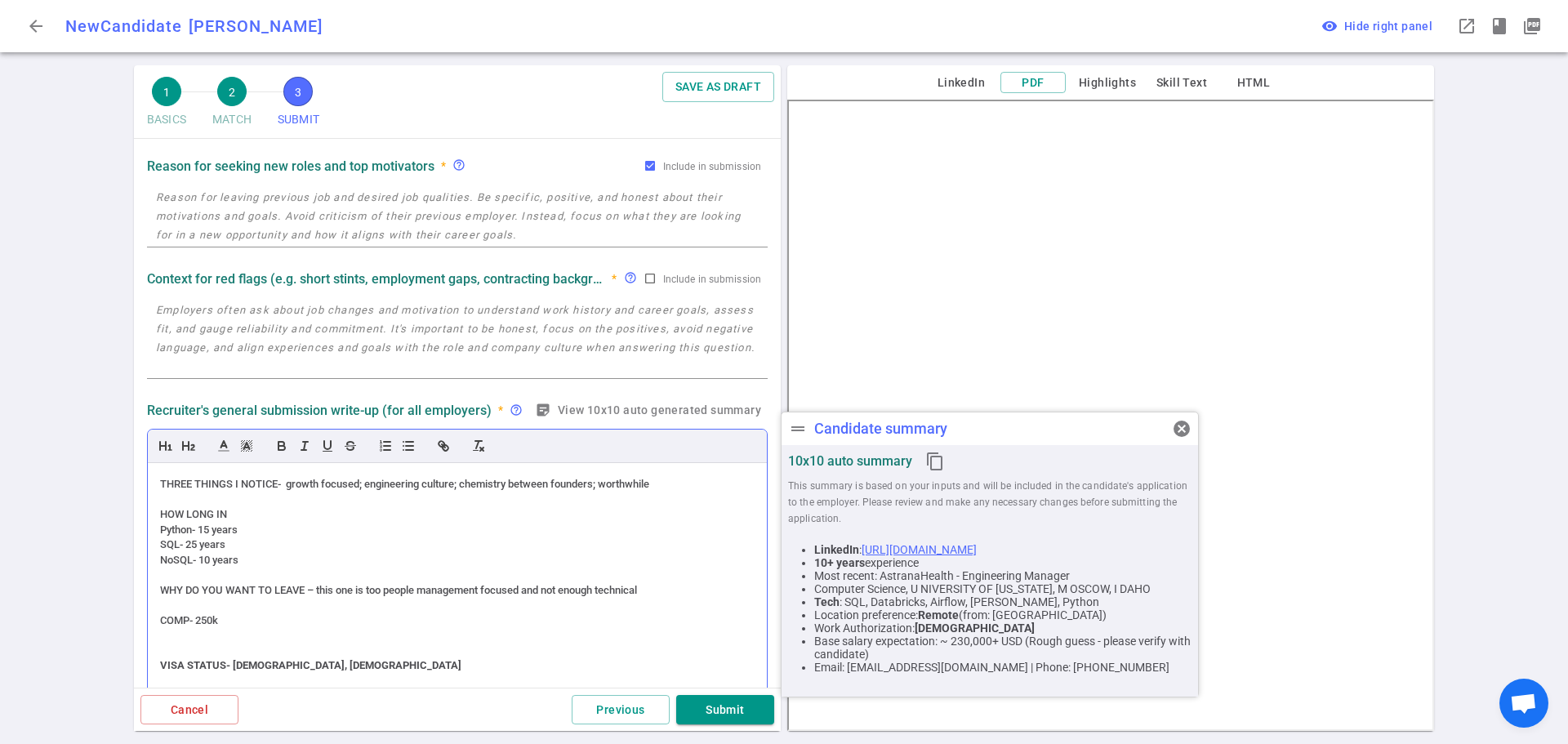
drag, startPoint x: 259, startPoint y: 567, endPoint x: 152, endPoint y: 498, distance: 127.3
click at [152, 498] on div "(ACCENT) PERSONALITY – (slight accent) kind, accommodating, open, very friendly…" at bounding box center [457, 599] width 619 height 272
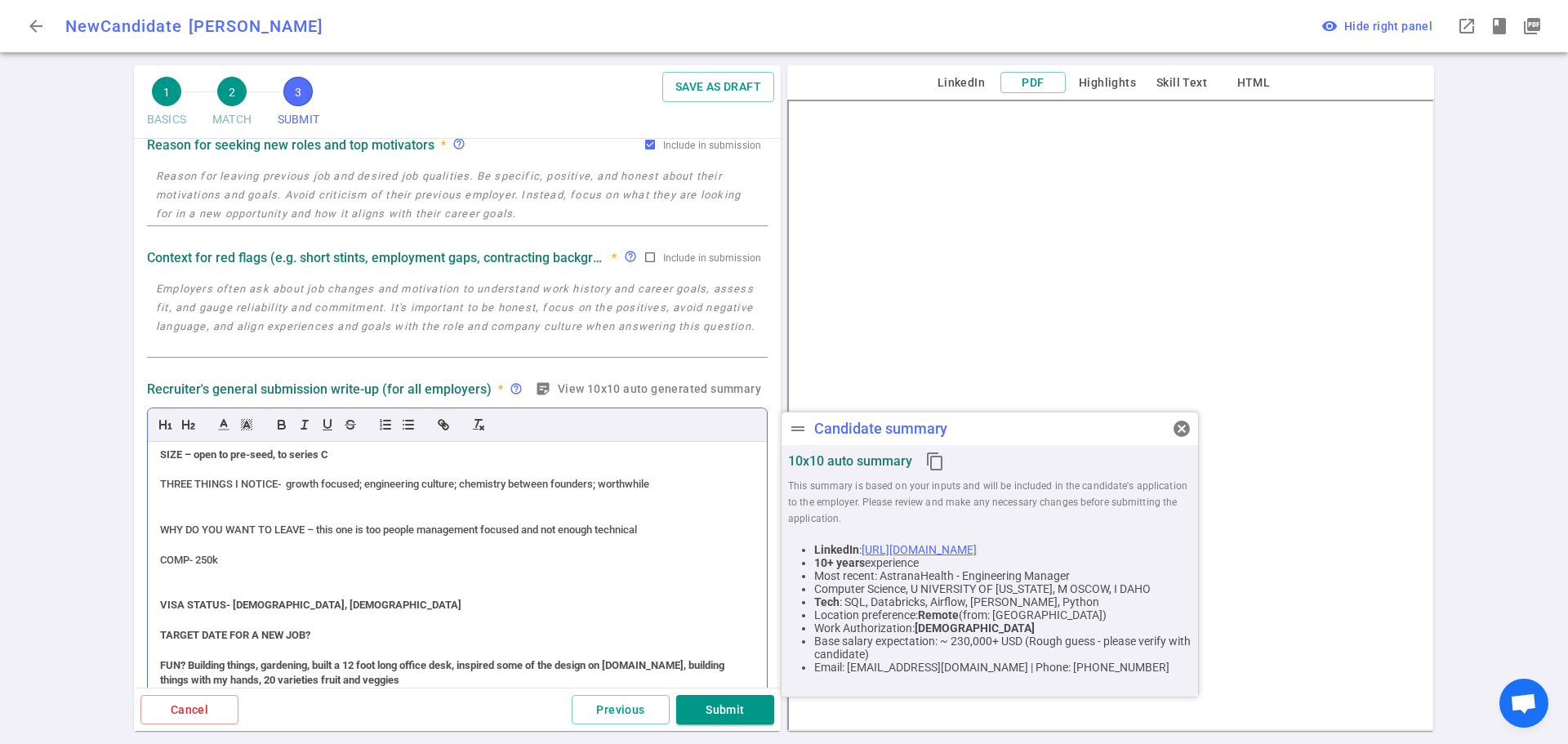
scroll to position [305, 0]
drag, startPoint x: 353, startPoint y: 642, endPoint x: 140, endPoint y: 548, distance: 232.8
click at [140, 548] on div "Recruiter's general submission write-up (for all employers) * help_outline stic…" at bounding box center [456, 546] width 633 height 343
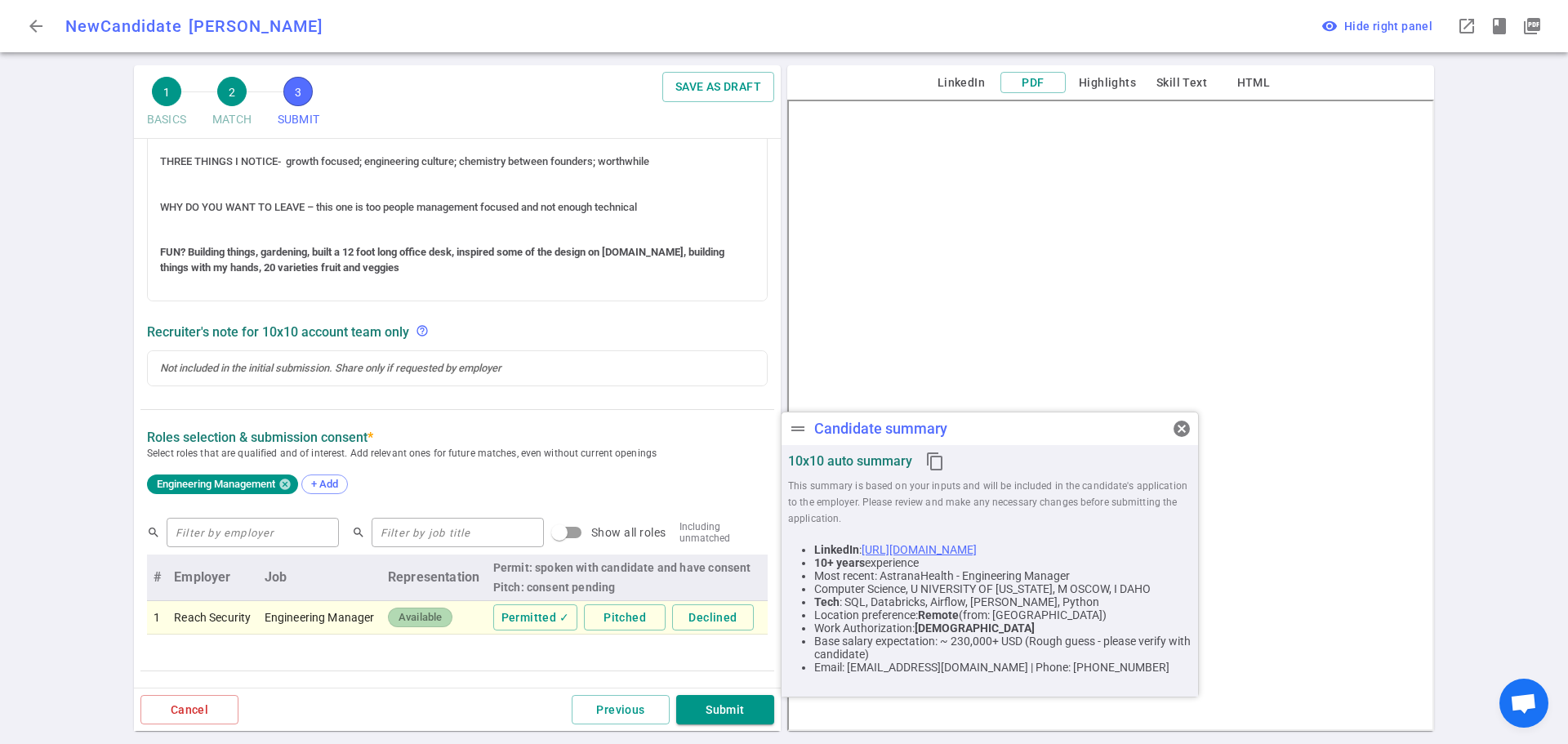
scroll to position [491, 0]
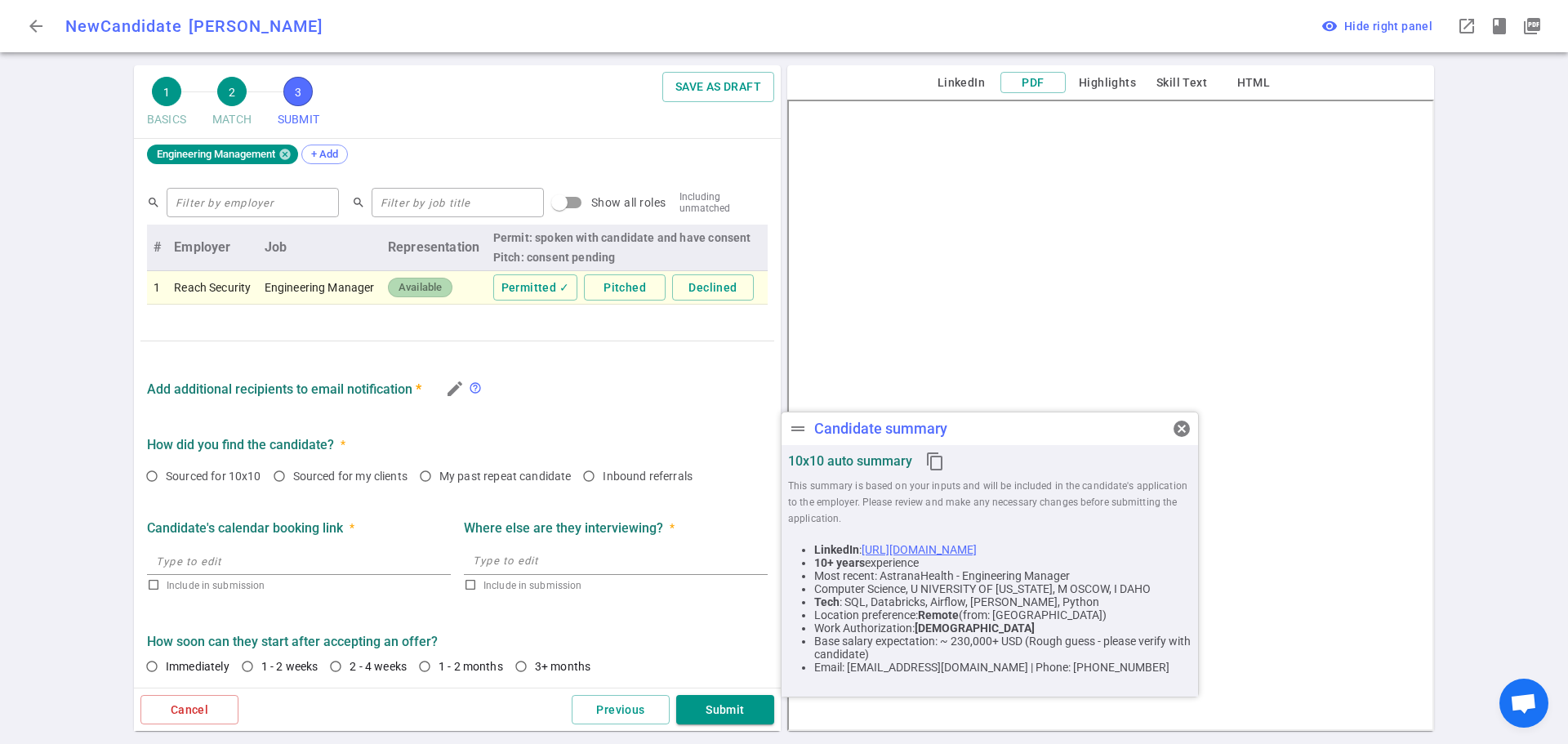
click at [445, 402] on div "edit" at bounding box center [451, 388] width 34 height 28
click at [451, 398] on icon "edit" at bounding box center [455, 388] width 19 height 19
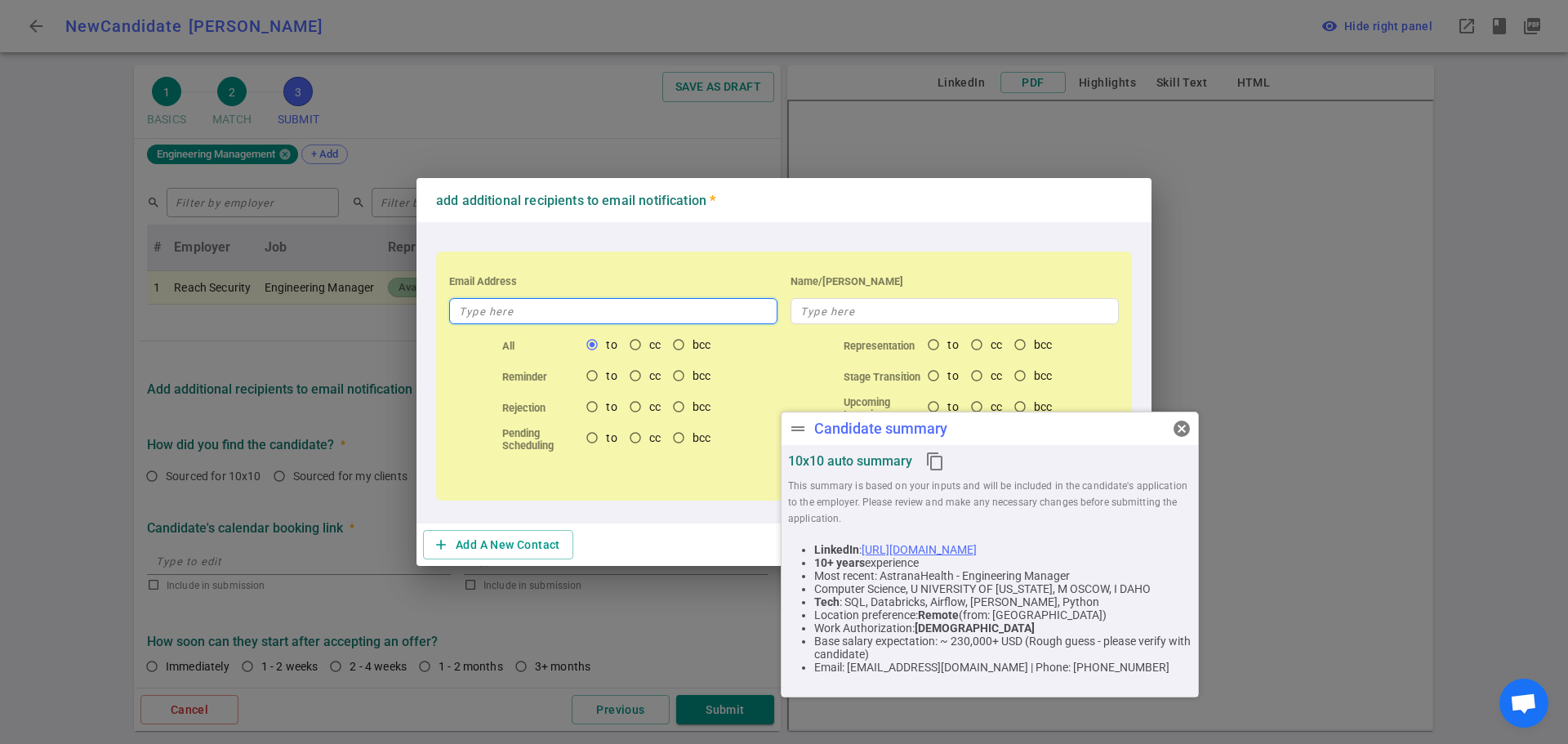
click at [530, 313] on input "text" at bounding box center [613, 311] width 329 height 26
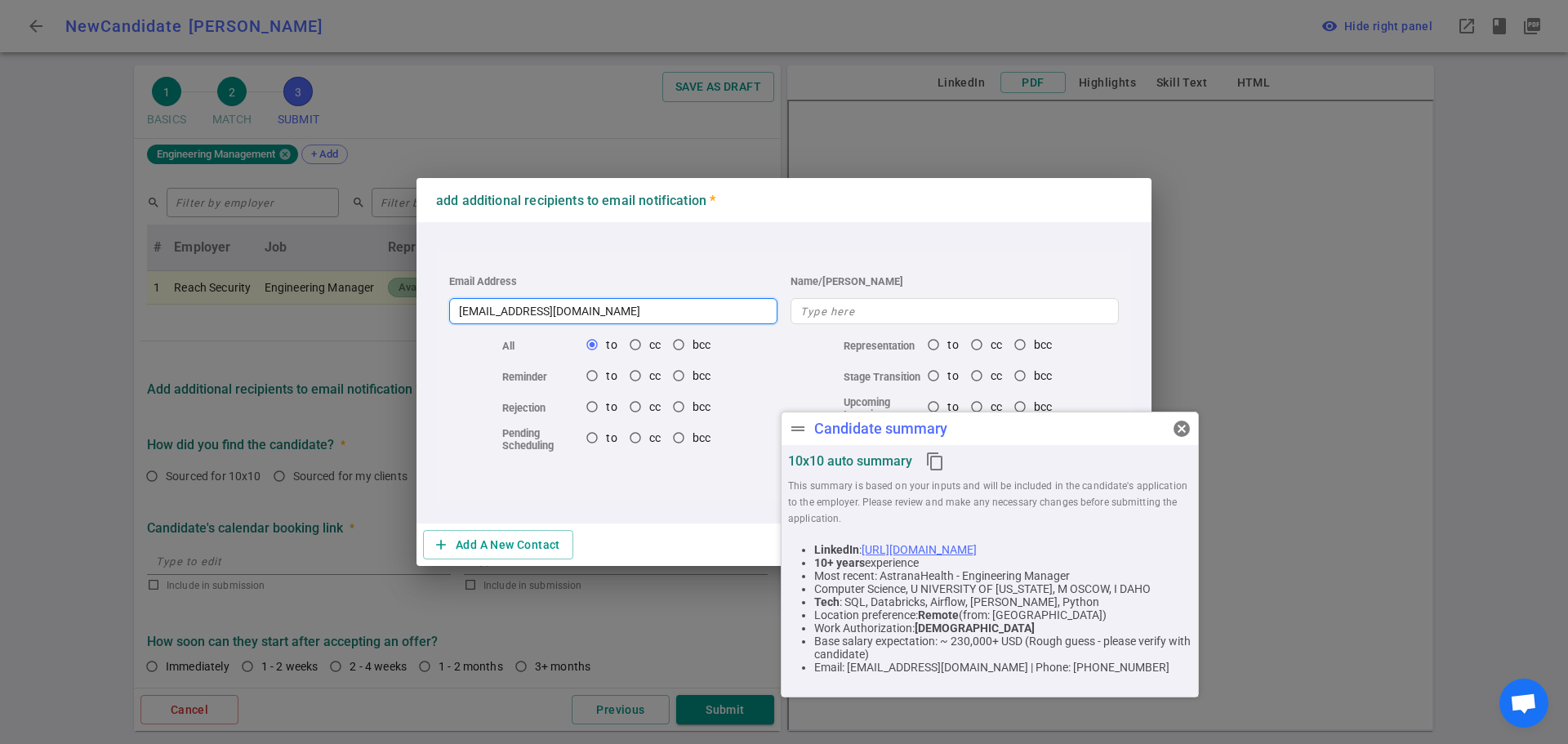
type input "[EMAIL_ADDRESS][DOMAIN_NAME]"
click at [1180, 424] on span "cancel" at bounding box center [1181, 429] width 19 height 19
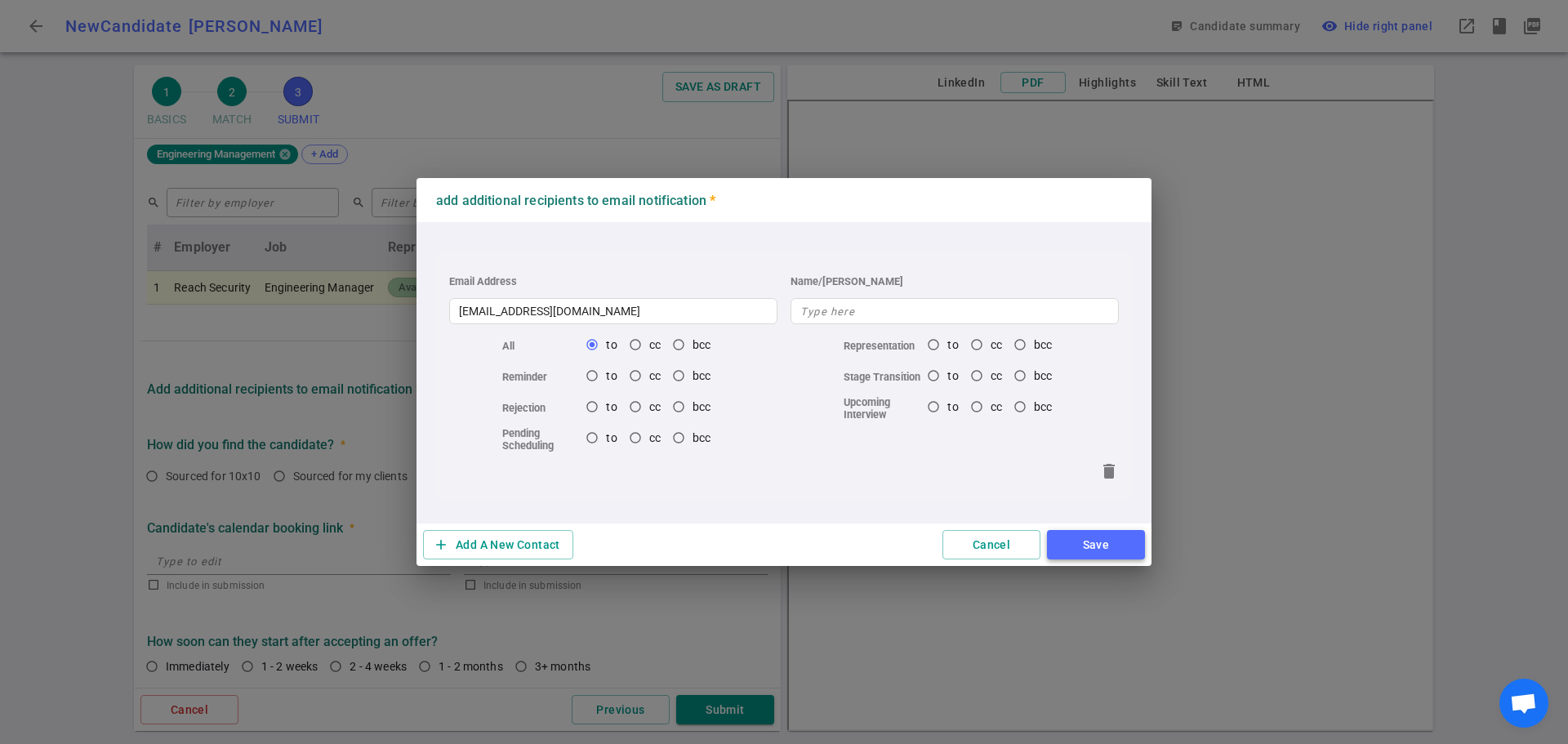
click at [1092, 541] on button "Save" at bounding box center [1095, 545] width 98 height 30
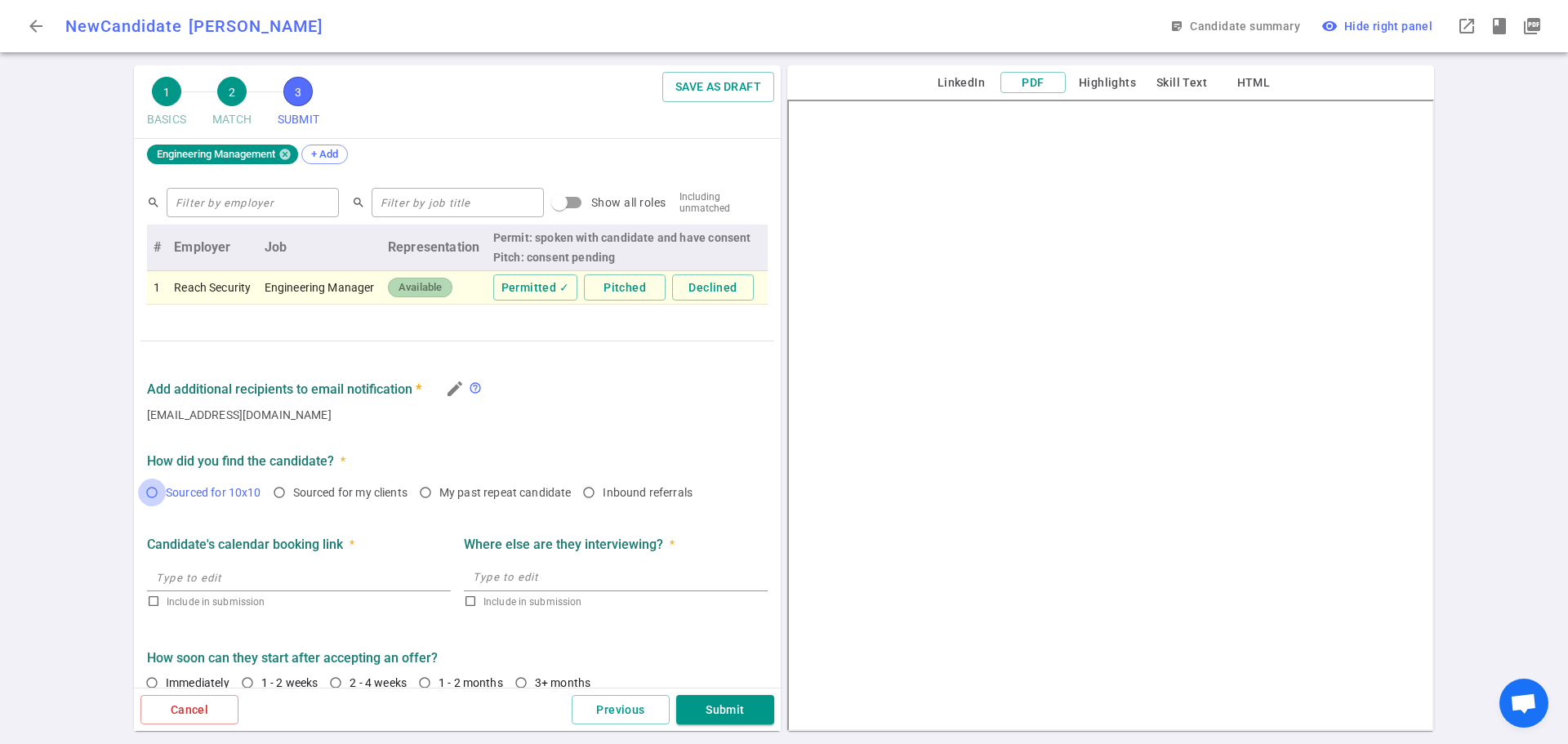
click at [151, 497] on input "Sourced for 10x10" at bounding box center [152, 492] width 28 height 28
radio input "true"
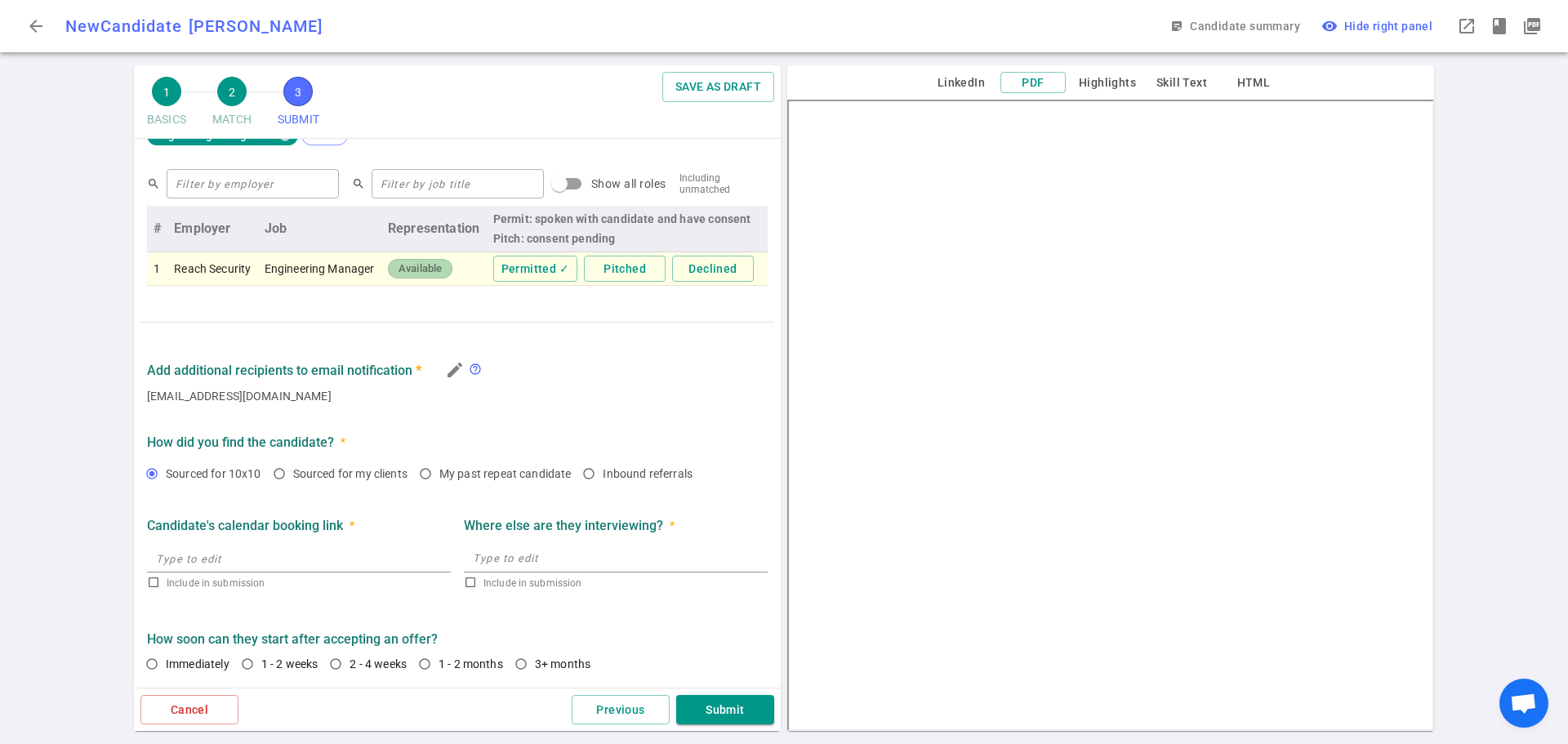
scroll to position [811, 0]
click at [248, 667] on input "1 - 2 weeks" at bounding box center [248, 664] width 28 height 28
radio input "true"
click at [722, 710] on button "Submit" at bounding box center [725, 710] width 98 height 30
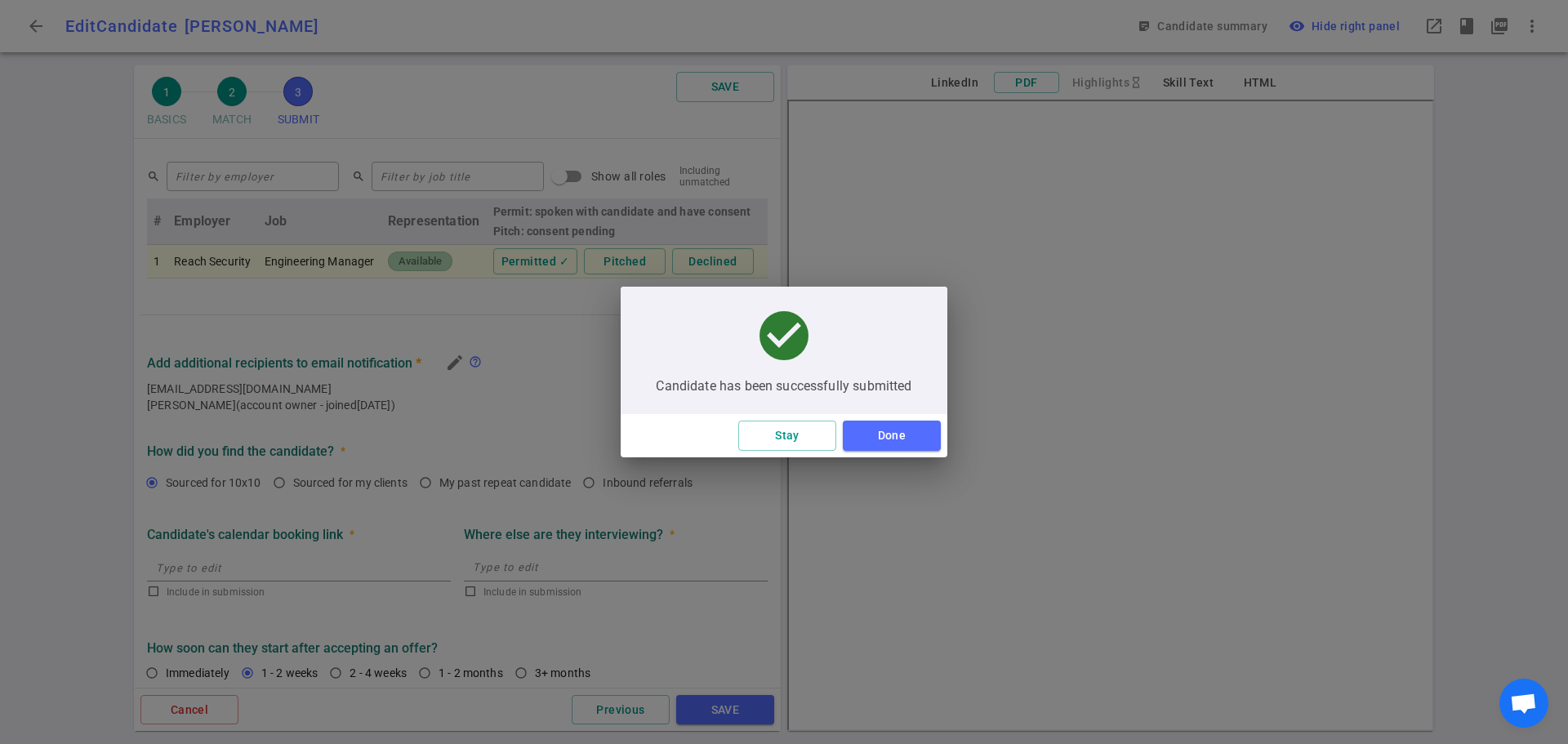
scroll to position [200, 0]
click at [889, 439] on button "Done" at bounding box center [891, 435] width 98 height 30
